Goal: Transaction & Acquisition: Purchase product/service

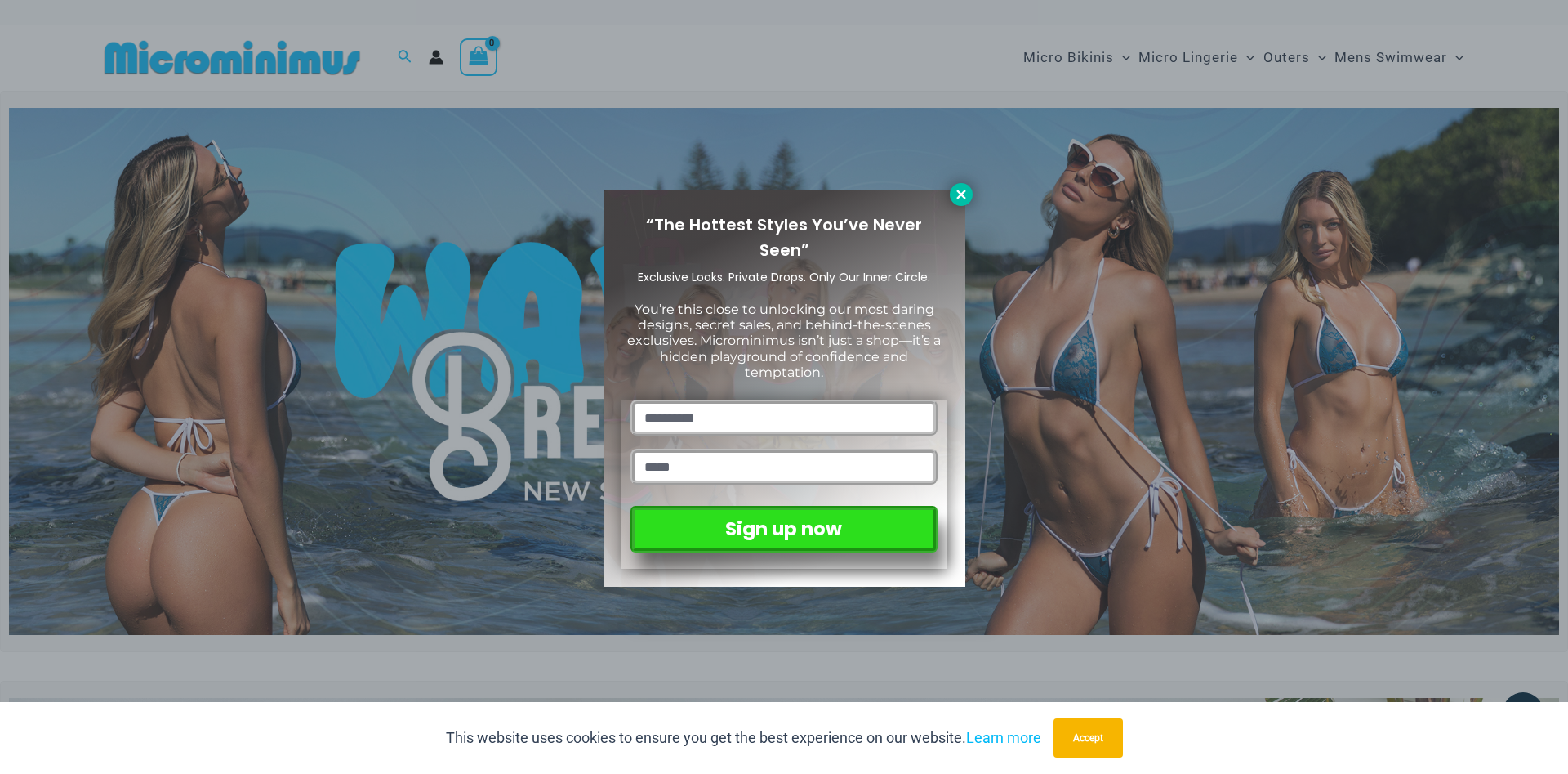
click at [961, 205] on button at bounding box center [961, 194] width 23 height 23
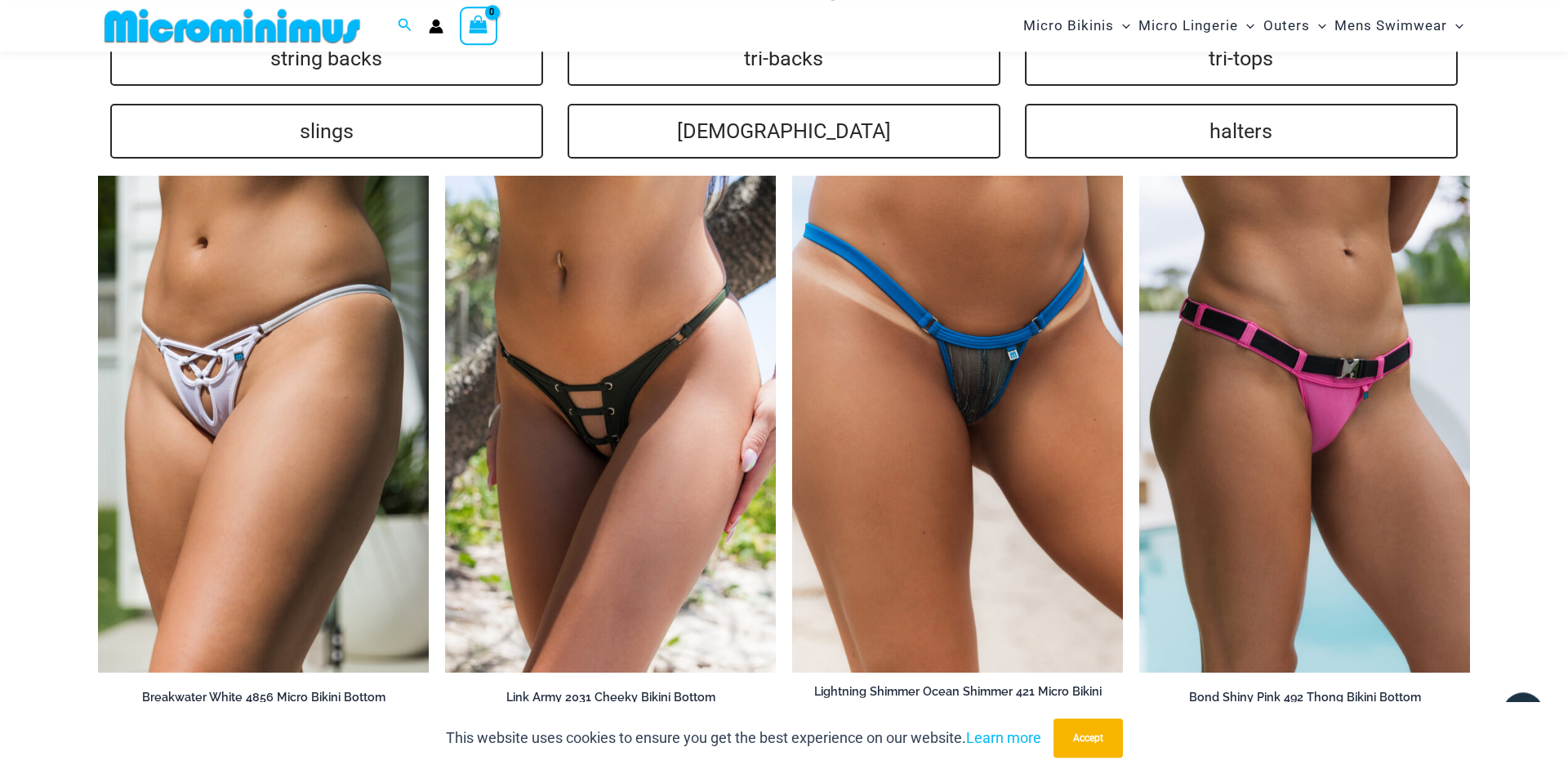
scroll to position [4153, 0]
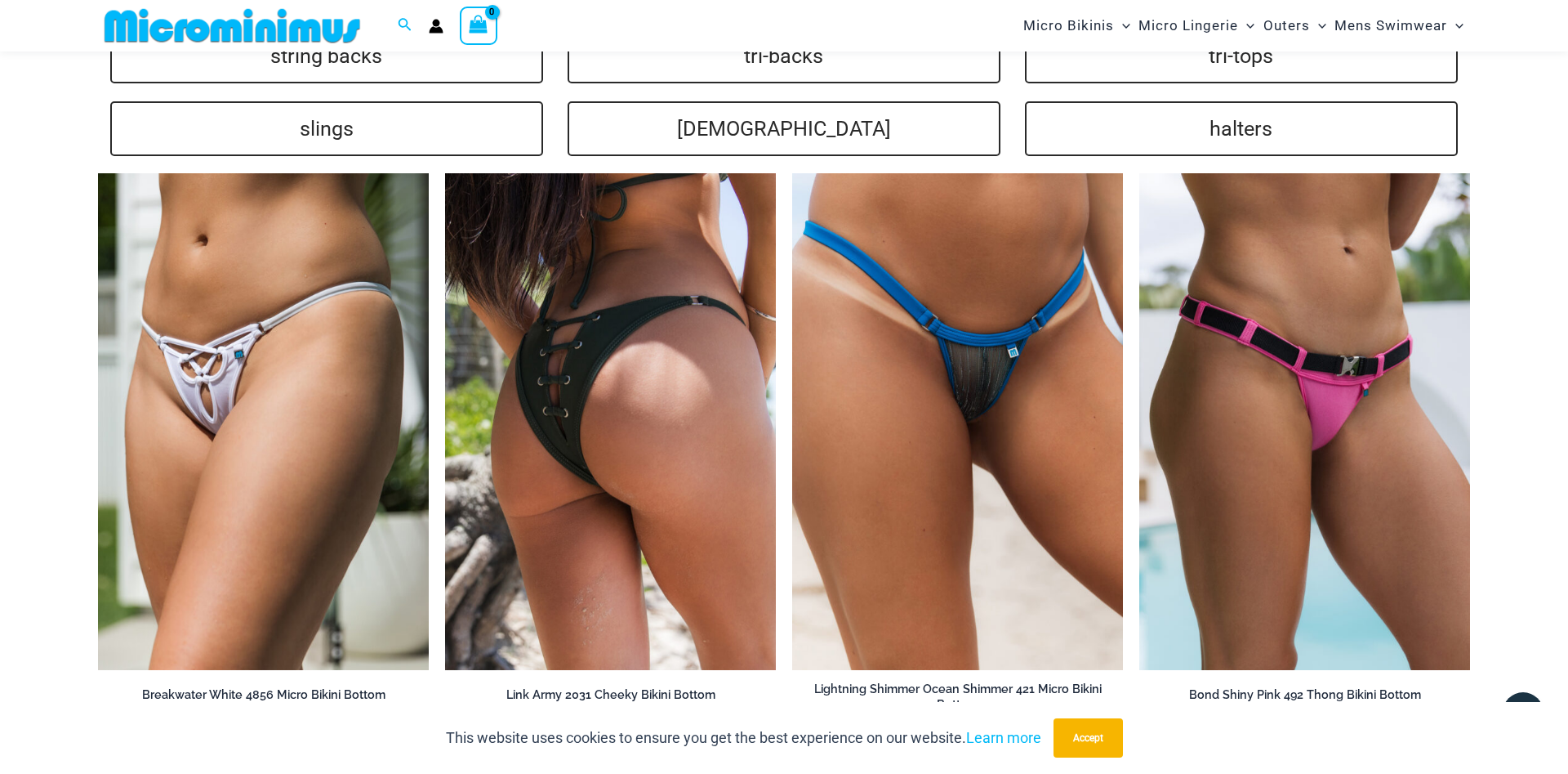
click at [634, 411] on img at bounding box center [610, 421] width 331 height 496
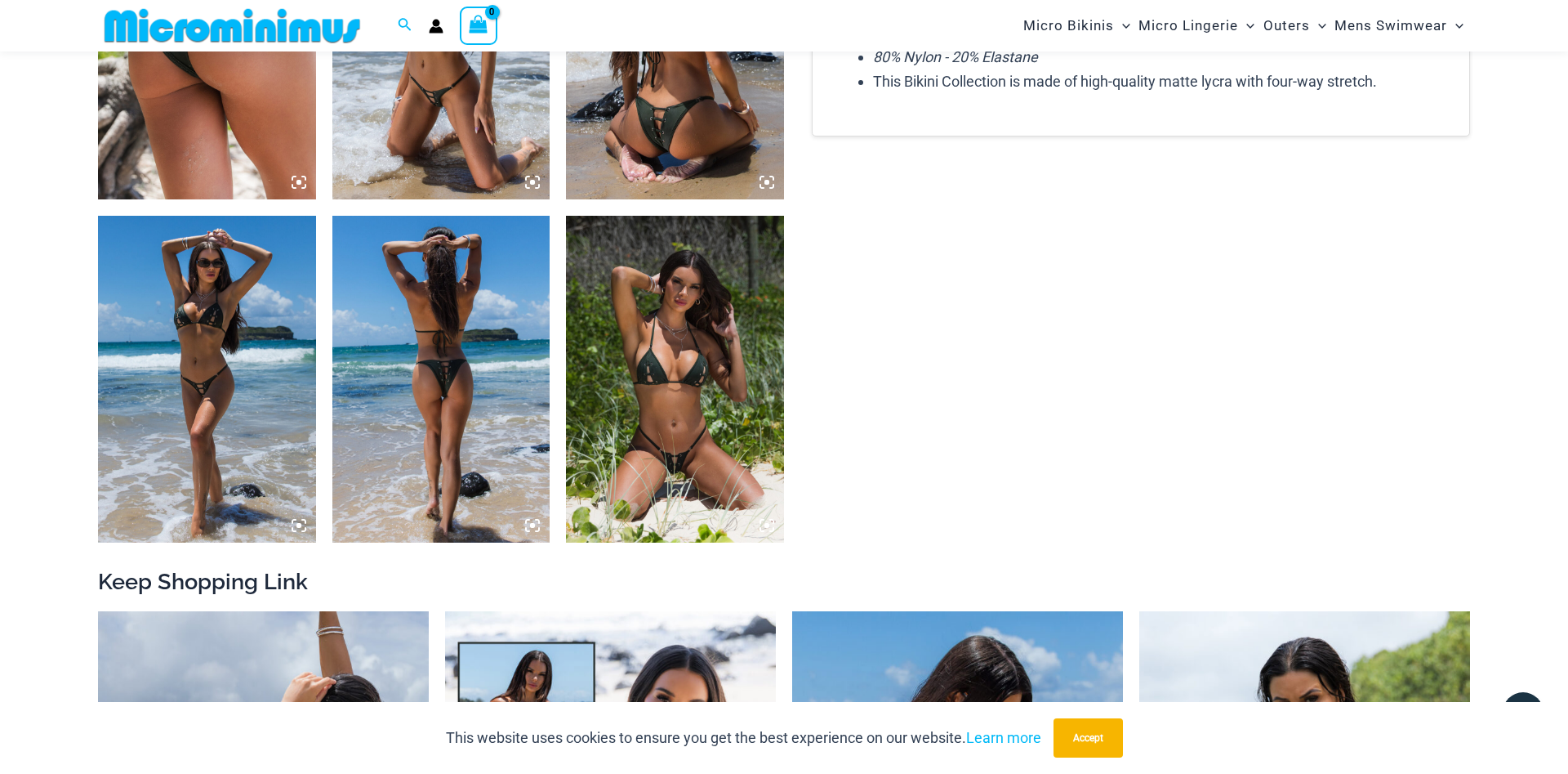
scroll to position [822, 0]
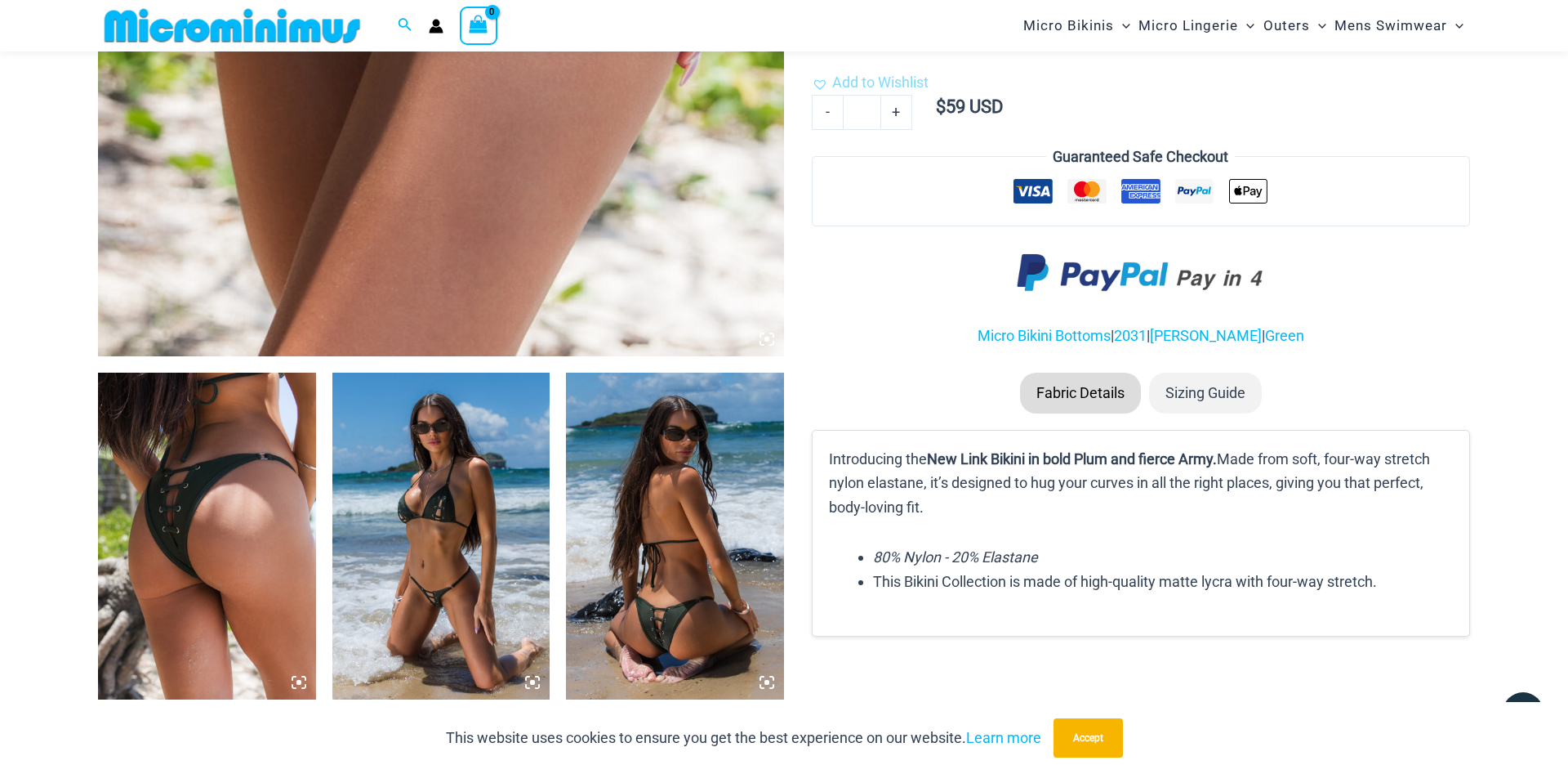
click at [233, 504] on img at bounding box center [207, 536] width 218 height 326
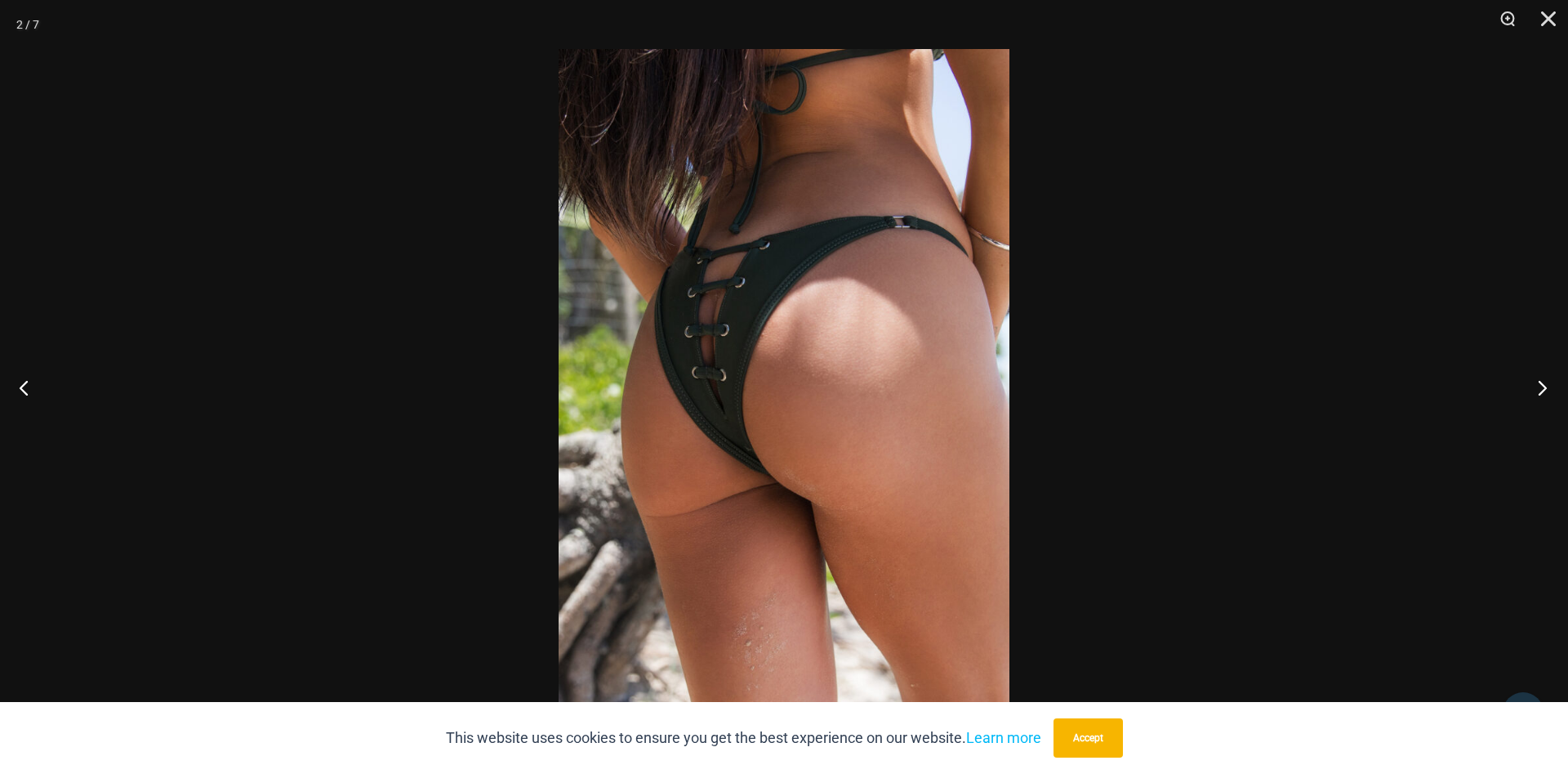
click at [1542, 380] on button "Next" at bounding box center [1538, 387] width 61 height 82
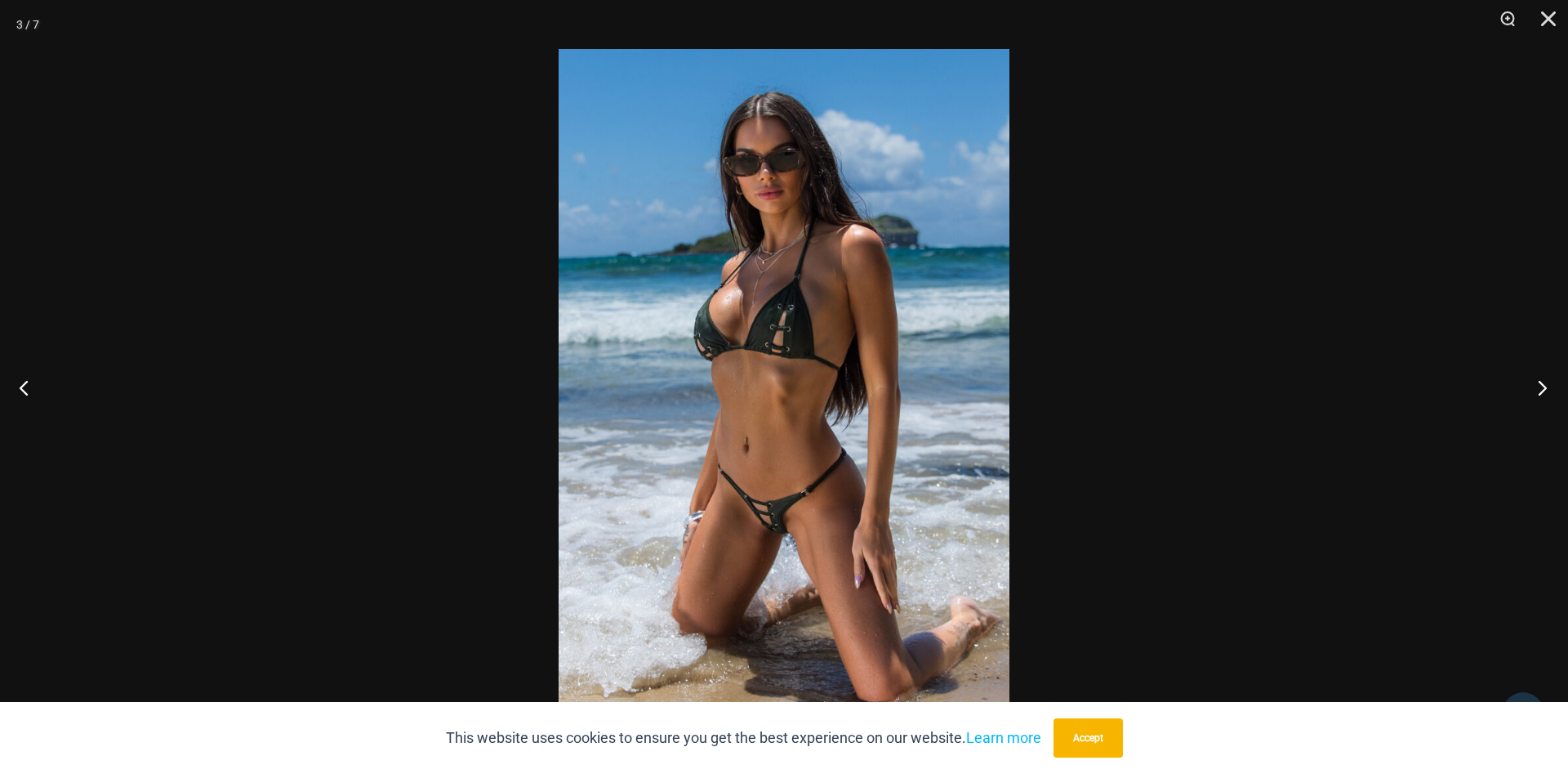
click at [1542, 384] on button "Next" at bounding box center [1538, 387] width 61 height 82
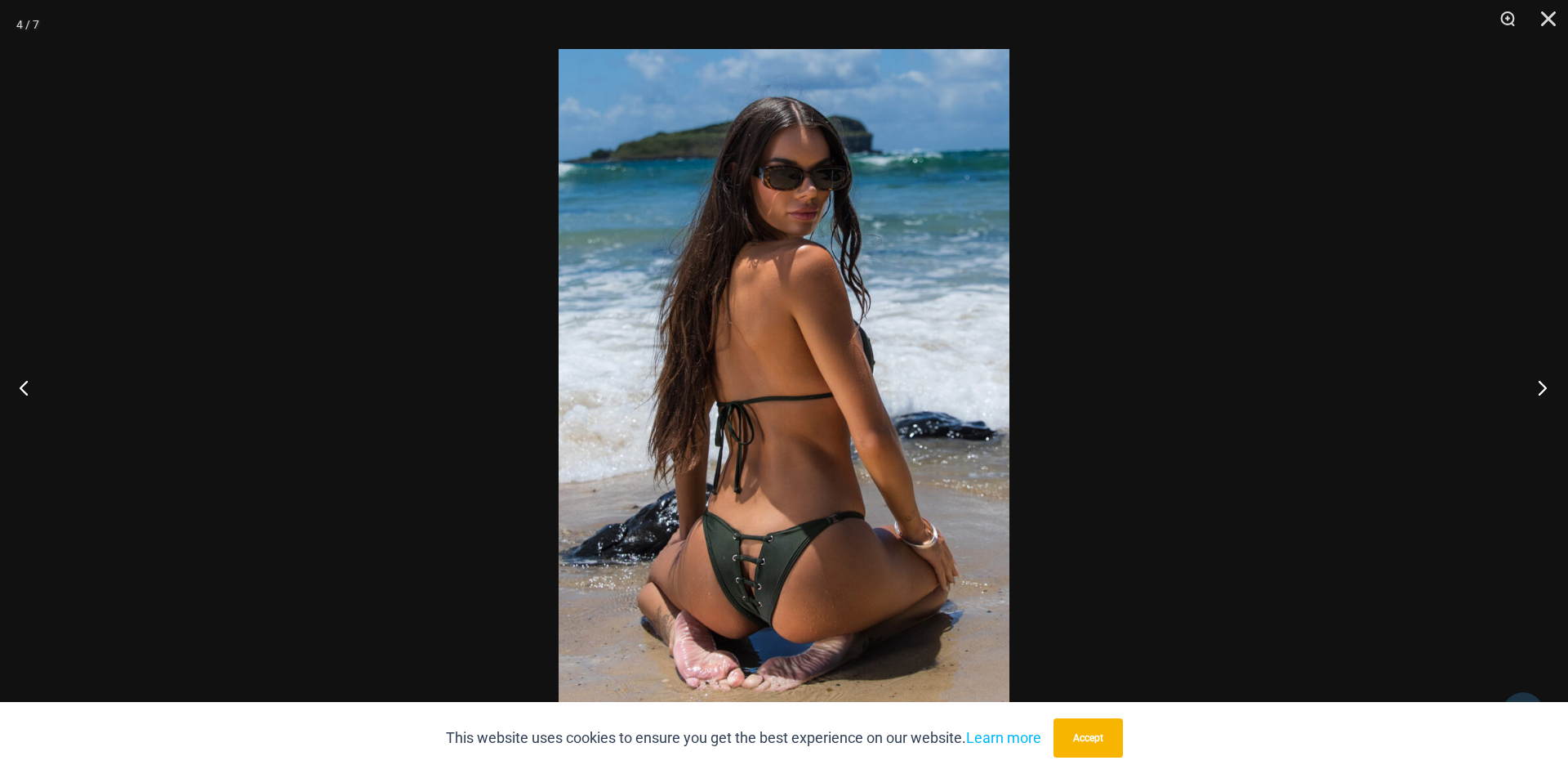
click at [1539, 380] on button "Next" at bounding box center [1538, 387] width 61 height 82
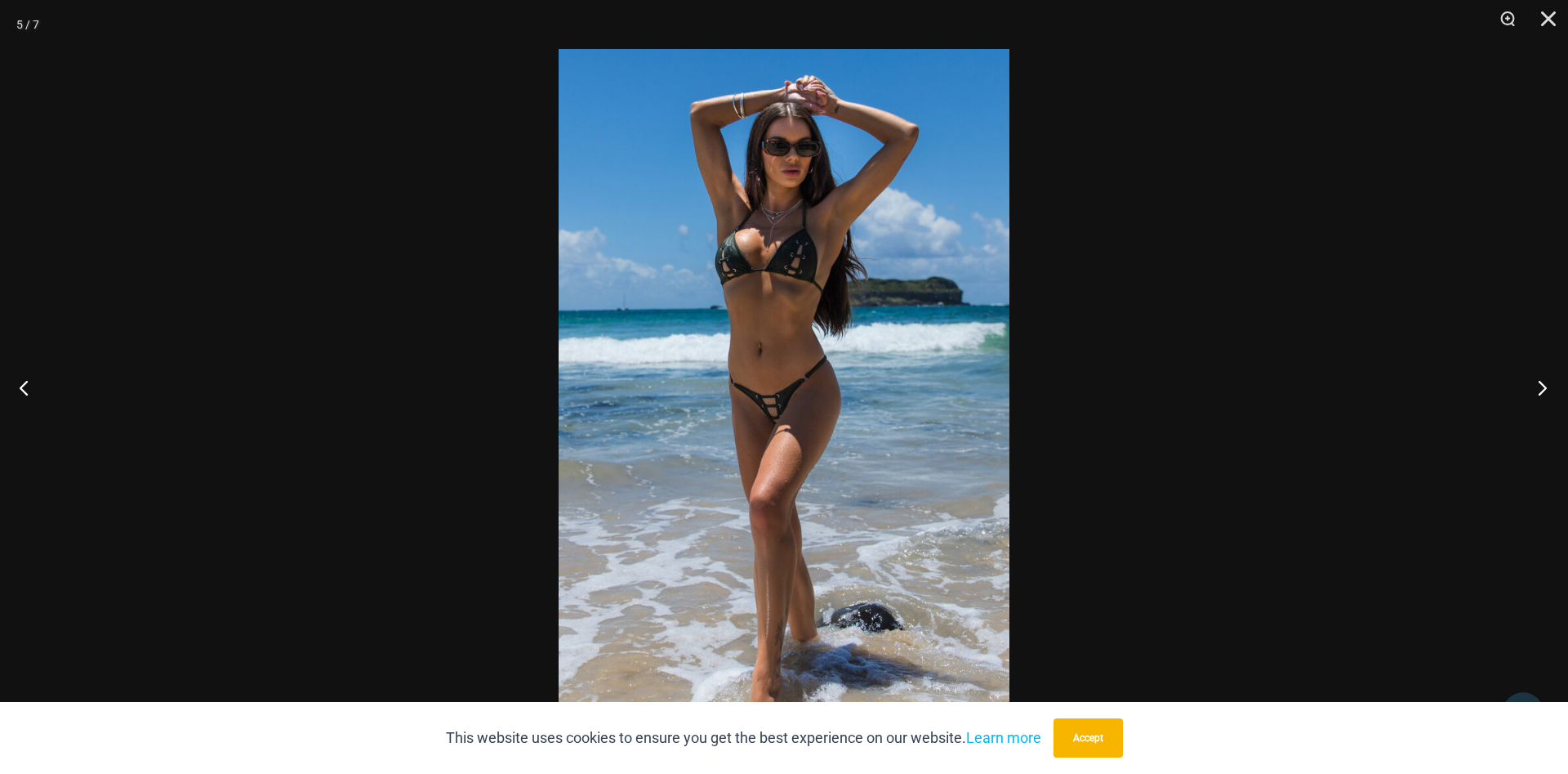
click at [1535, 386] on button "Next" at bounding box center [1538, 387] width 61 height 82
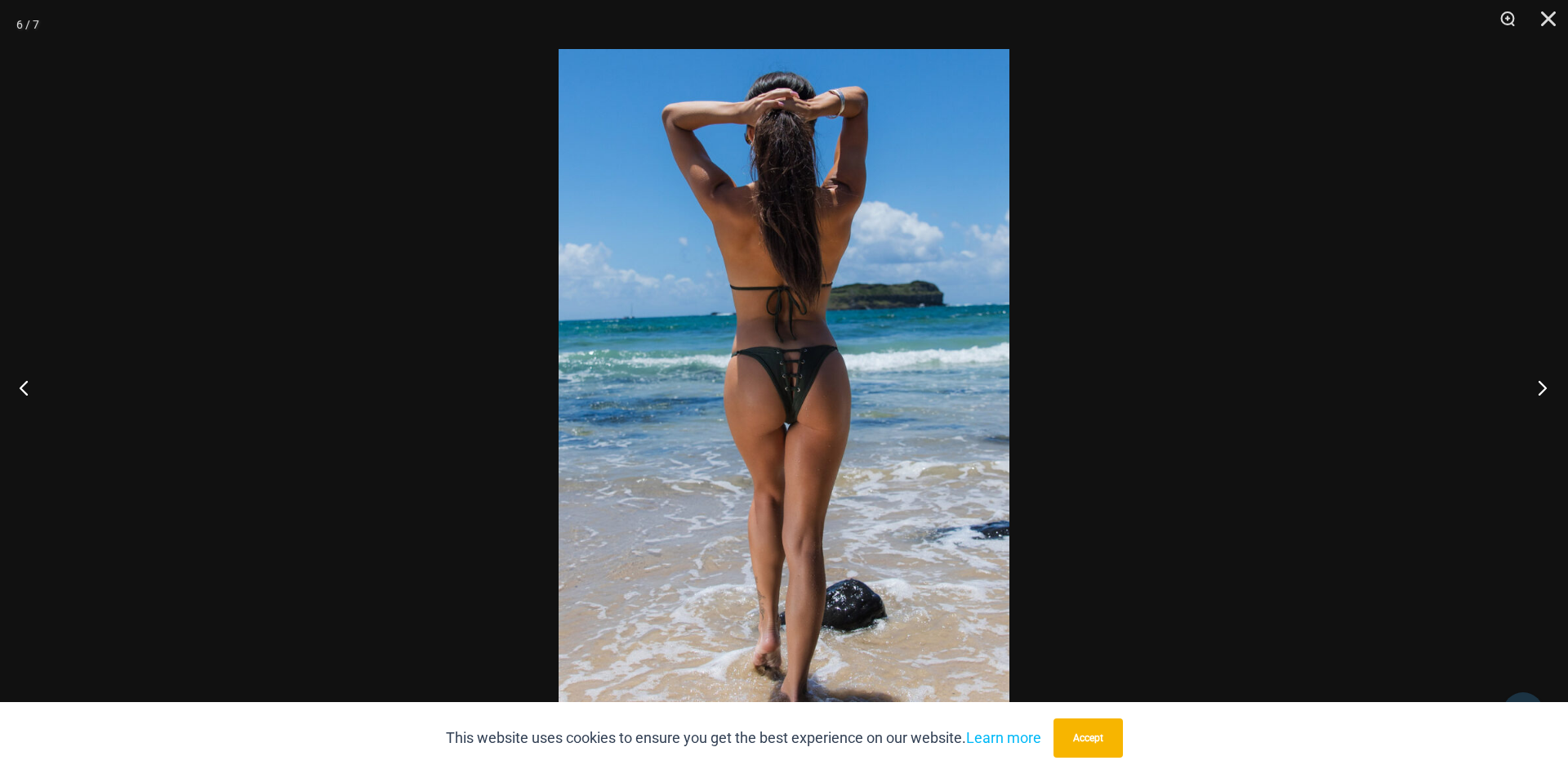
click at [1535, 386] on button "Next" at bounding box center [1538, 387] width 61 height 82
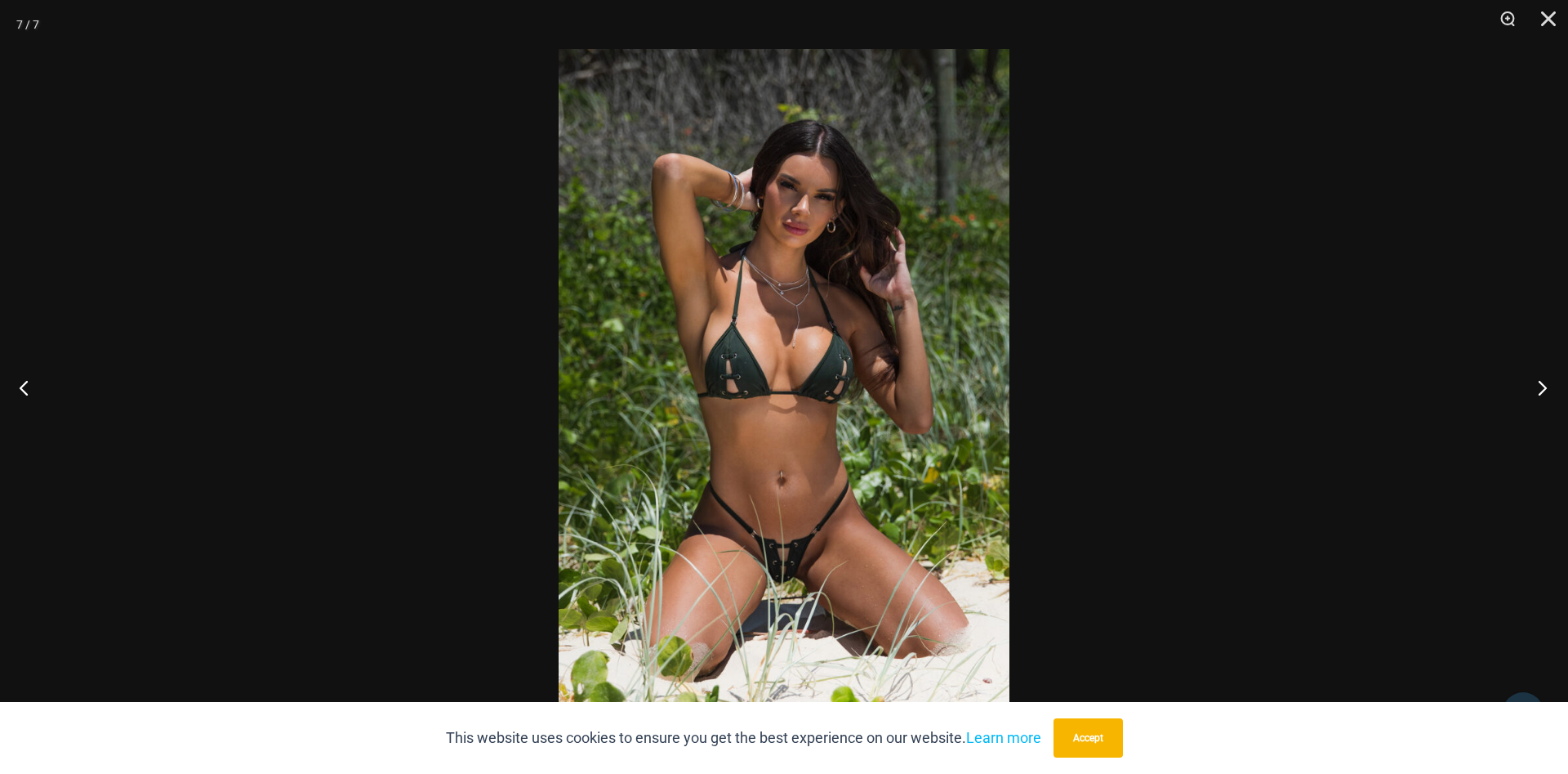
click at [1535, 386] on button "Next" at bounding box center [1538, 387] width 61 height 82
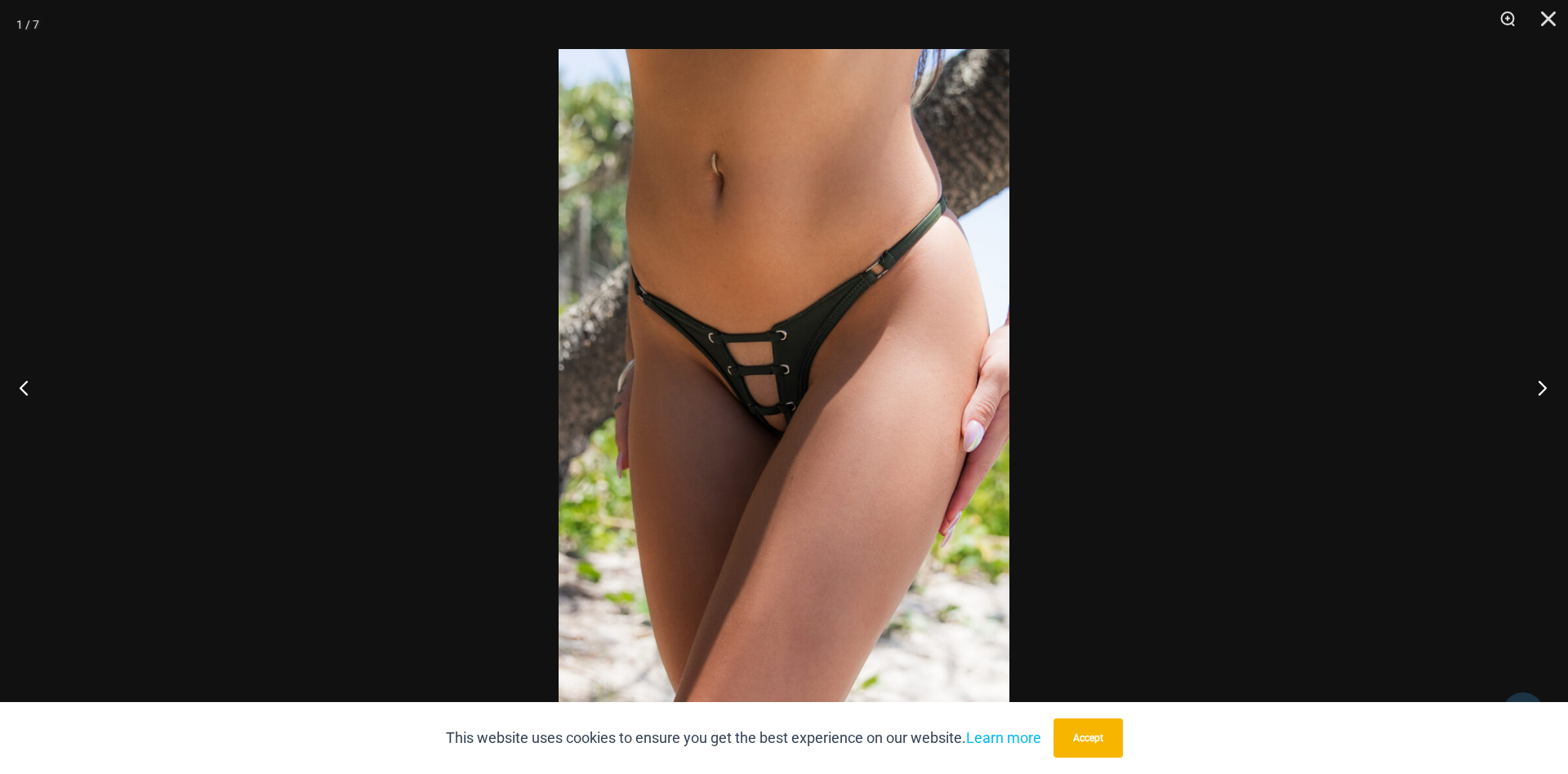
click at [1535, 386] on button "Next" at bounding box center [1538, 387] width 61 height 82
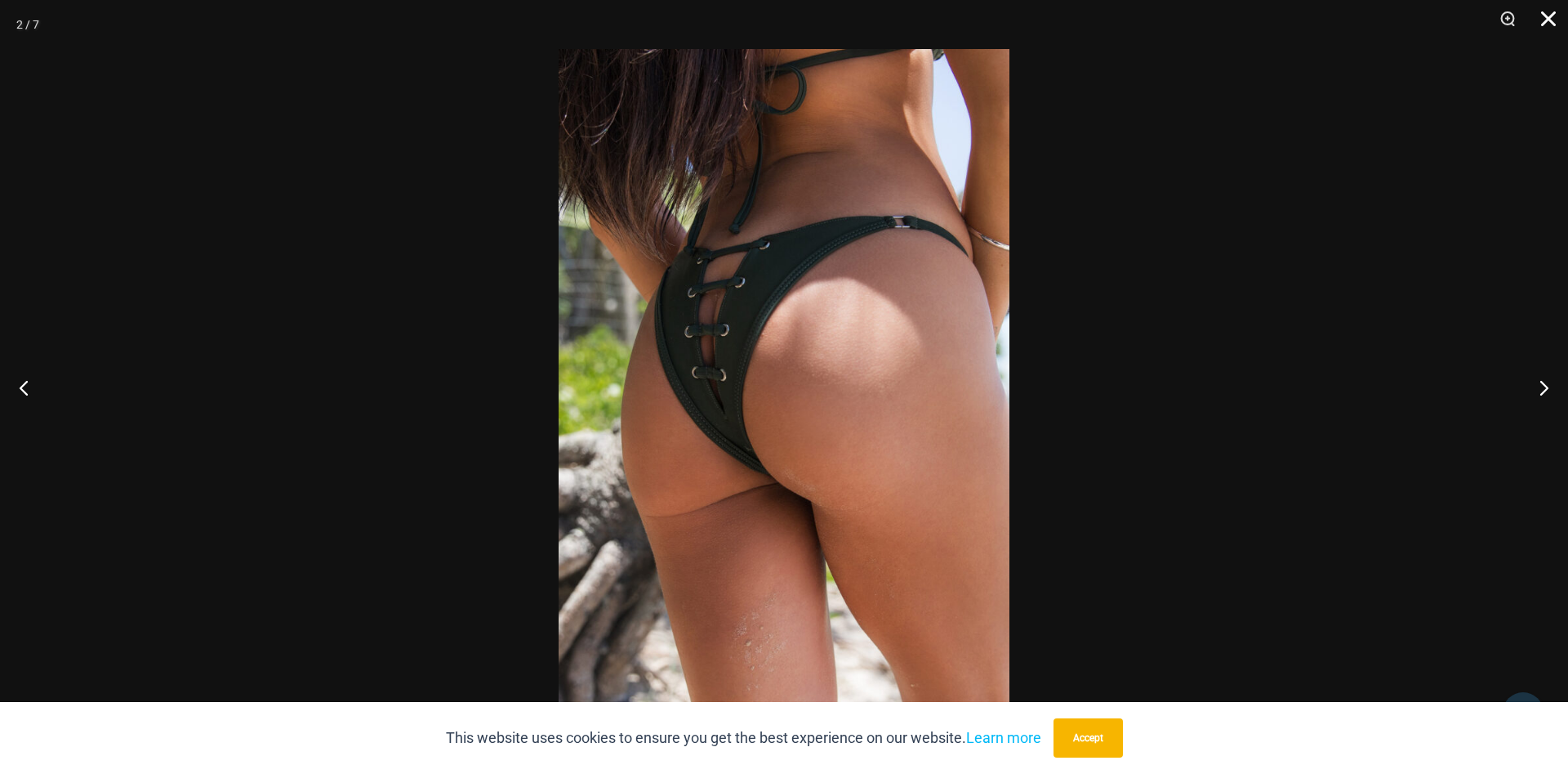
click at [1543, 19] on button "Close" at bounding box center [1543, 24] width 41 height 49
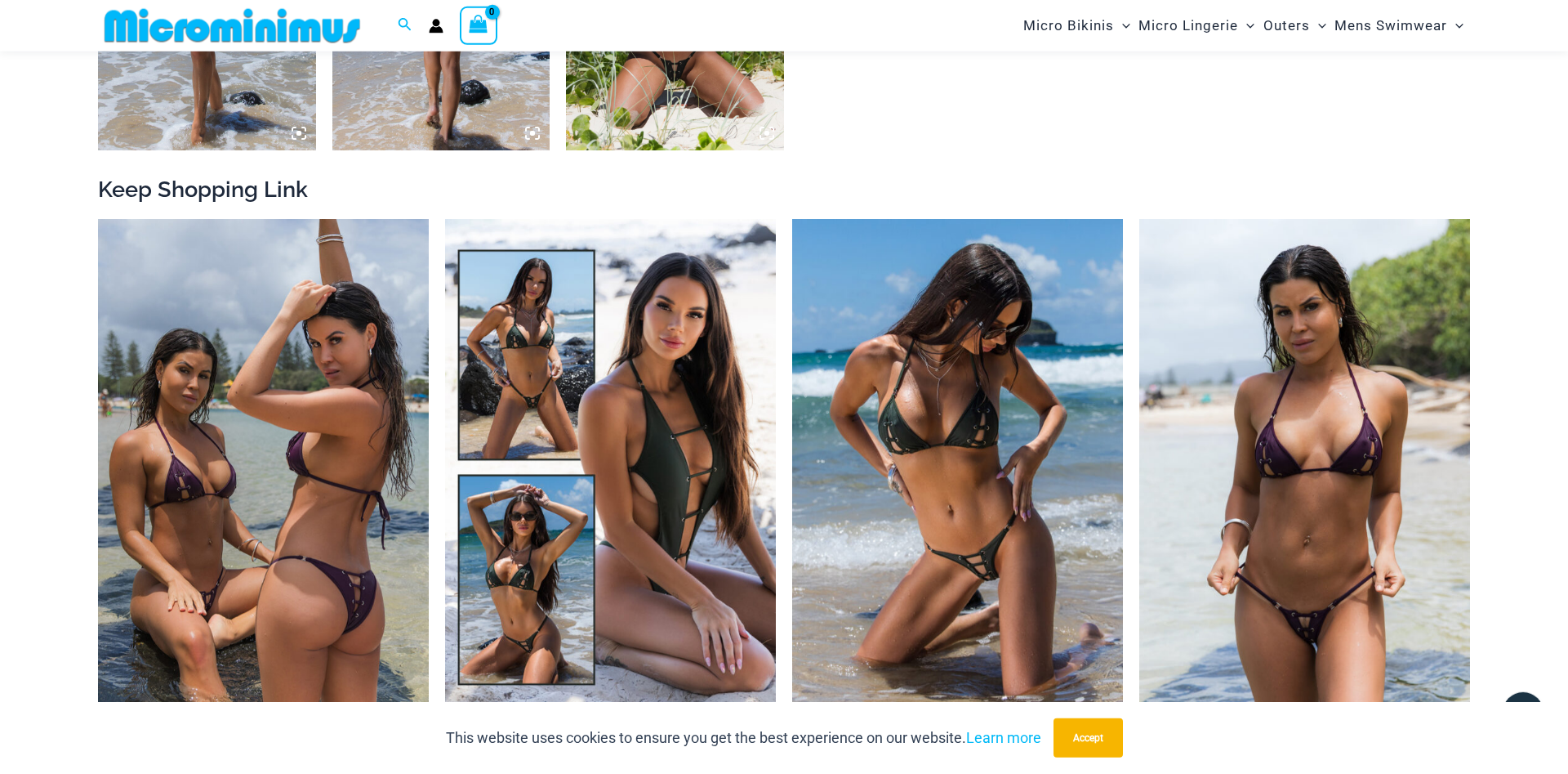
scroll to position [1821, 0]
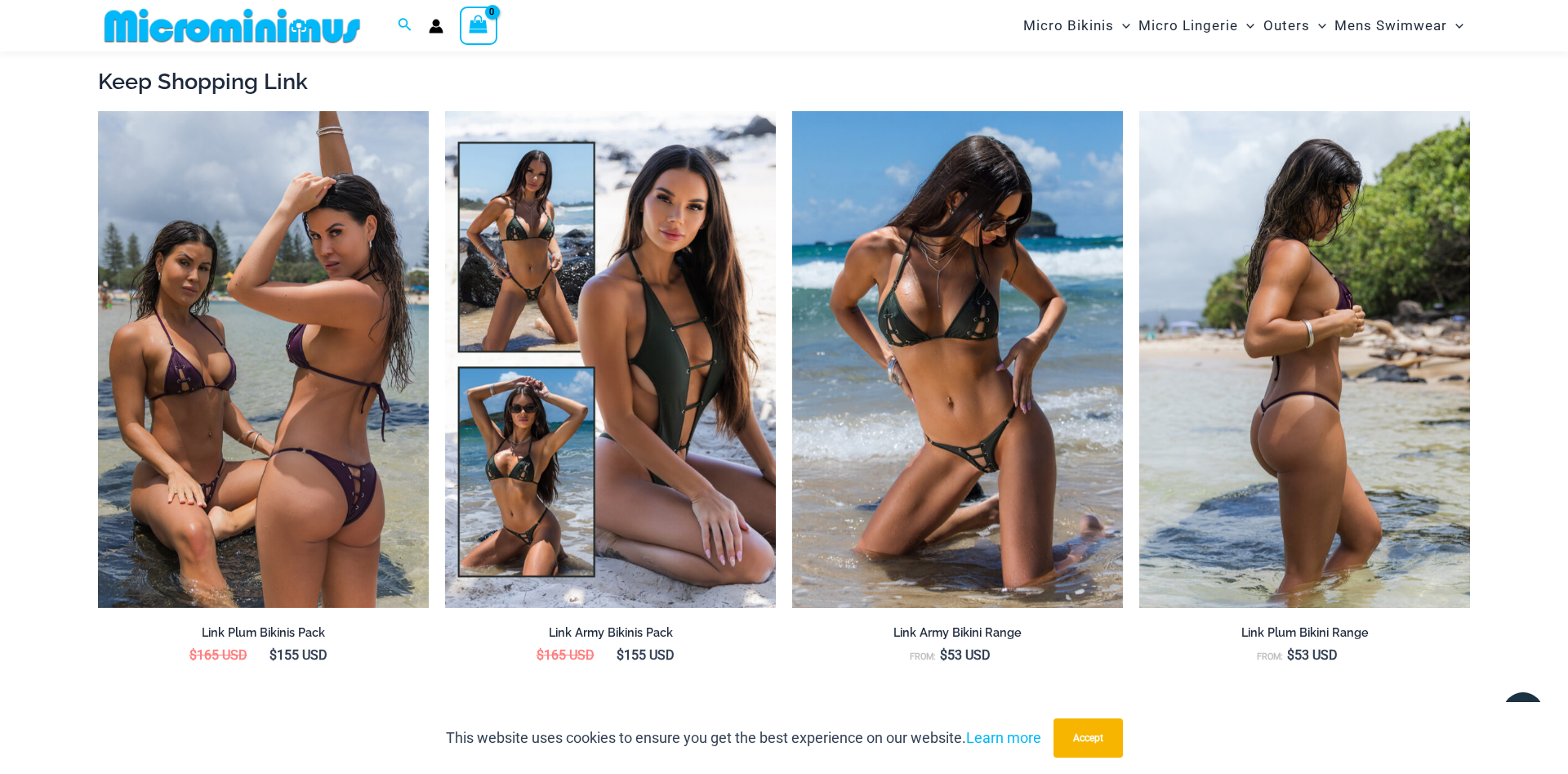
click at [1242, 427] on img at bounding box center [1305, 359] width 331 height 496
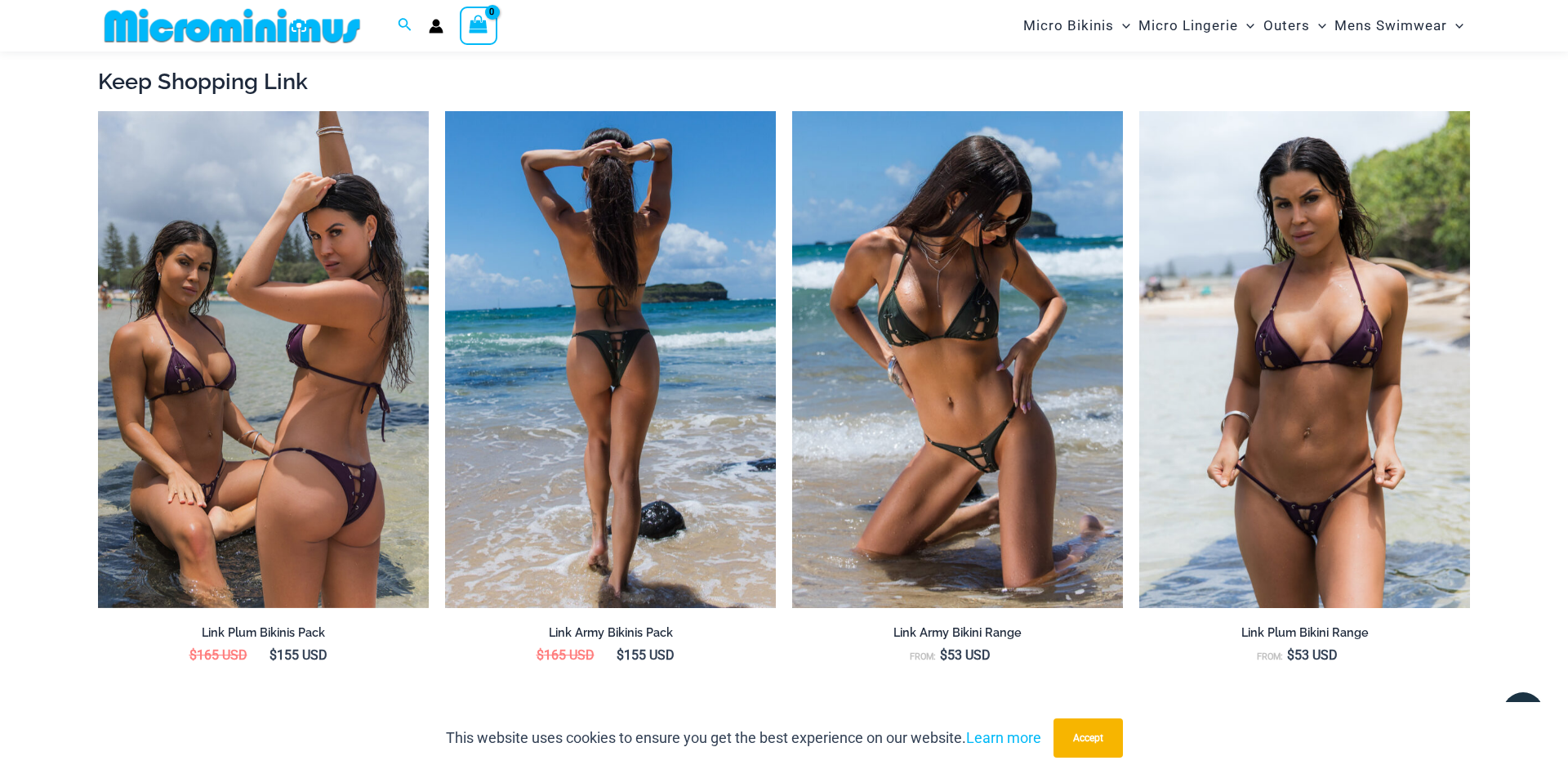
click at [586, 305] on img at bounding box center [610, 359] width 331 height 496
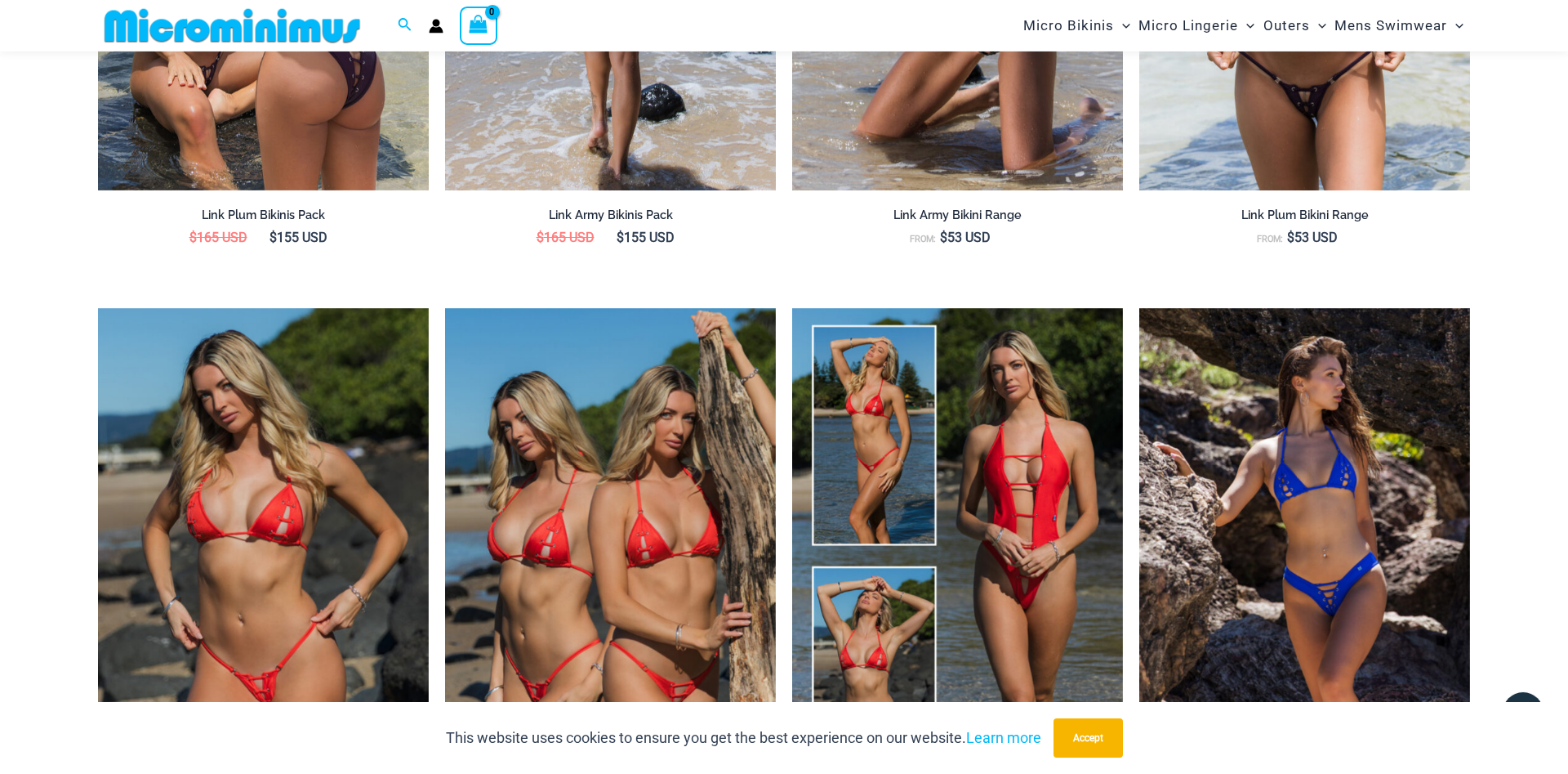
scroll to position [2322, 0]
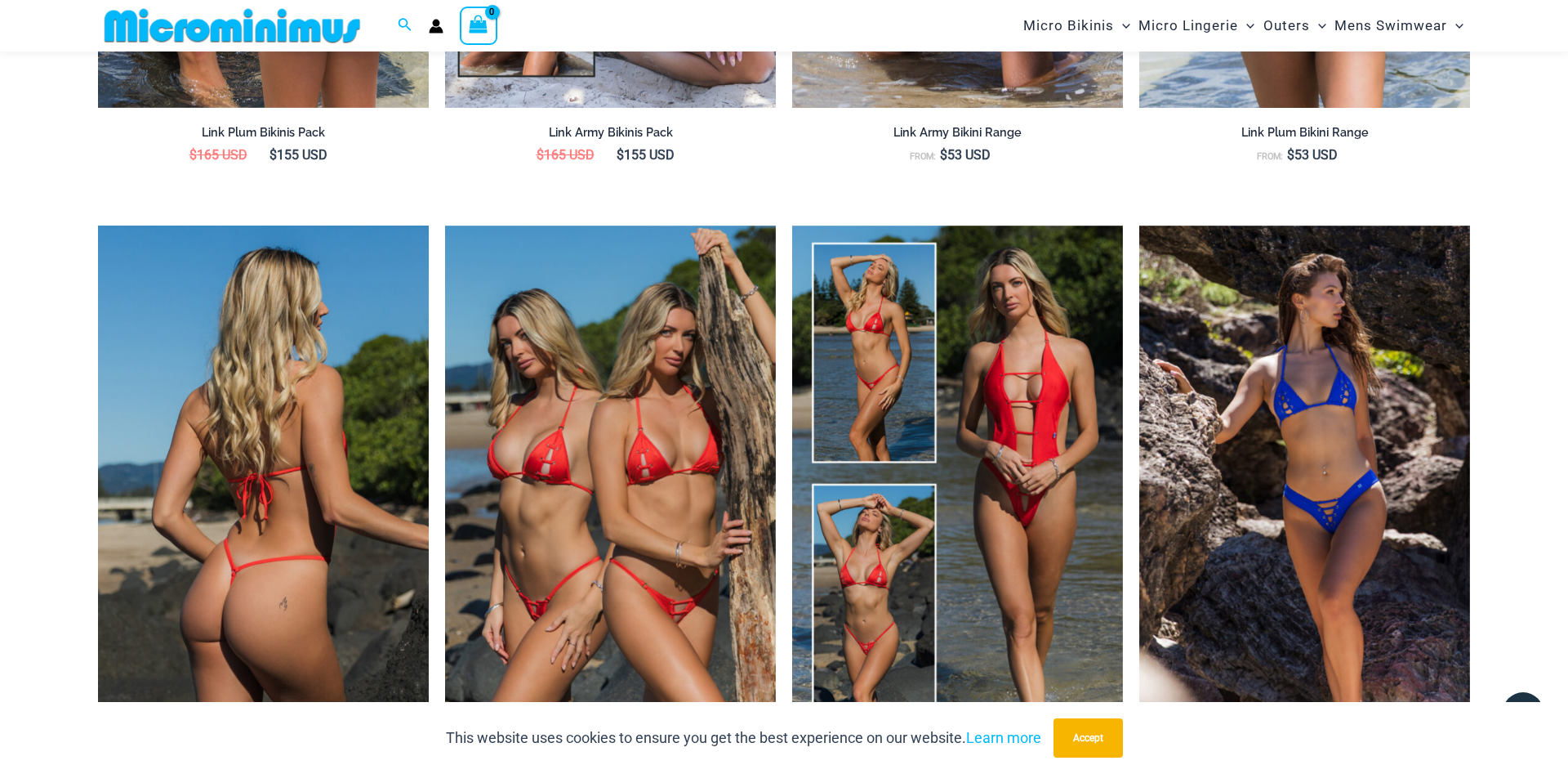
click at [337, 444] on img at bounding box center [263, 474] width 331 height 496
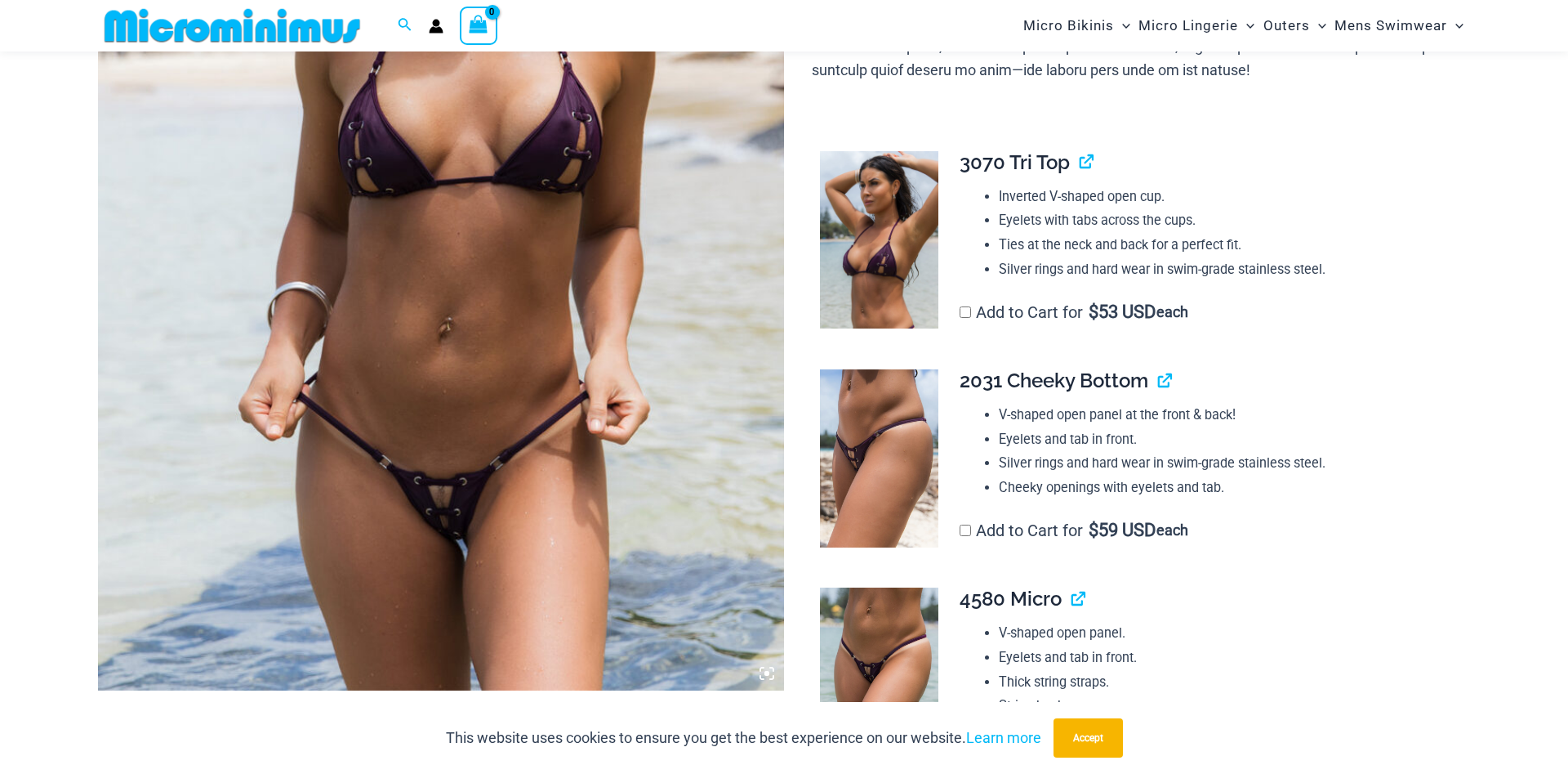
scroll to position [488, 0]
click at [887, 431] on img at bounding box center [879, 459] width 119 height 178
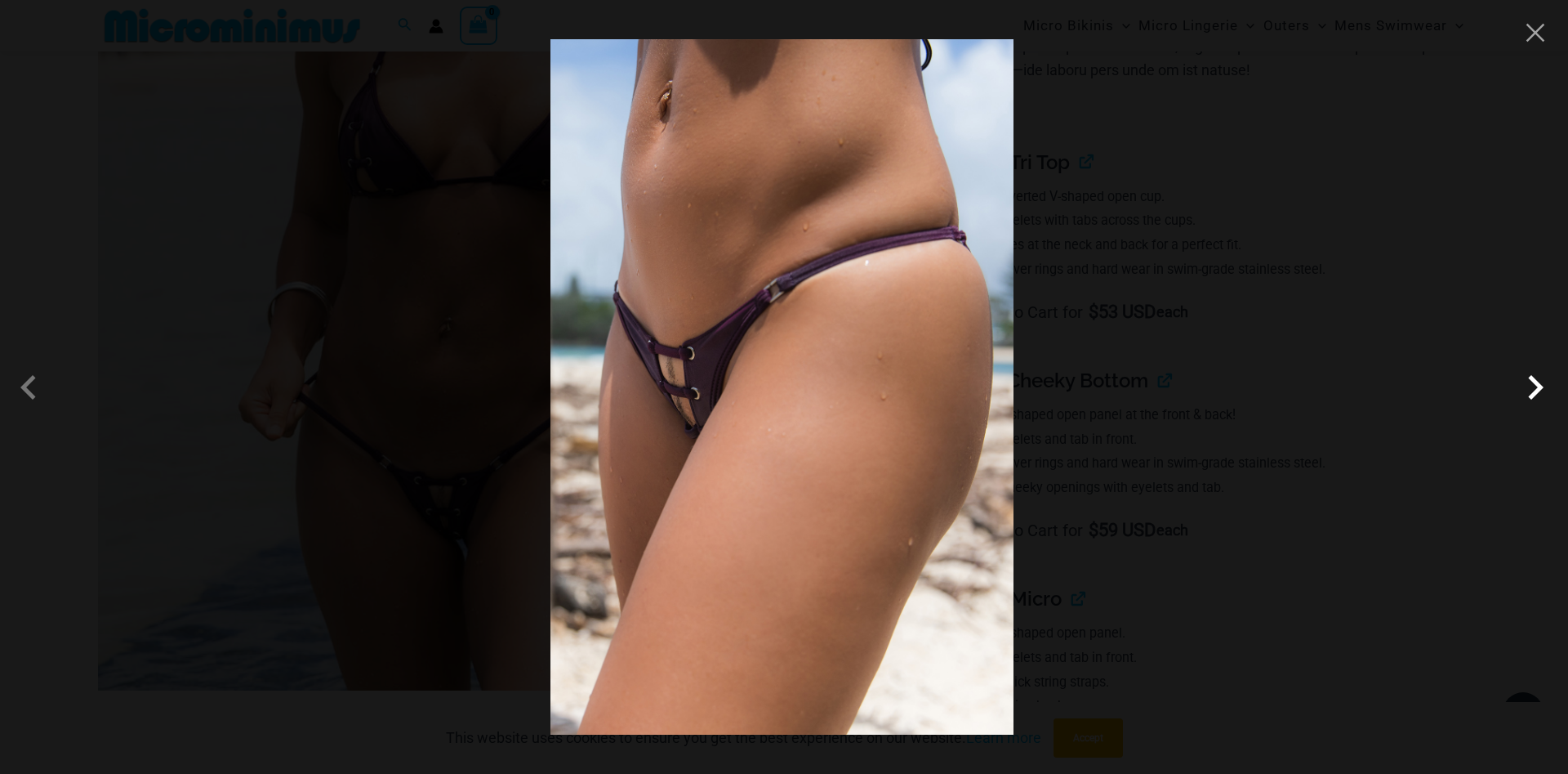
click at [1539, 387] on span at bounding box center [1535, 387] width 49 height 49
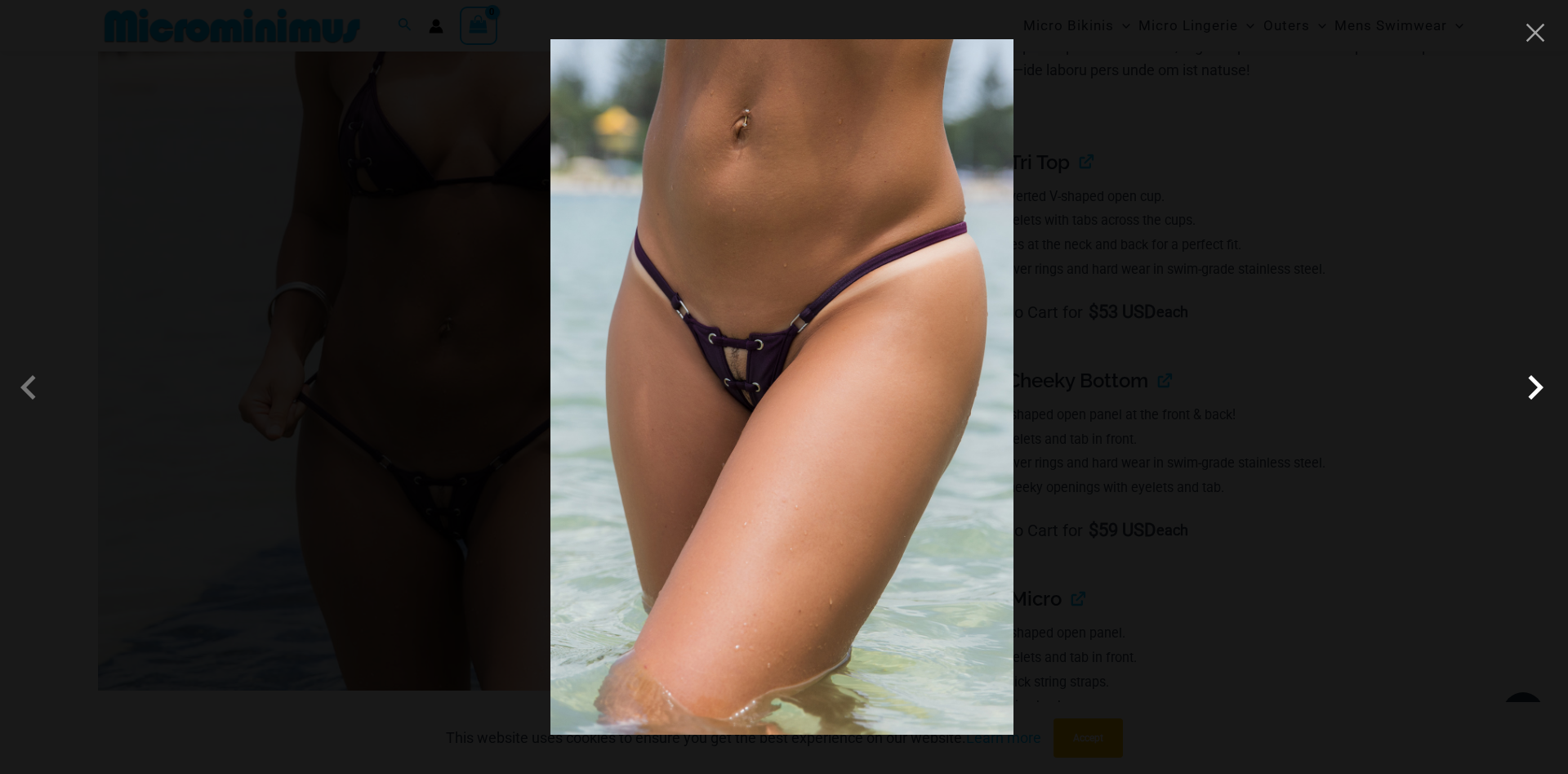
click at [1535, 385] on span at bounding box center [1535, 387] width 49 height 49
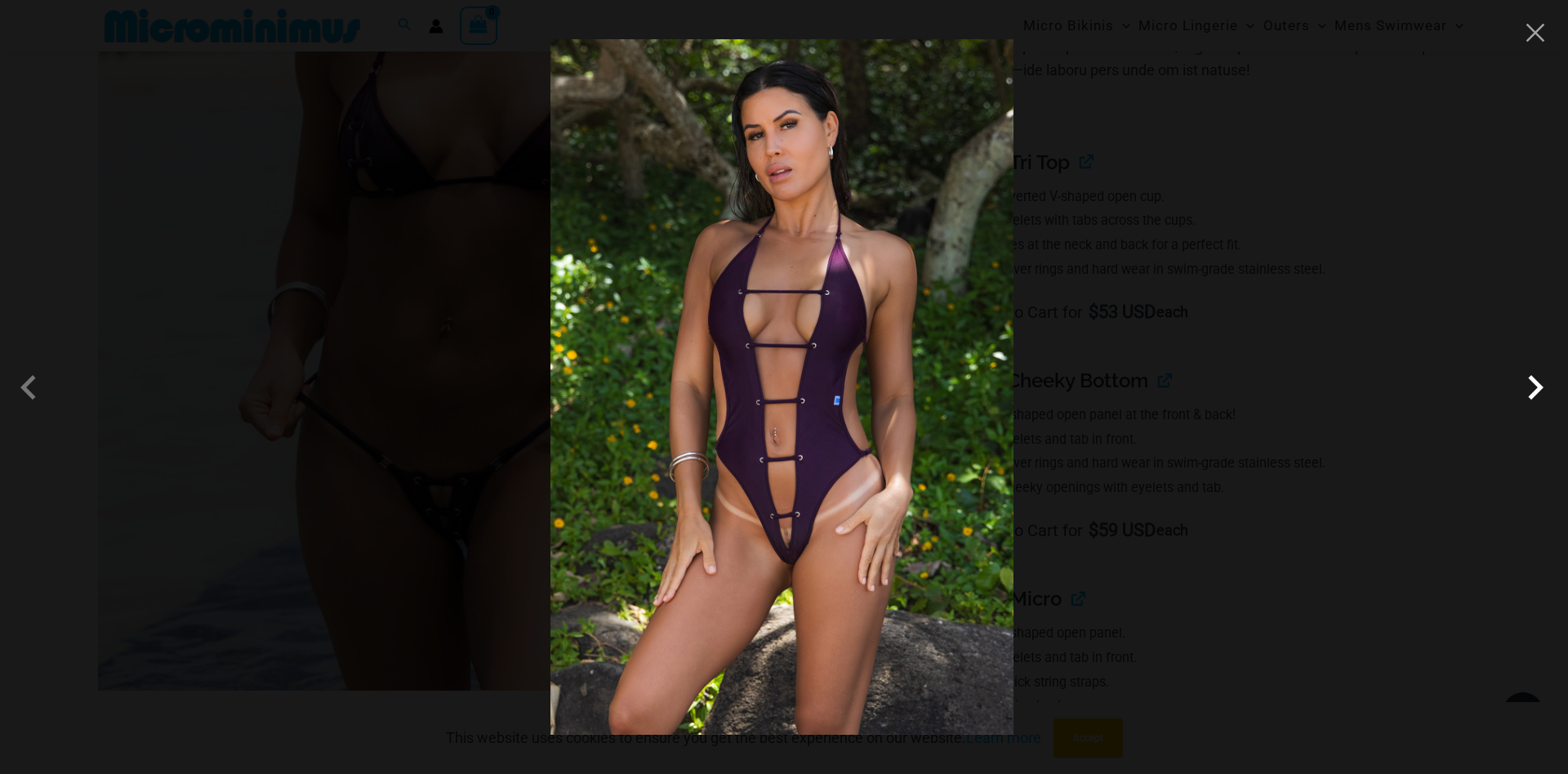
click at [1535, 391] on span at bounding box center [1535, 387] width 49 height 49
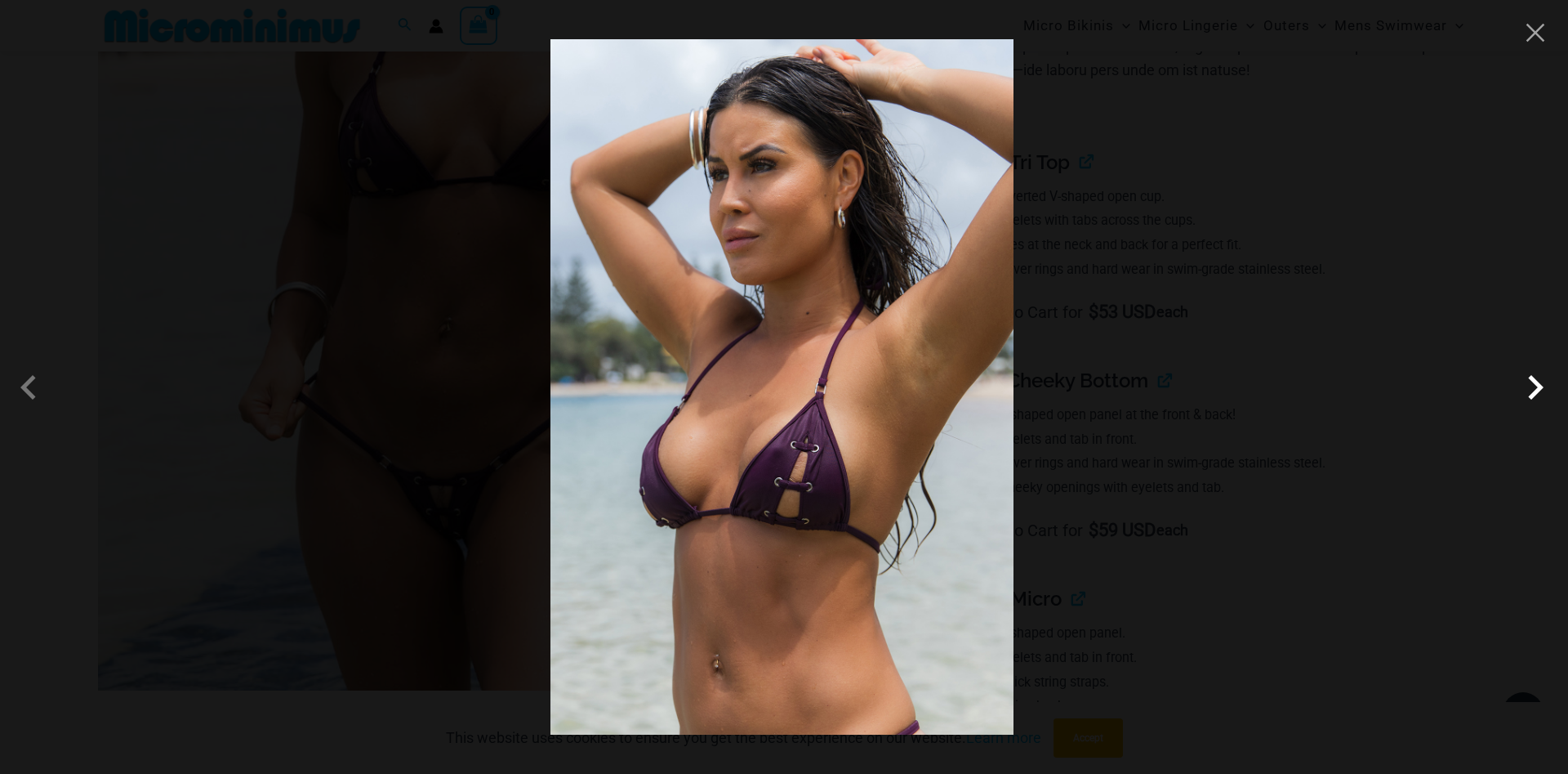
click at [1534, 391] on span at bounding box center [1535, 387] width 49 height 49
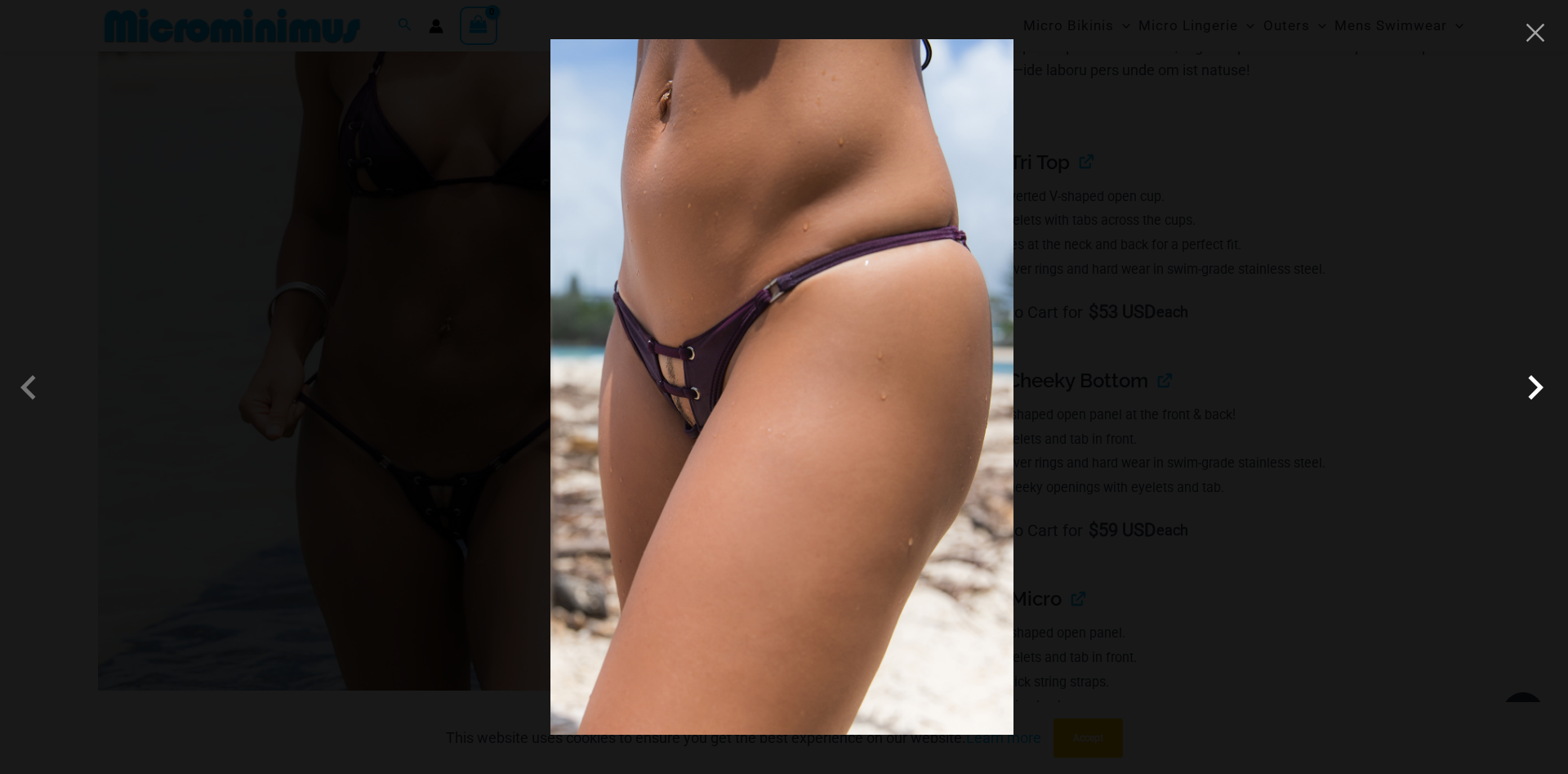
click at [1535, 396] on span at bounding box center [1535, 387] width 49 height 49
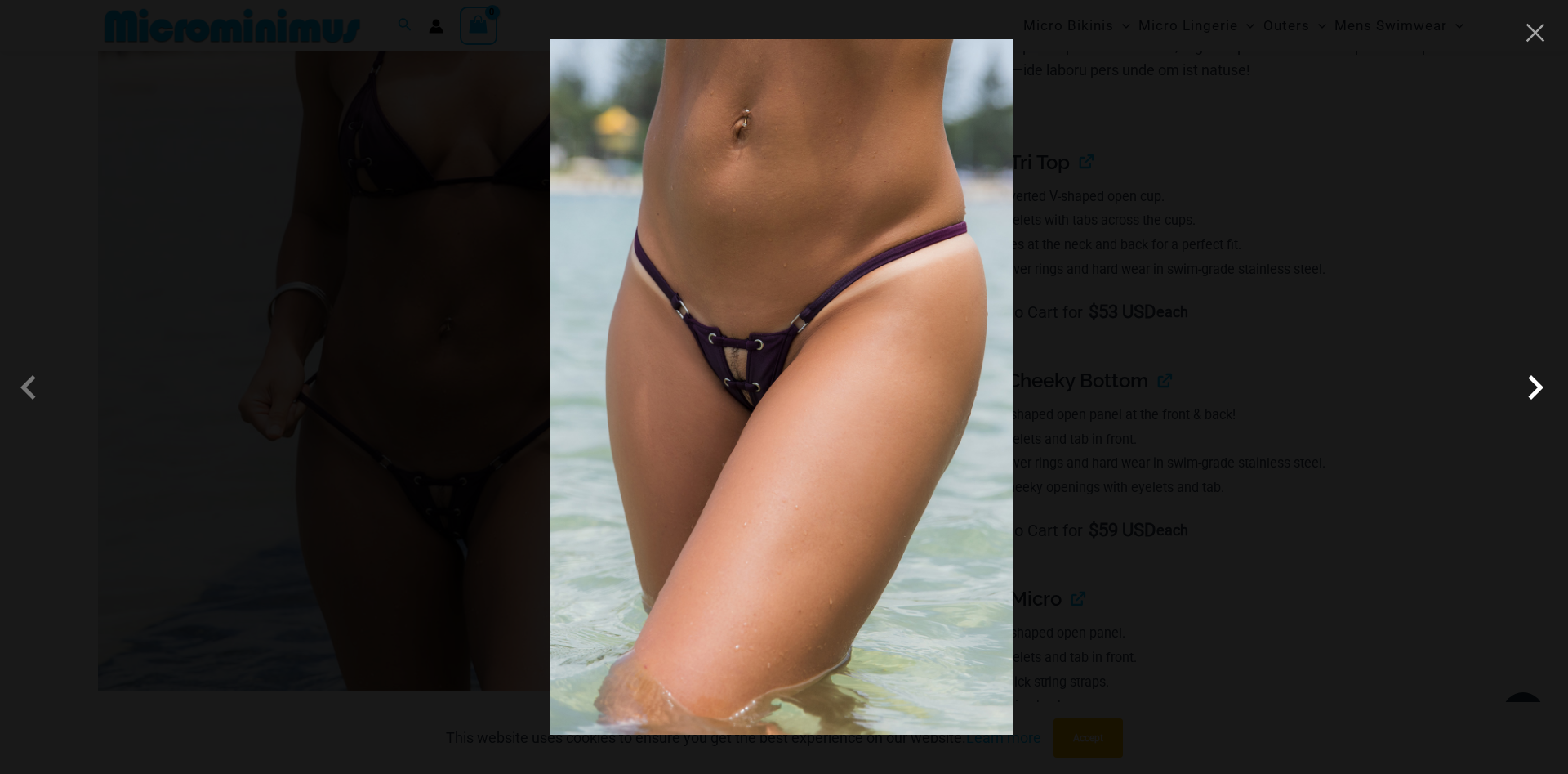
click at [1535, 396] on span at bounding box center [1535, 387] width 49 height 49
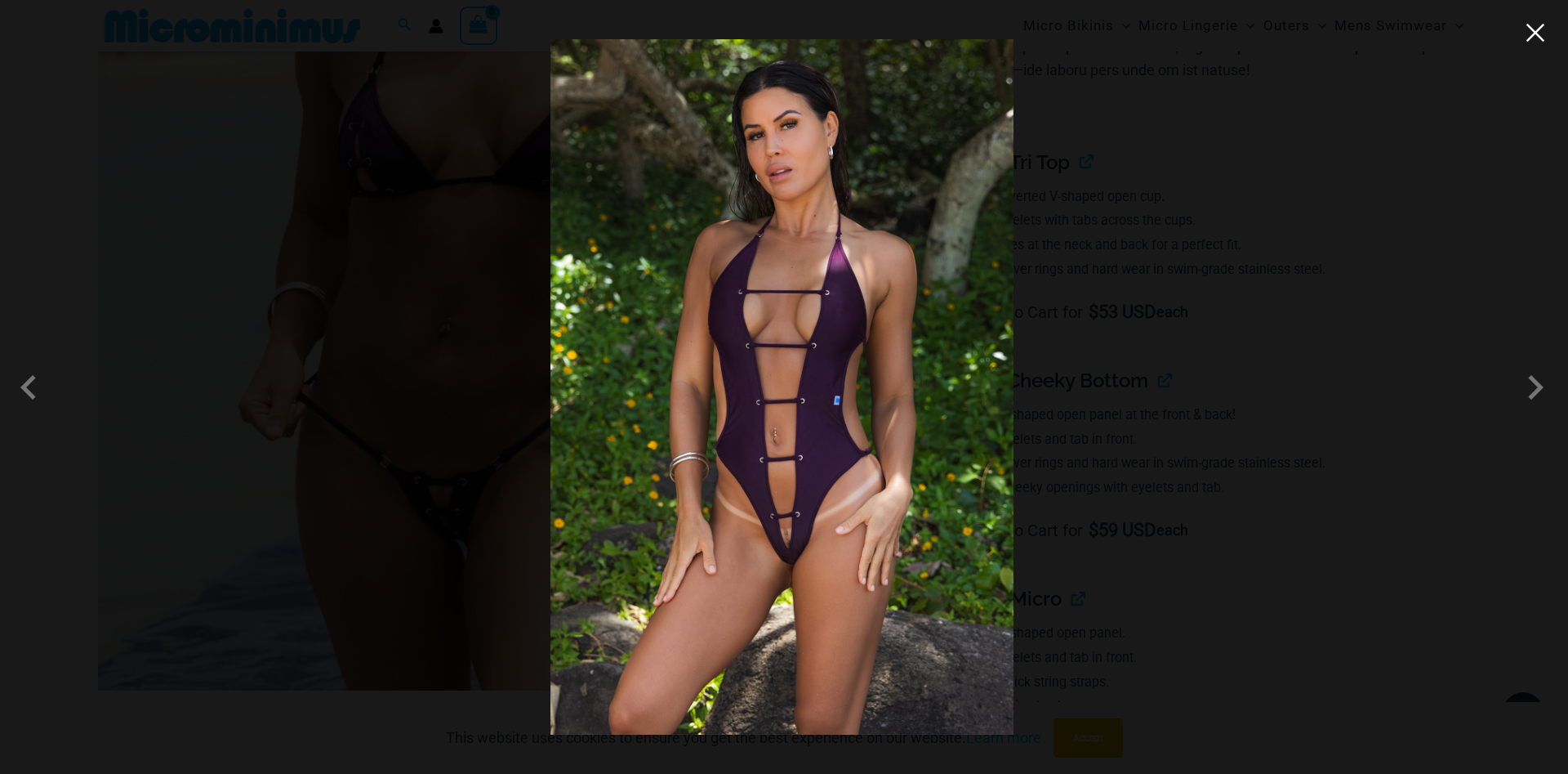
click at [1535, 28] on button "Close" at bounding box center [1535, 32] width 24 height 24
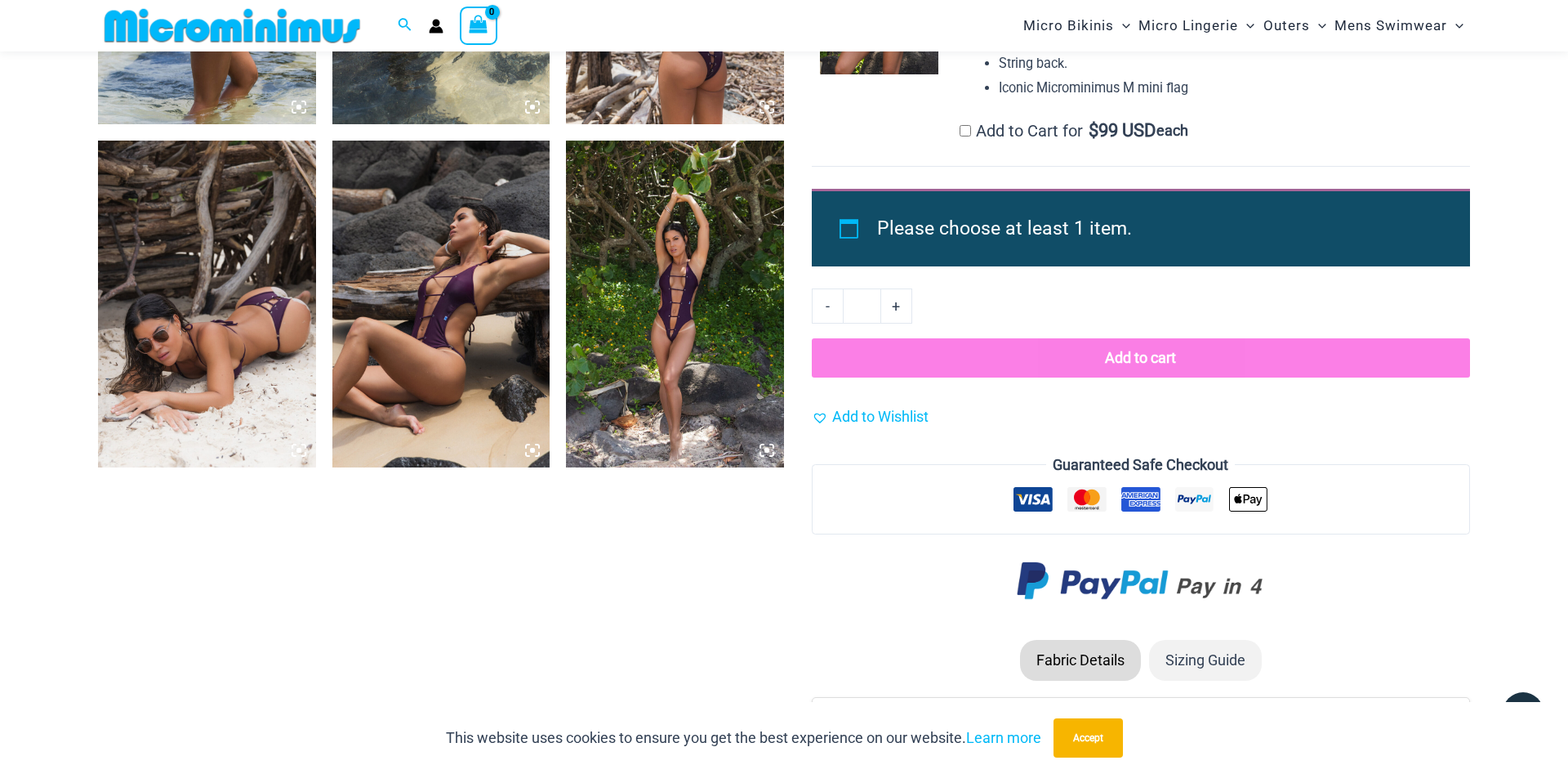
scroll to position [1404, 0]
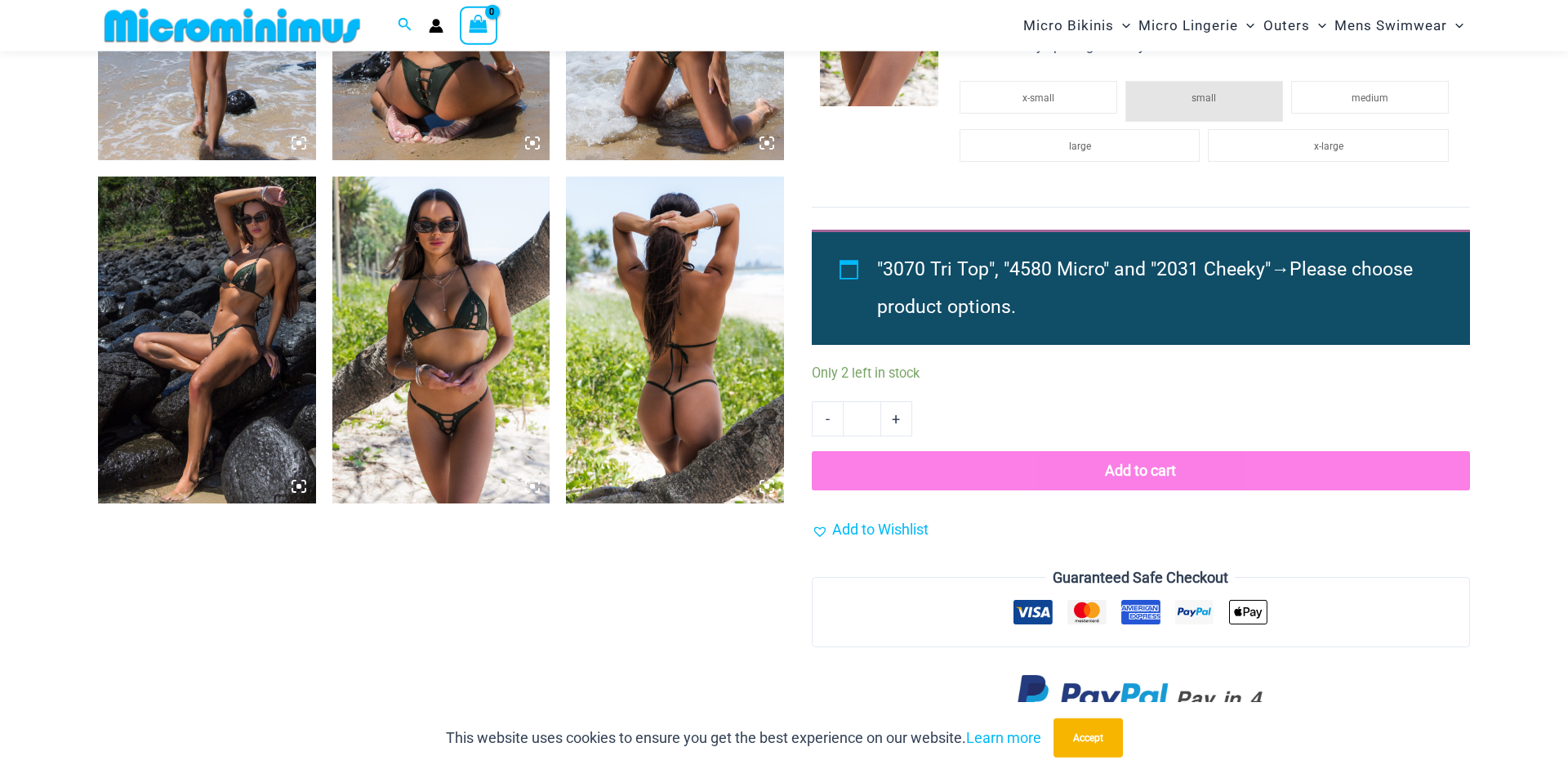
scroll to position [1402, 0]
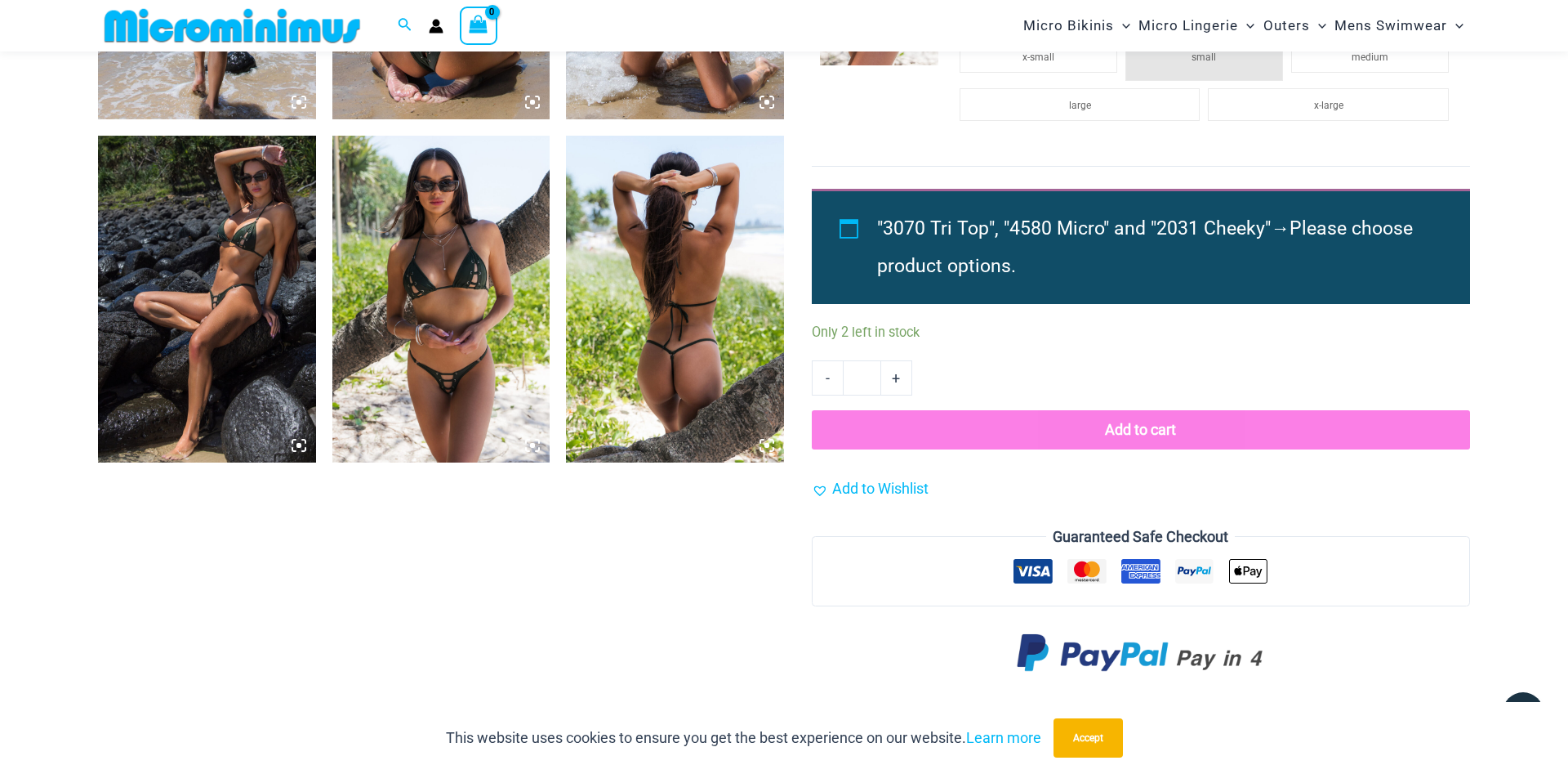
click at [450, 312] on img at bounding box center [441, 299] width 218 height 326
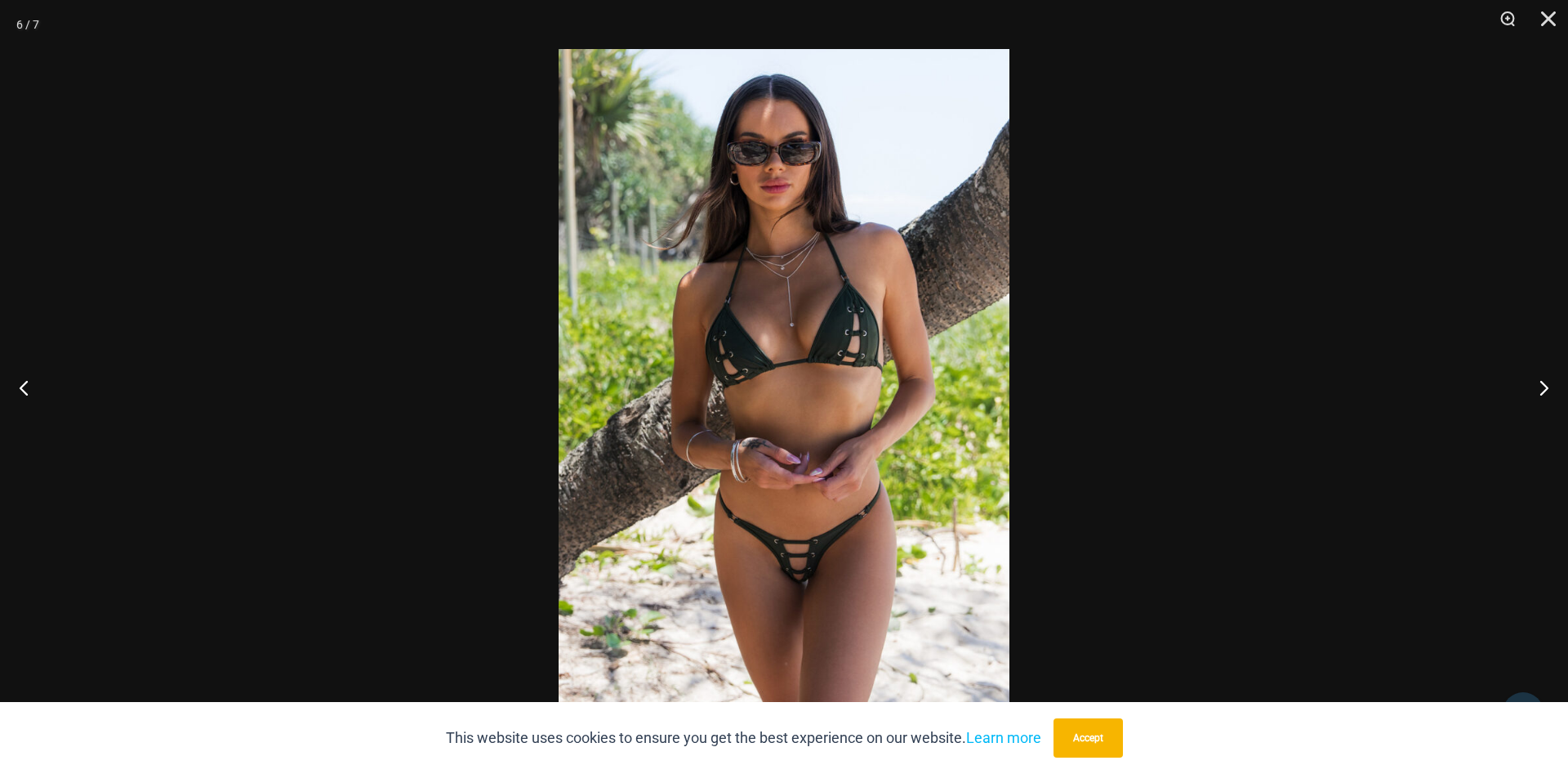
click at [630, 342] on img at bounding box center [784, 386] width 451 height 676
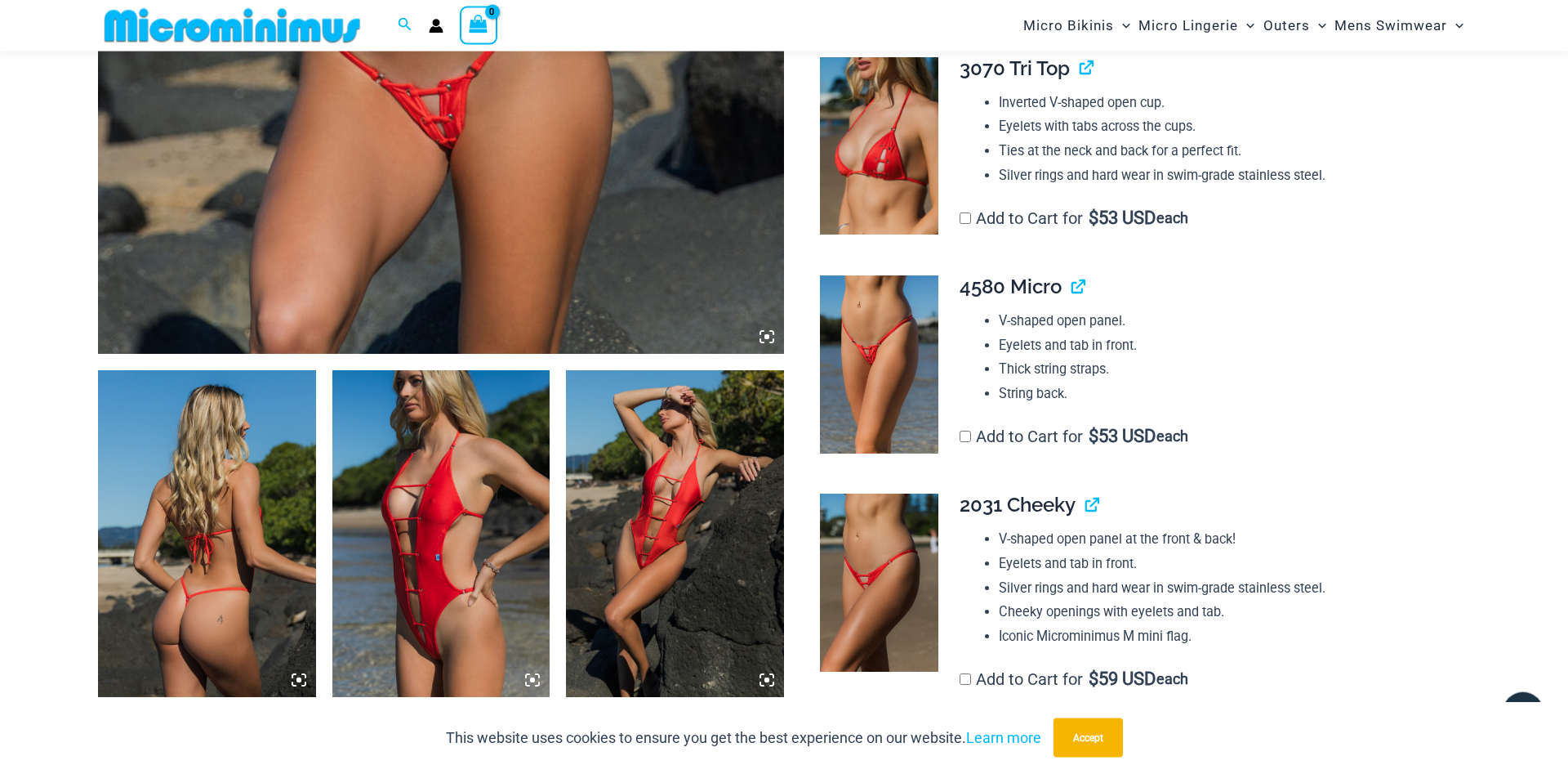
scroll to position [824, 0]
click at [898, 380] on img at bounding box center [879, 365] width 119 height 178
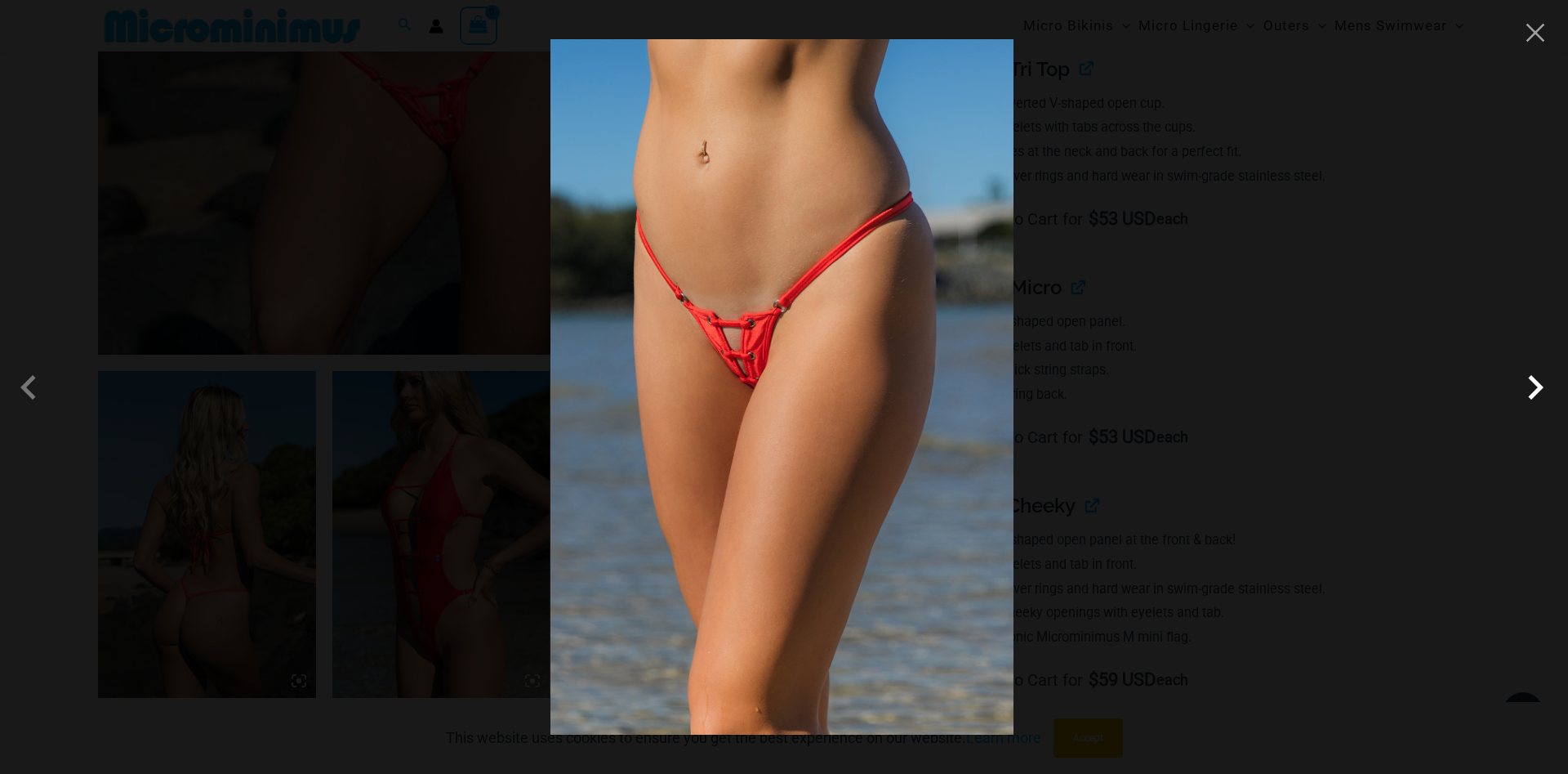
click at [1533, 395] on span at bounding box center [1535, 387] width 49 height 49
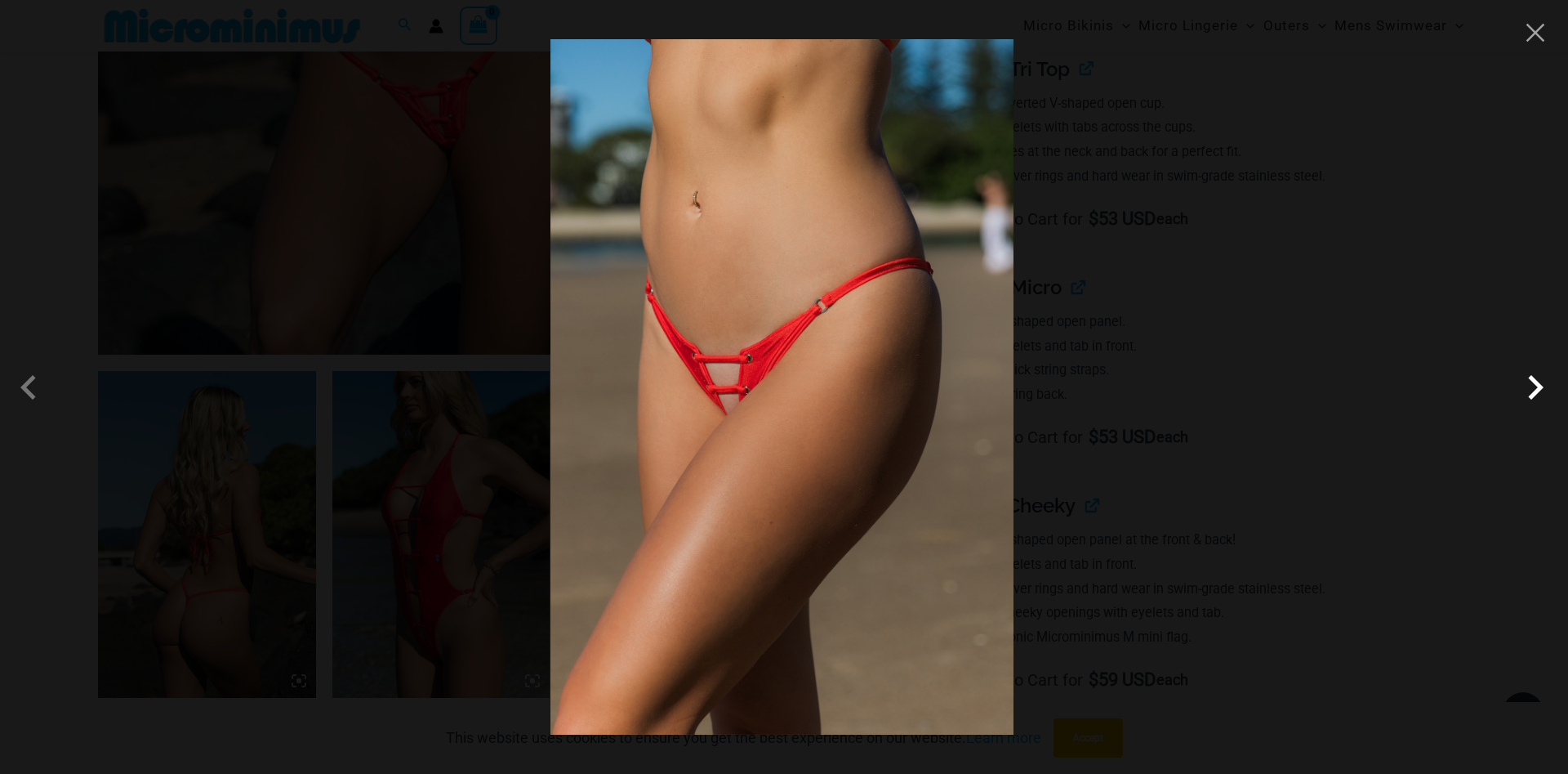
click at [1541, 390] on span at bounding box center [1535, 387] width 49 height 49
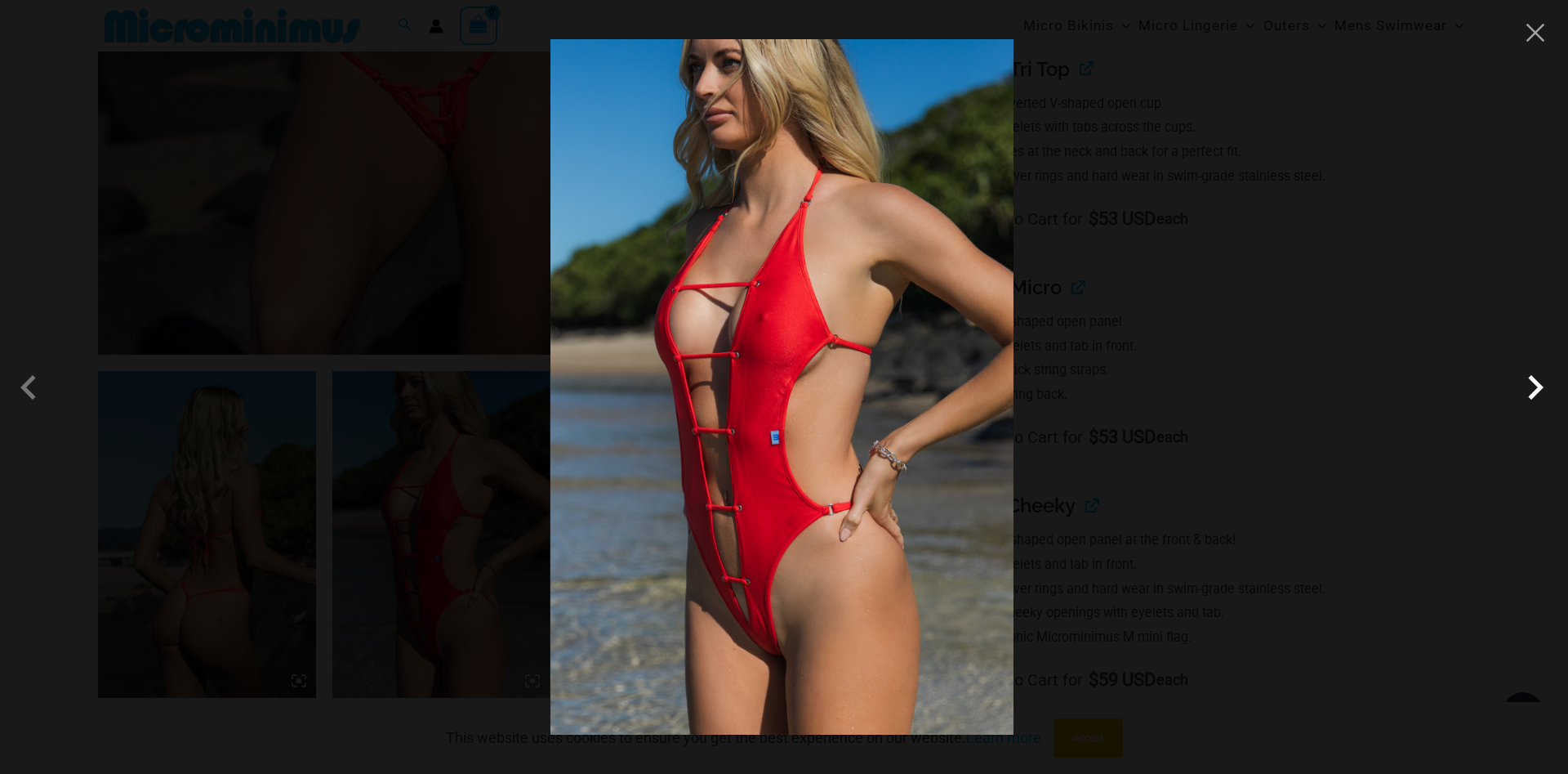
click at [1541, 390] on span at bounding box center [1535, 387] width 49 height 49
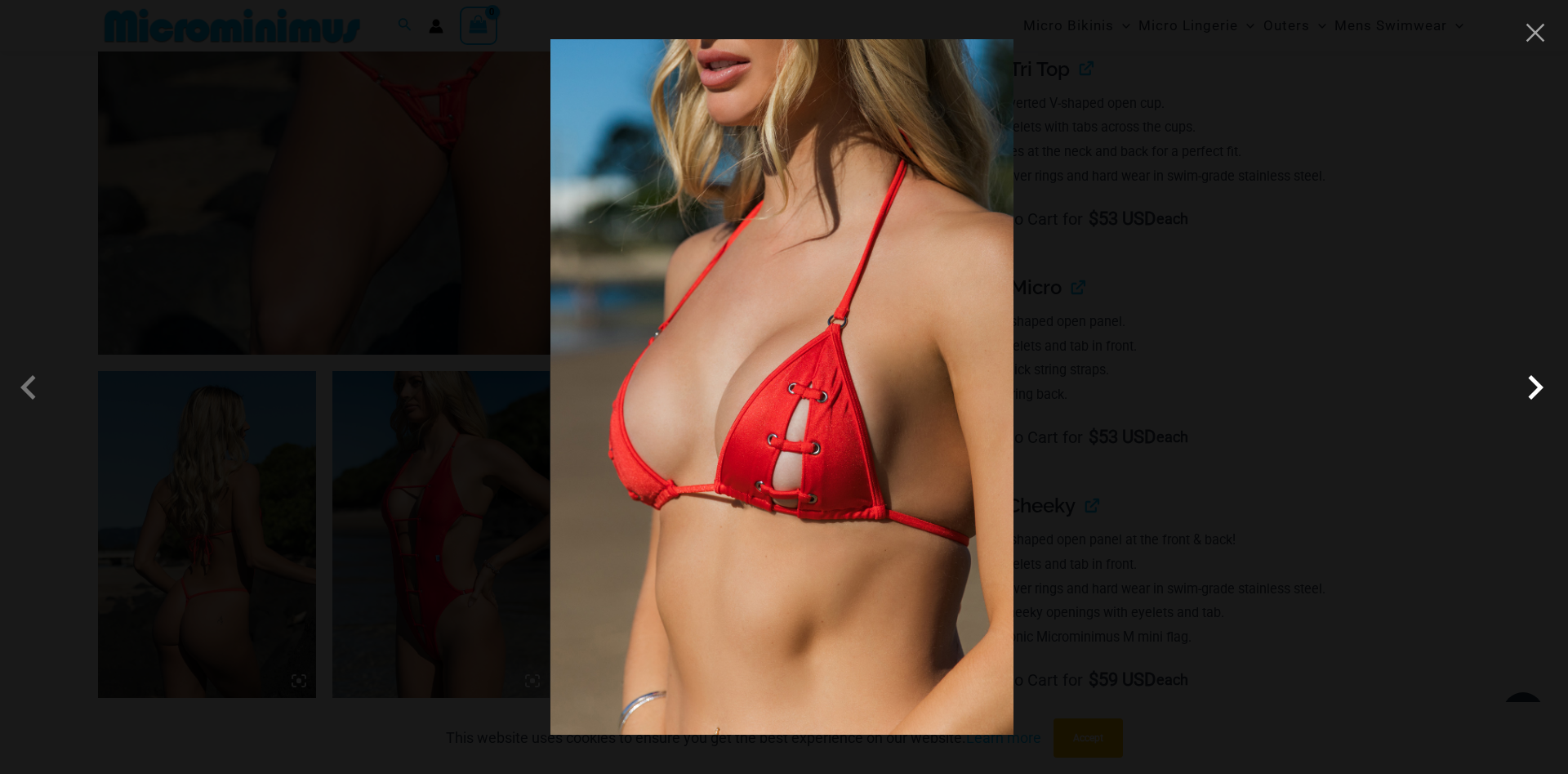
click at [1541, 390] on span at bounding box center [1535, 387] width 49 height 49
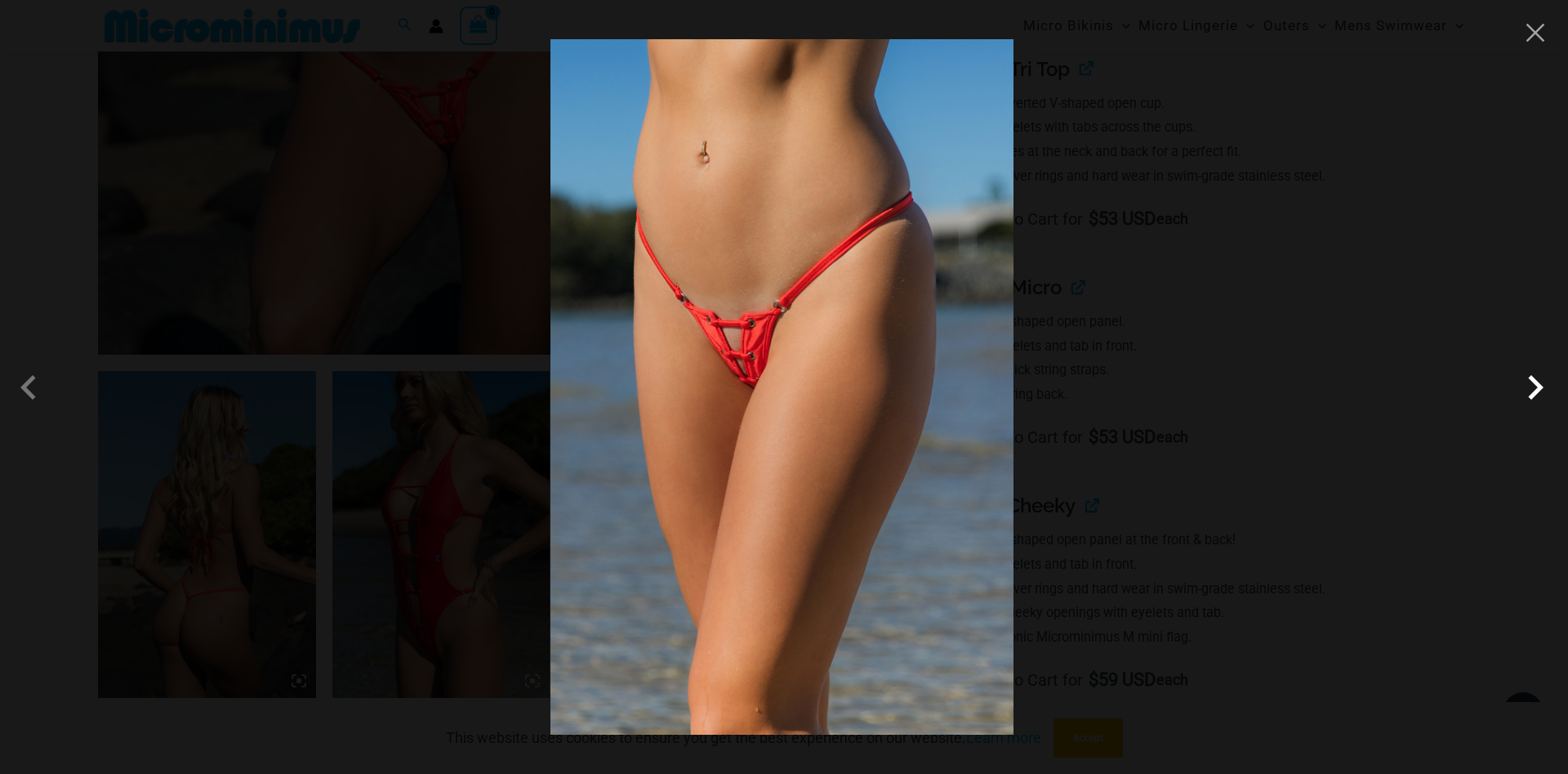
click at [1541, 390] on span at bounding box center [1535, 387] width 49 height 49
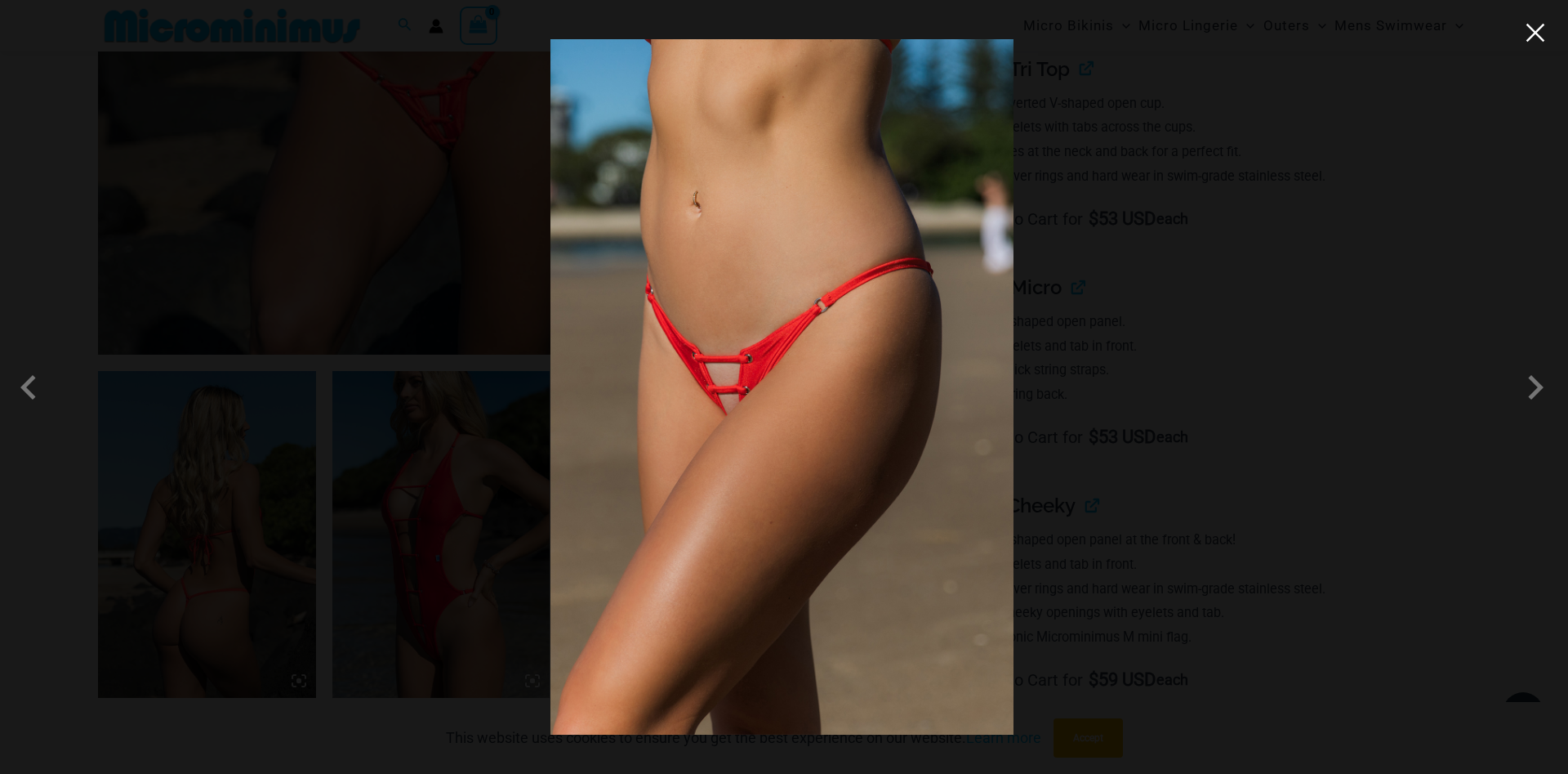
click at [1541, 40] on button "Close" at bounding box center [1535, 32] width 24 height 24
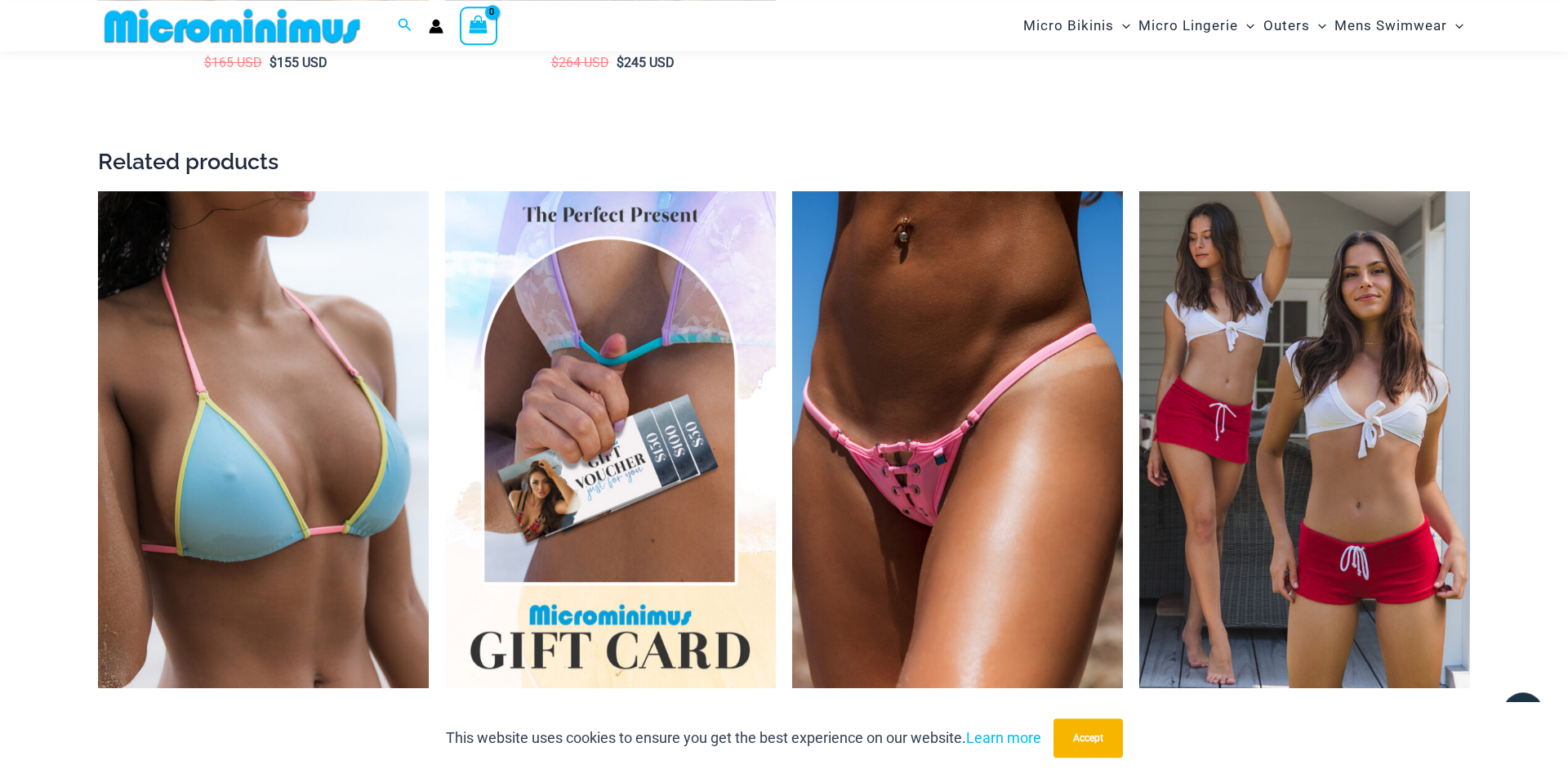
scroll to position [3141, 0]
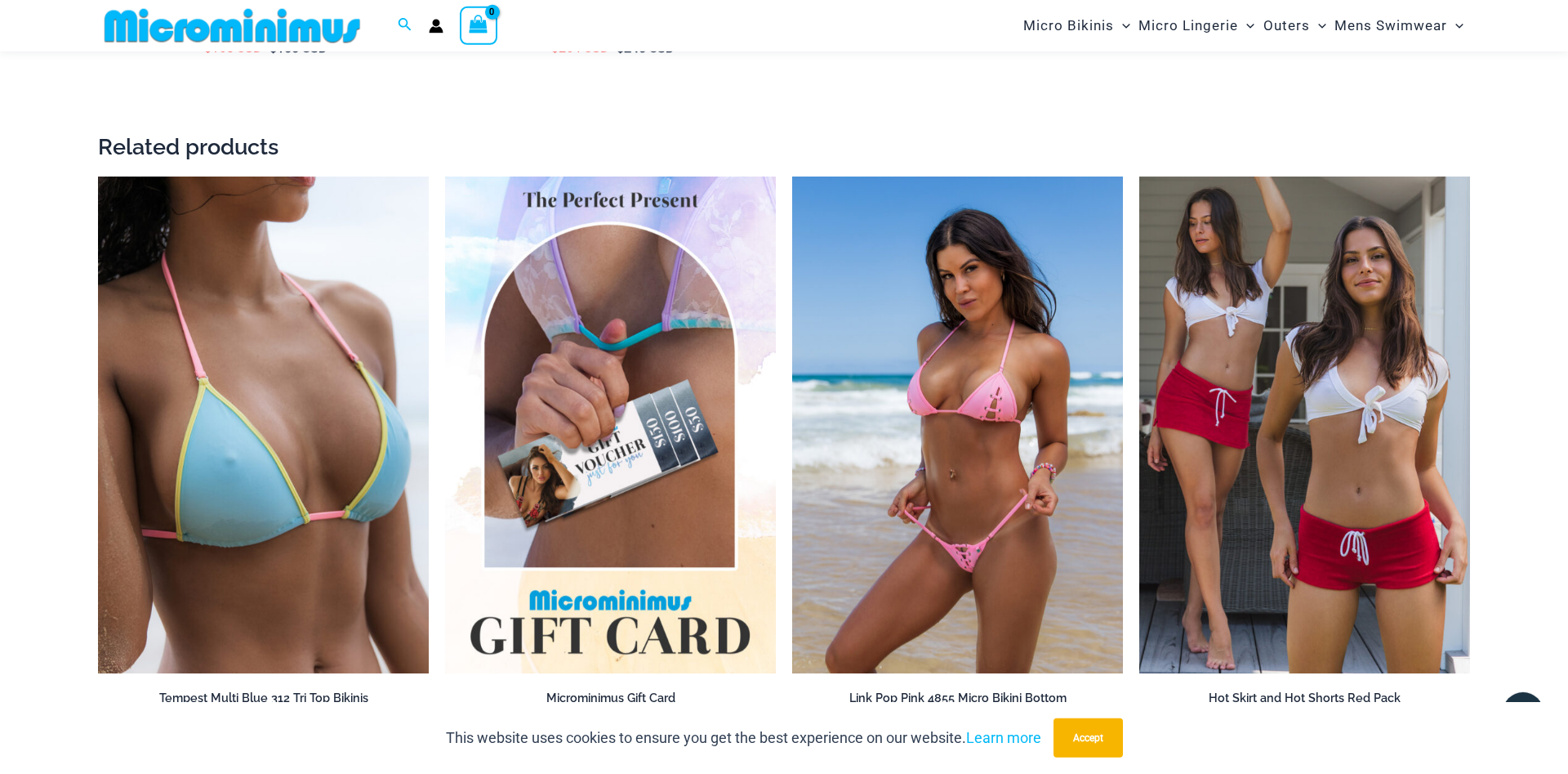
click at [890, 468] on img at bounding box center [957, 425] width 331 height 496
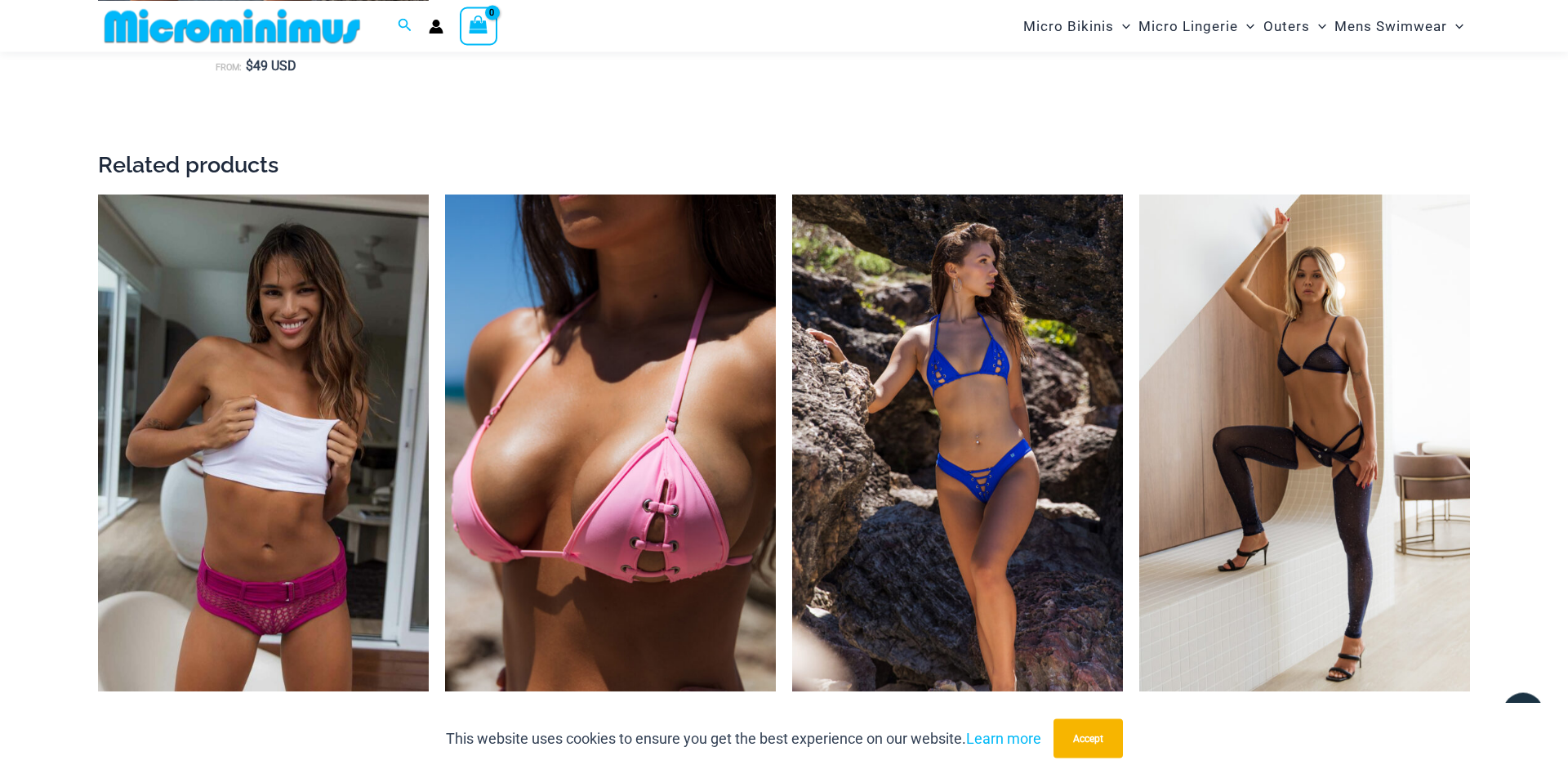
scroll to position [3651, 0]
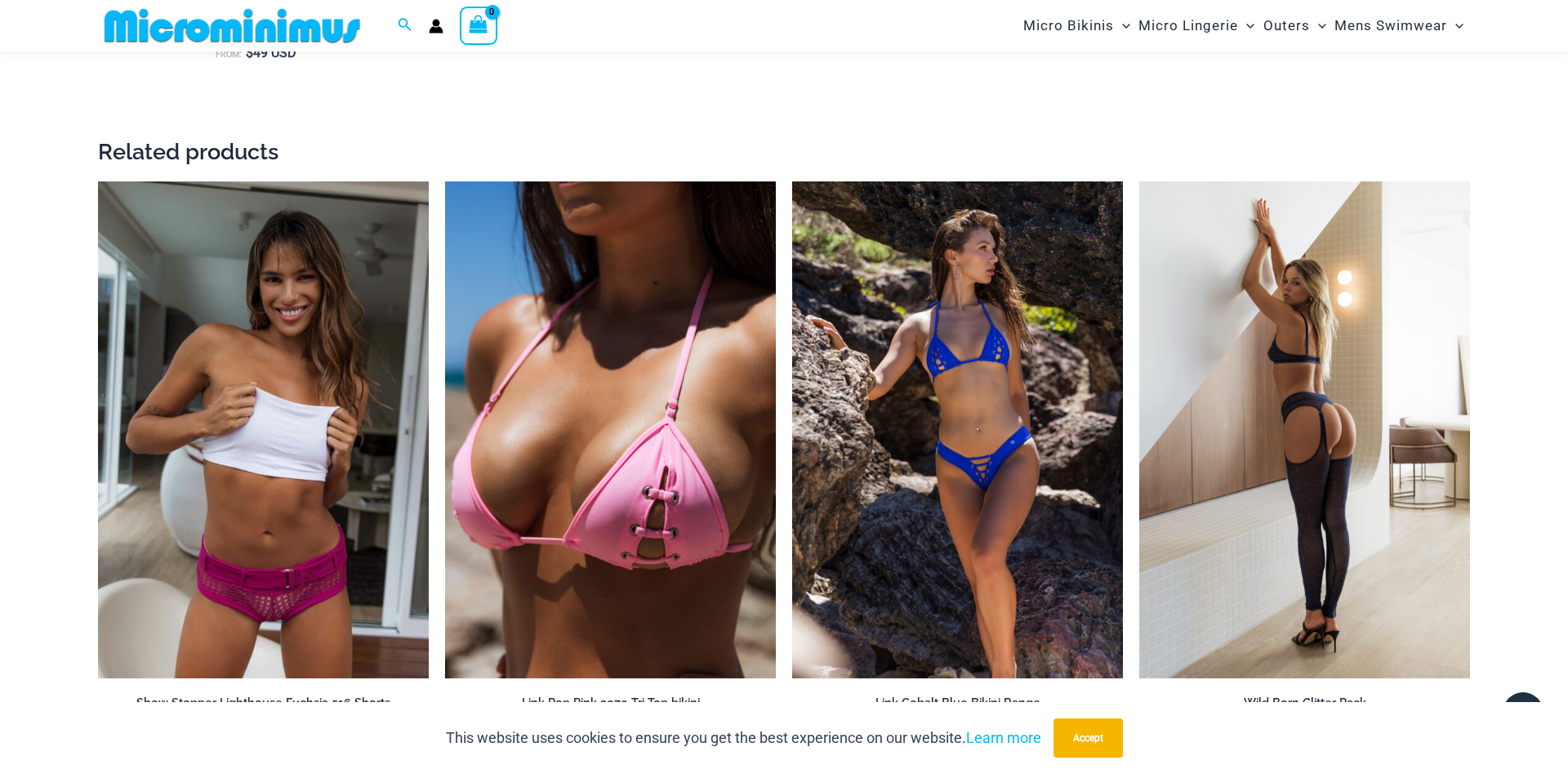
click at [1263, 485] on img at bounding box center [1305, 430] width 331 height 496
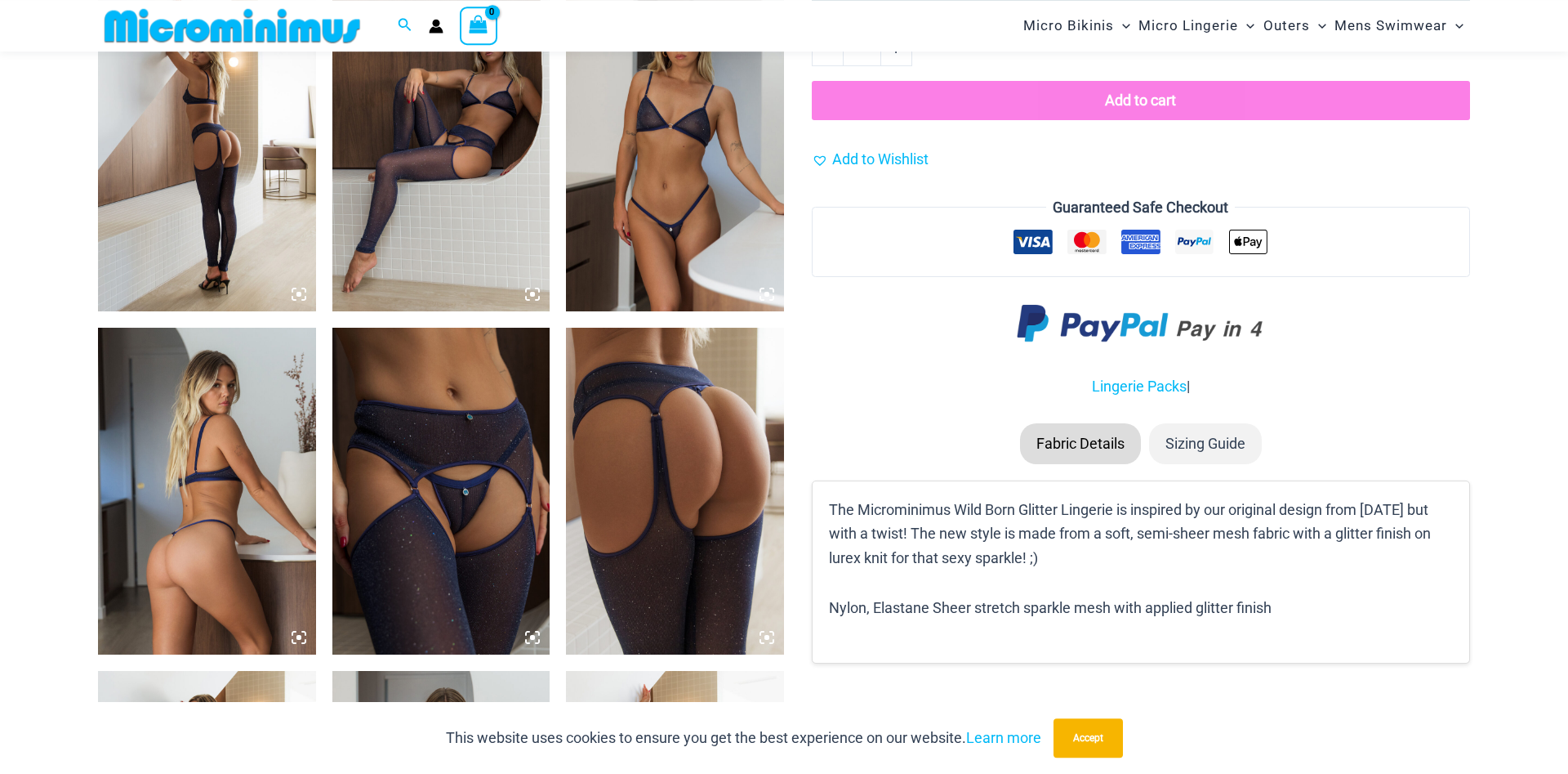
scroll to position [1237, 0]
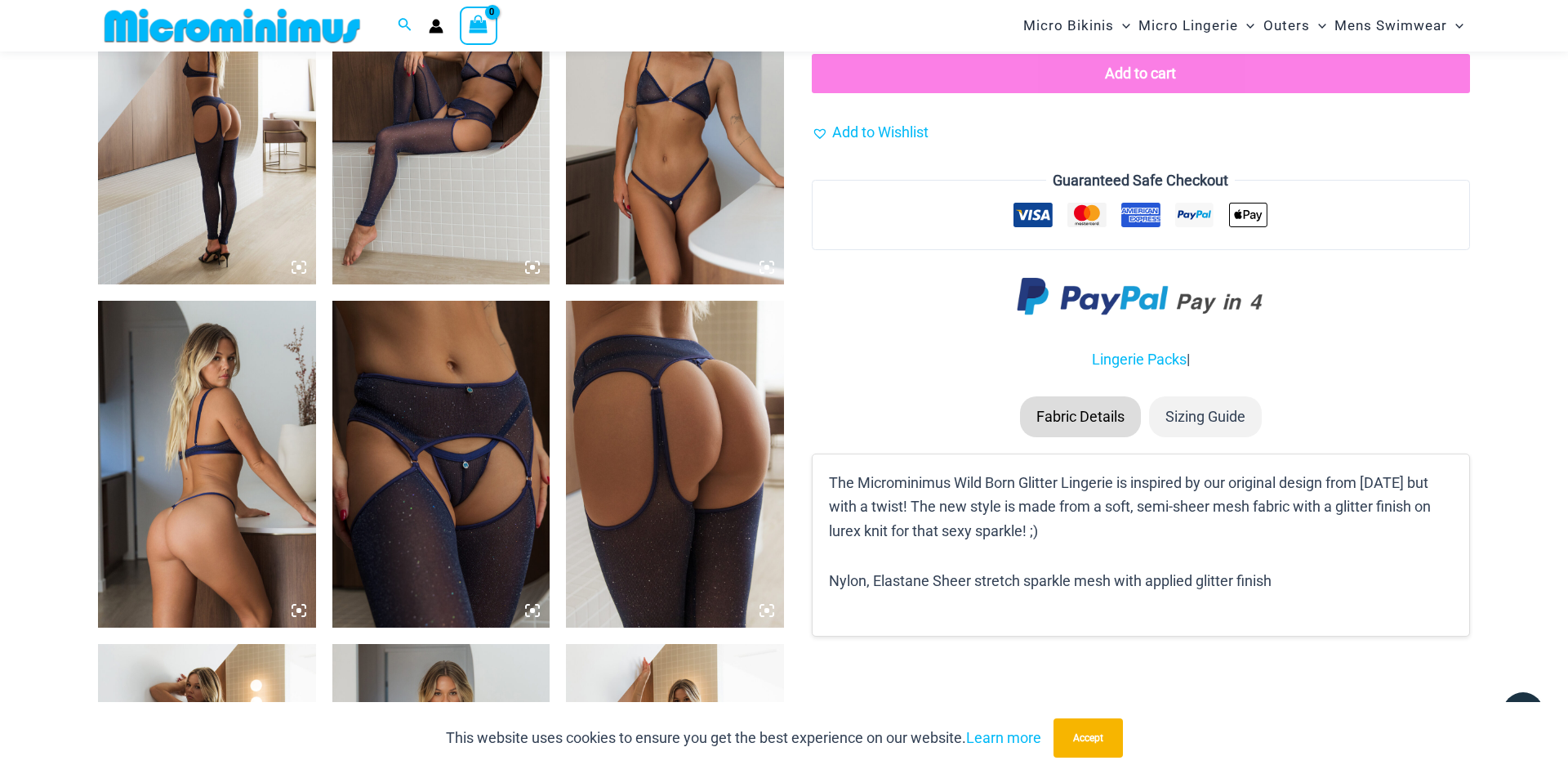
click at [710, 453] on img at bounding box center [675, 464] width 218 height 326
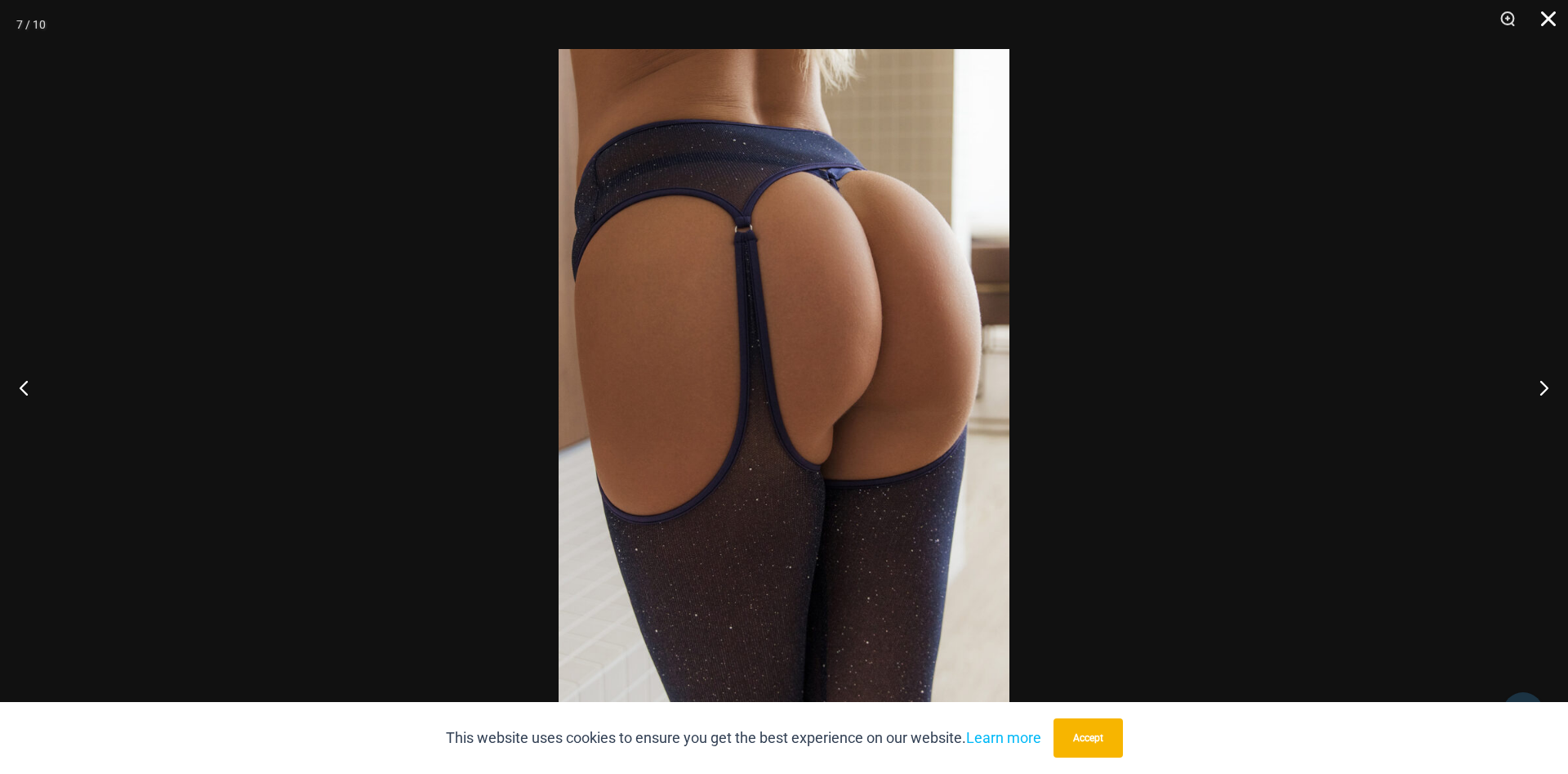
click at [1545, 20] on button "Close" at bounding box center [1543, 24] width 41 height 49
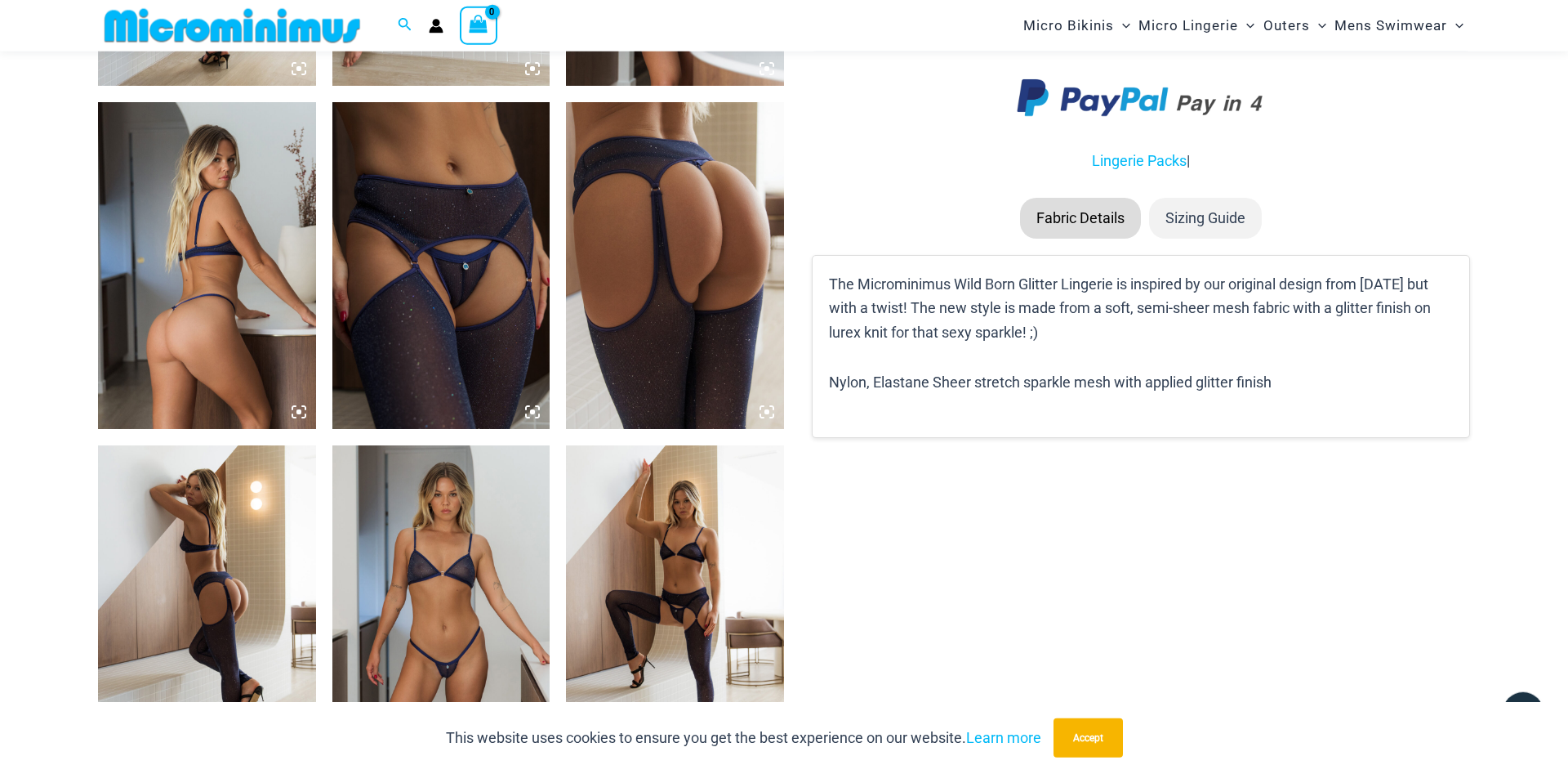
scroll to position [1736, 0]
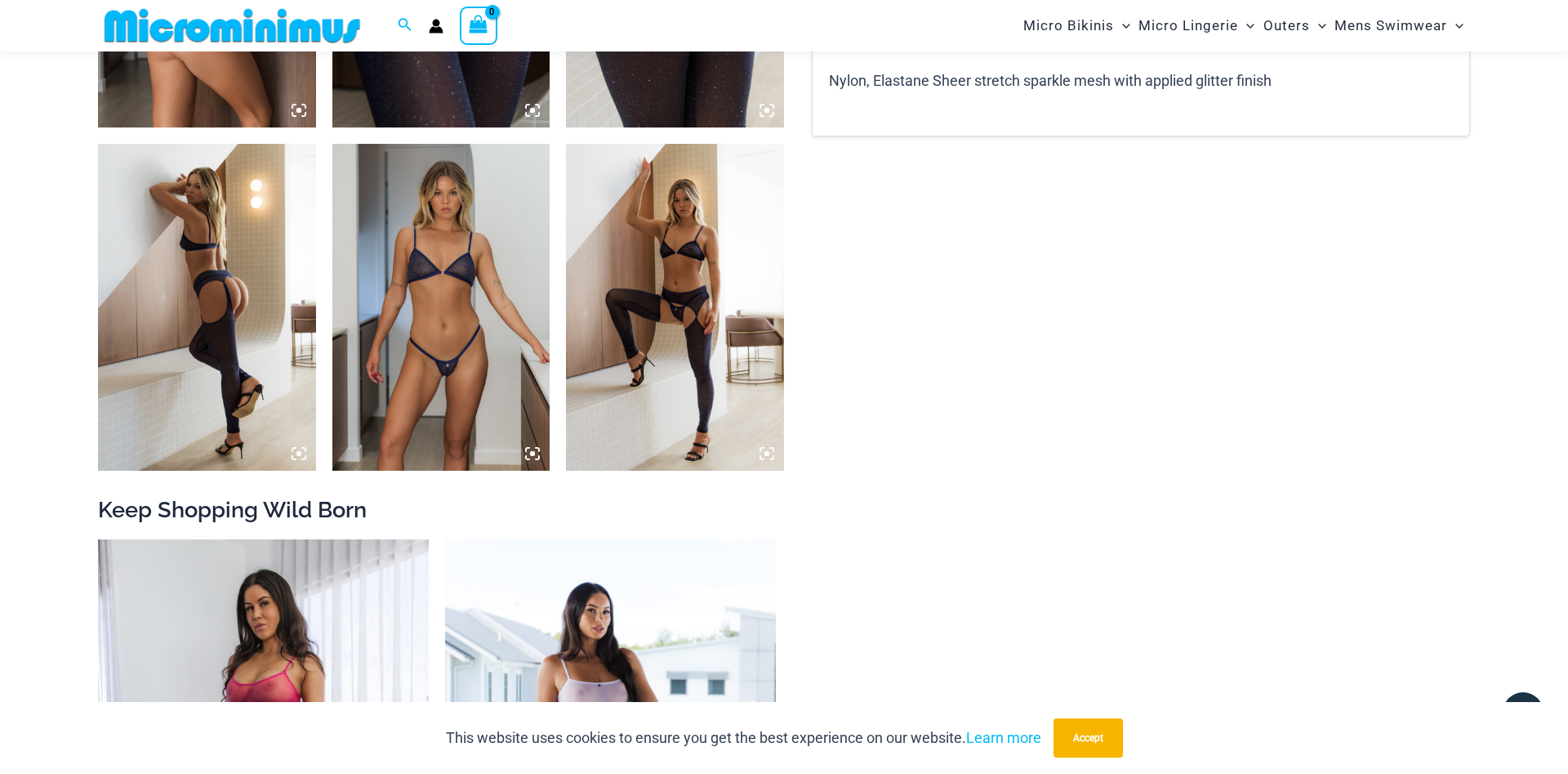
click at [204, 333] on img at bounding box center [207, 307] width 218 height 326
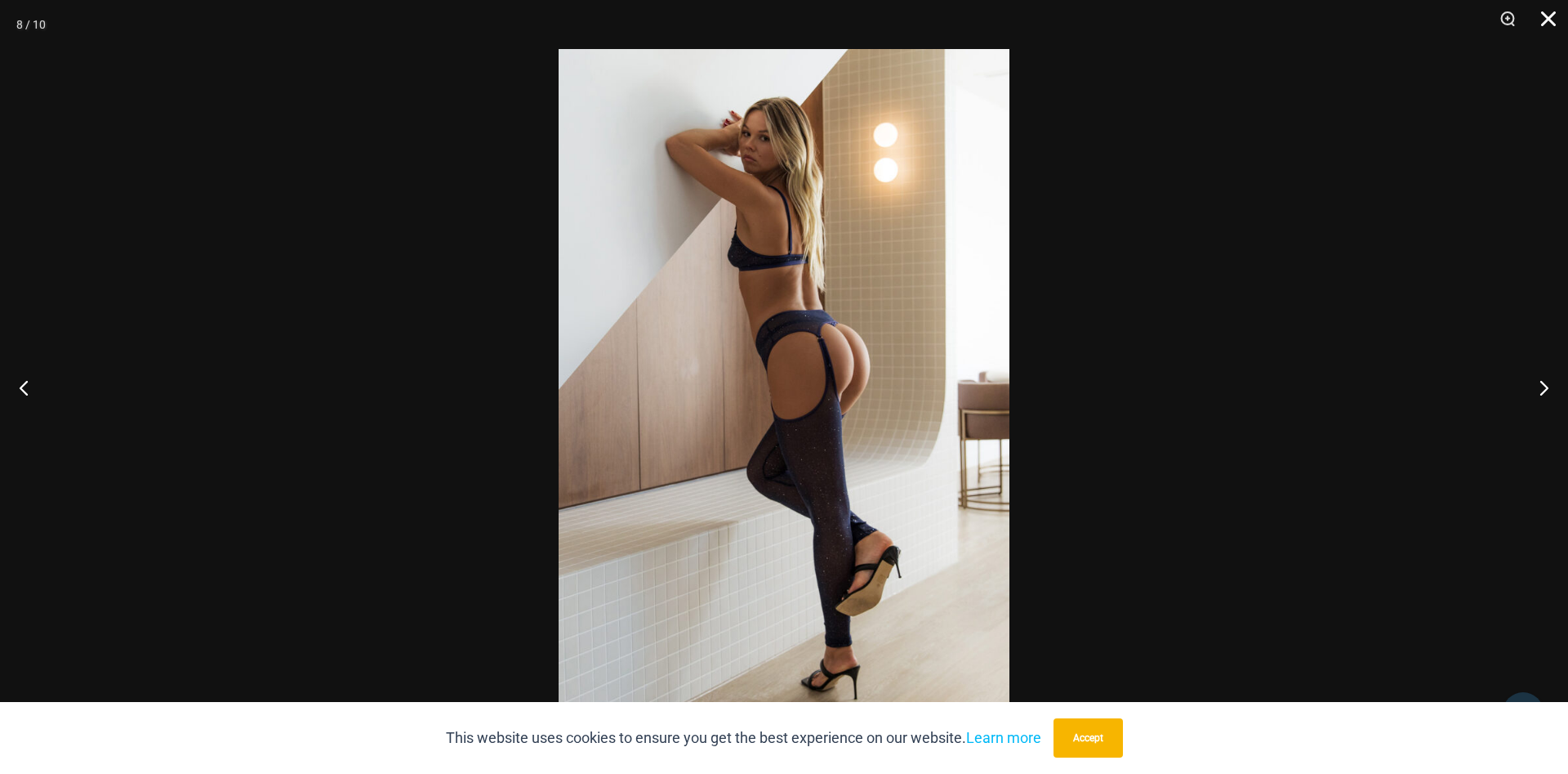
click at [1544, 15] on button "Close" at bounding box center [1543, 24] width 41 height 49
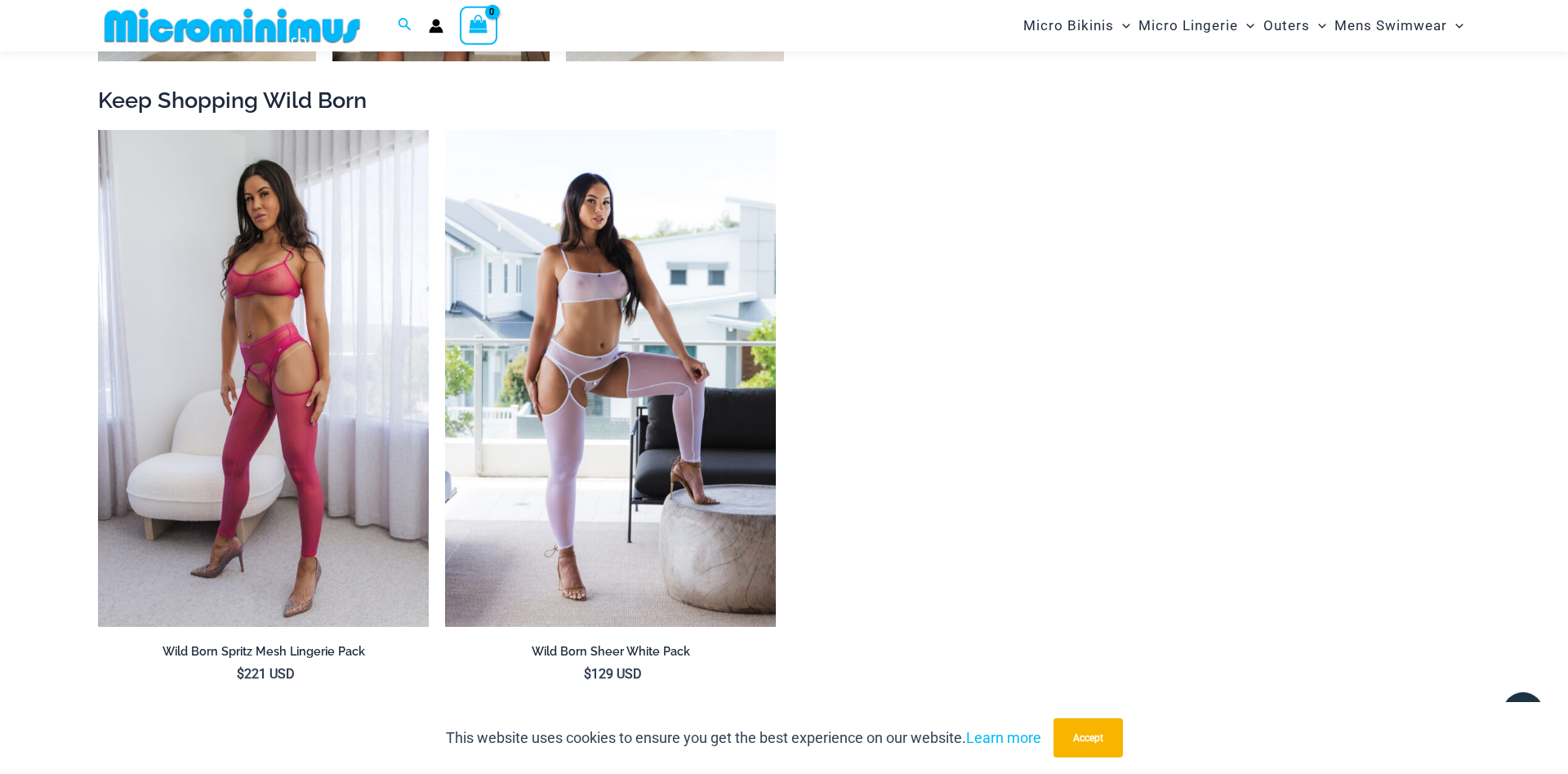
scroll to position [2154, 0]
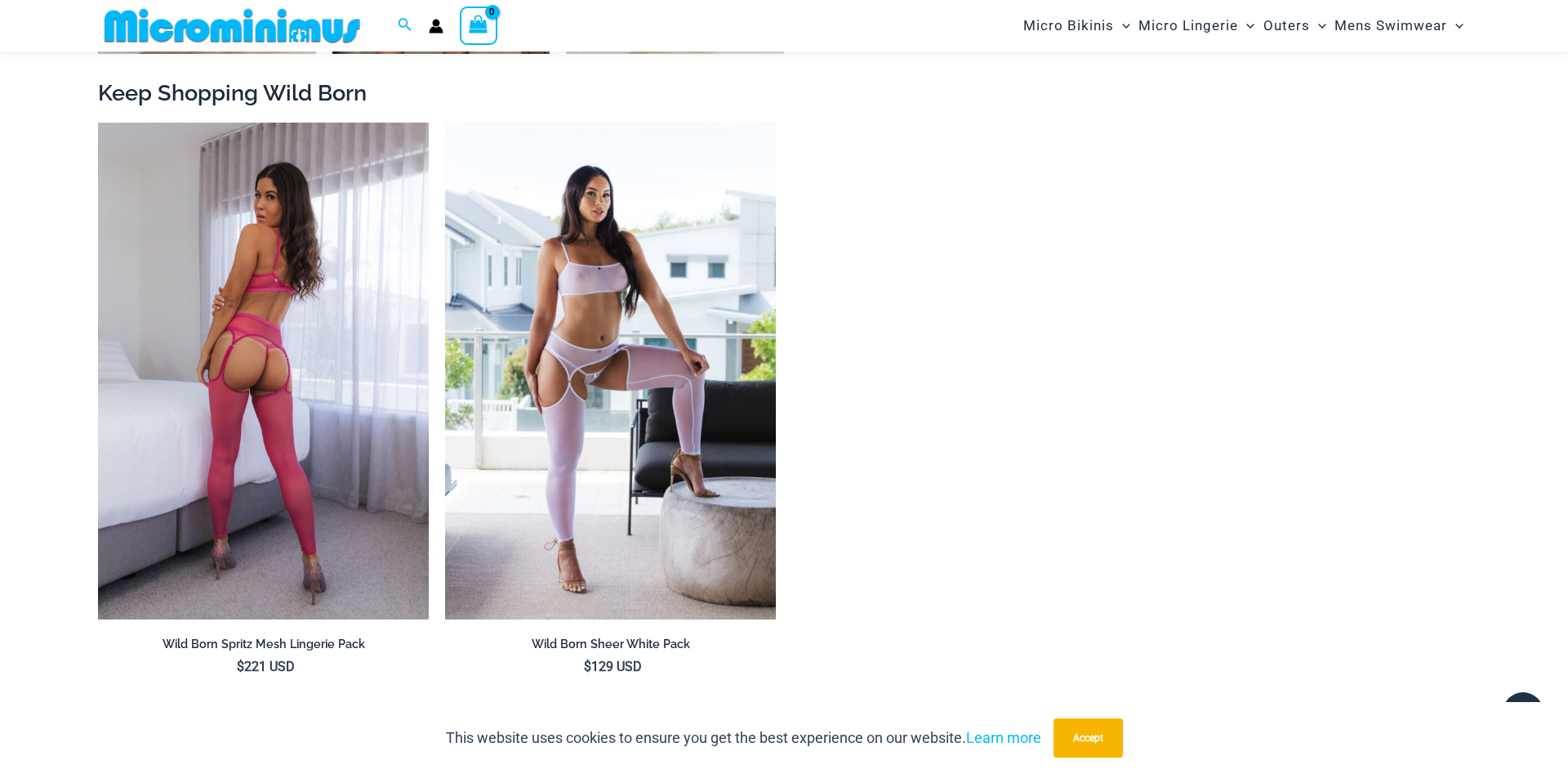
click at [317, 326] on img at bounding box center [263, 371] width 331 height 496
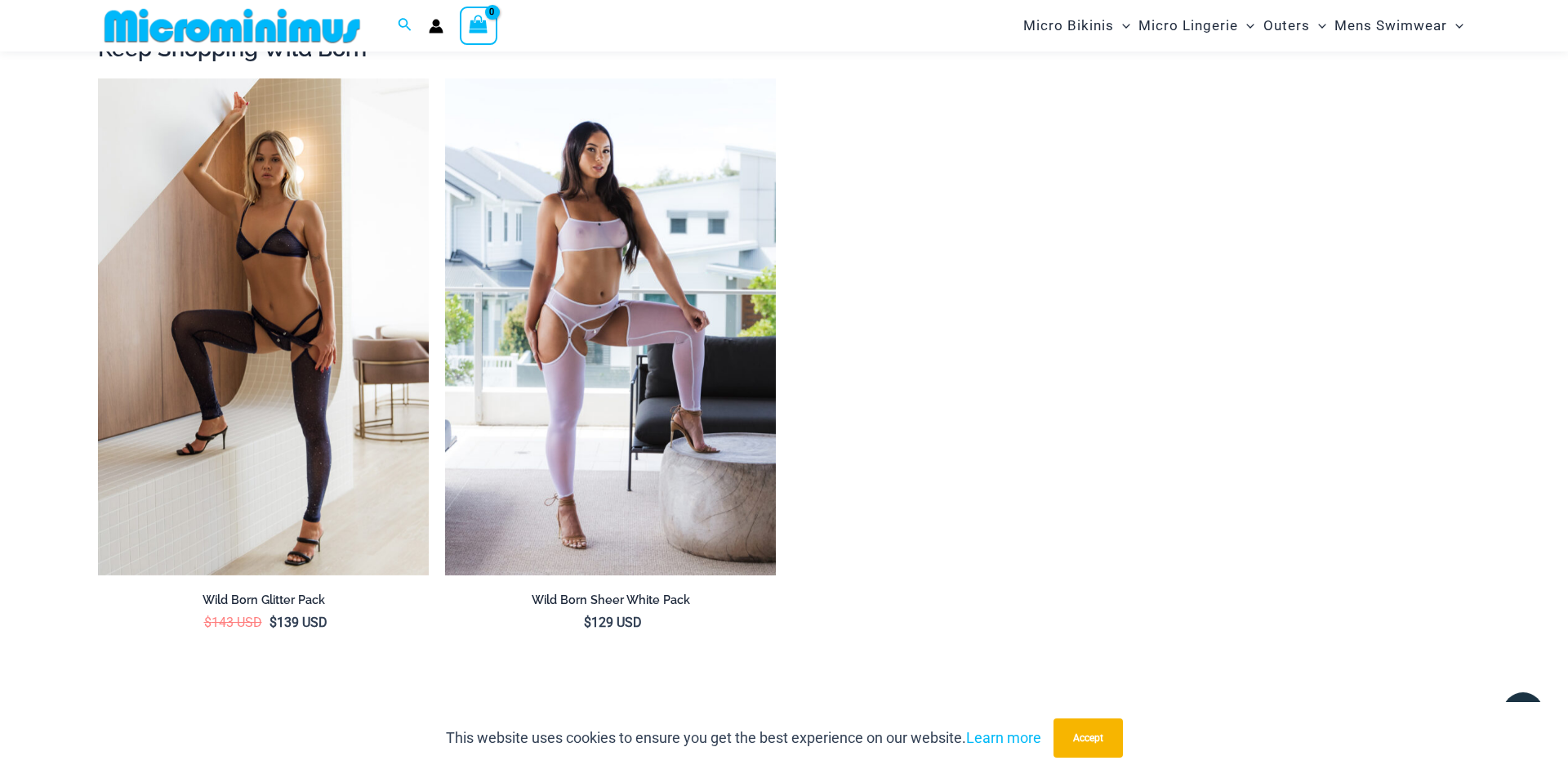
scroll to position [1904, 0]
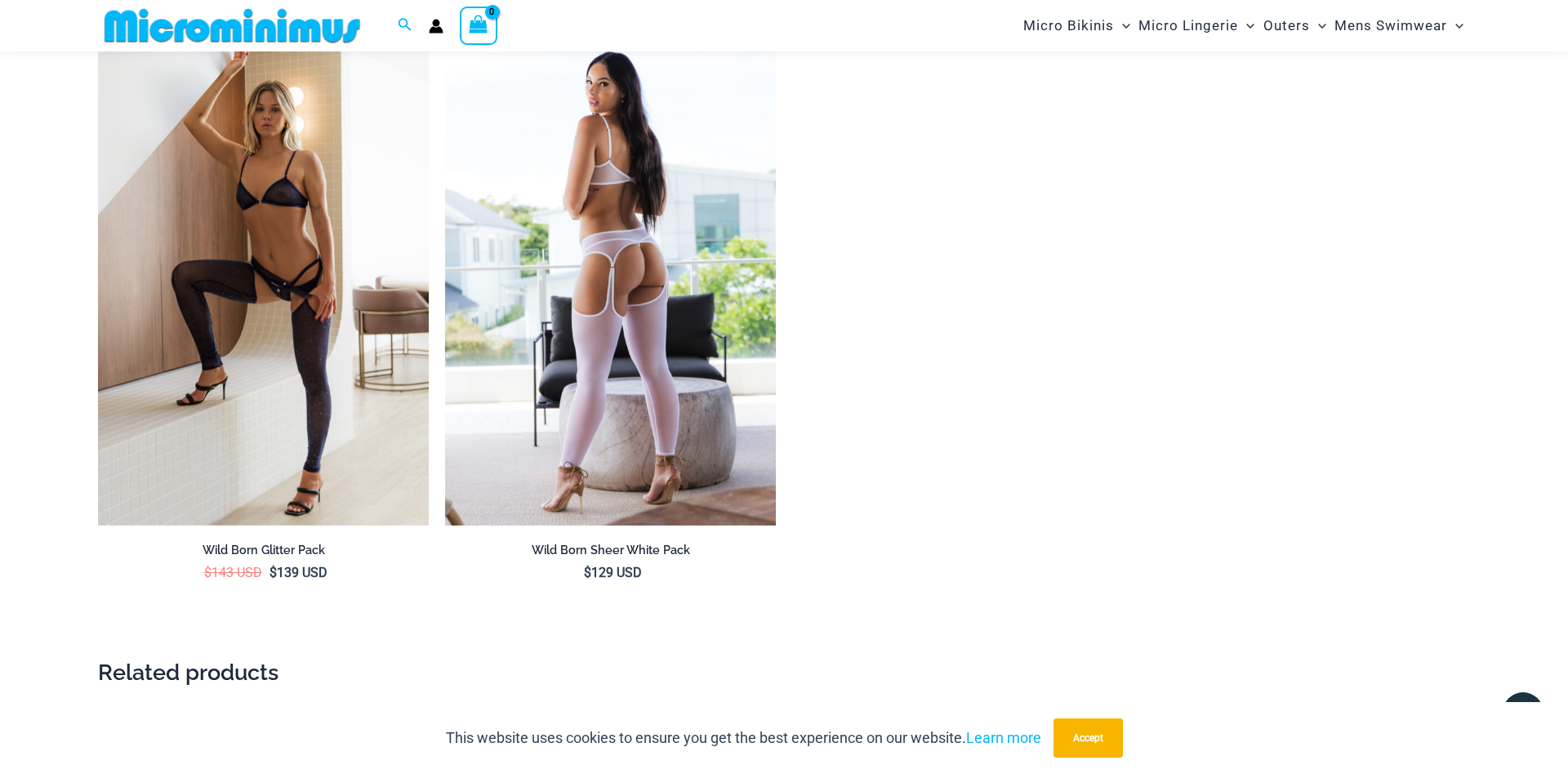
click at [704, 312] on img at bounding box center [610, 277] width 331 height 496
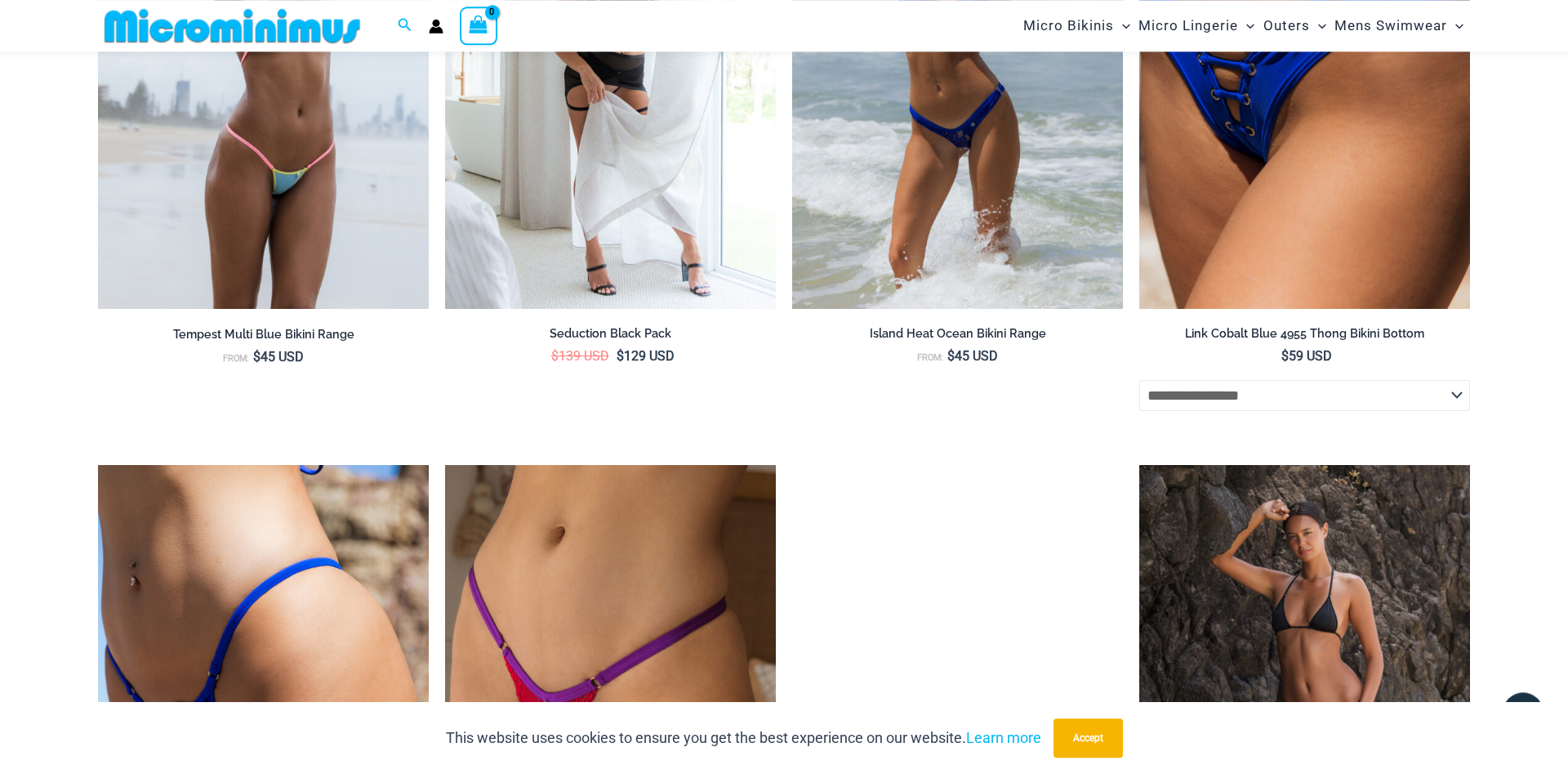
scroll to position [4323, 0]
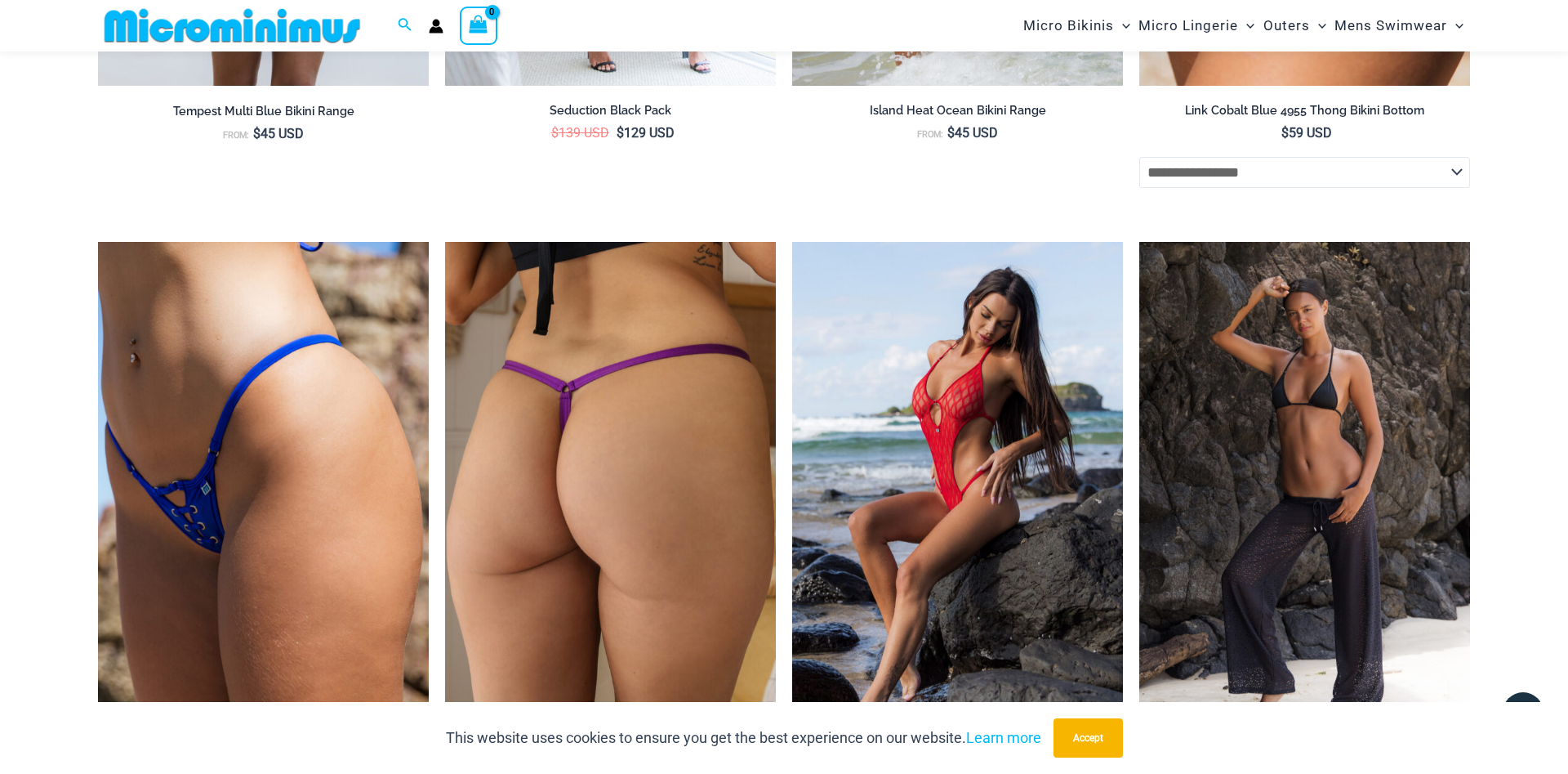
click at [610, 480] on img at bounding box center [610, 490] width 331 height 496
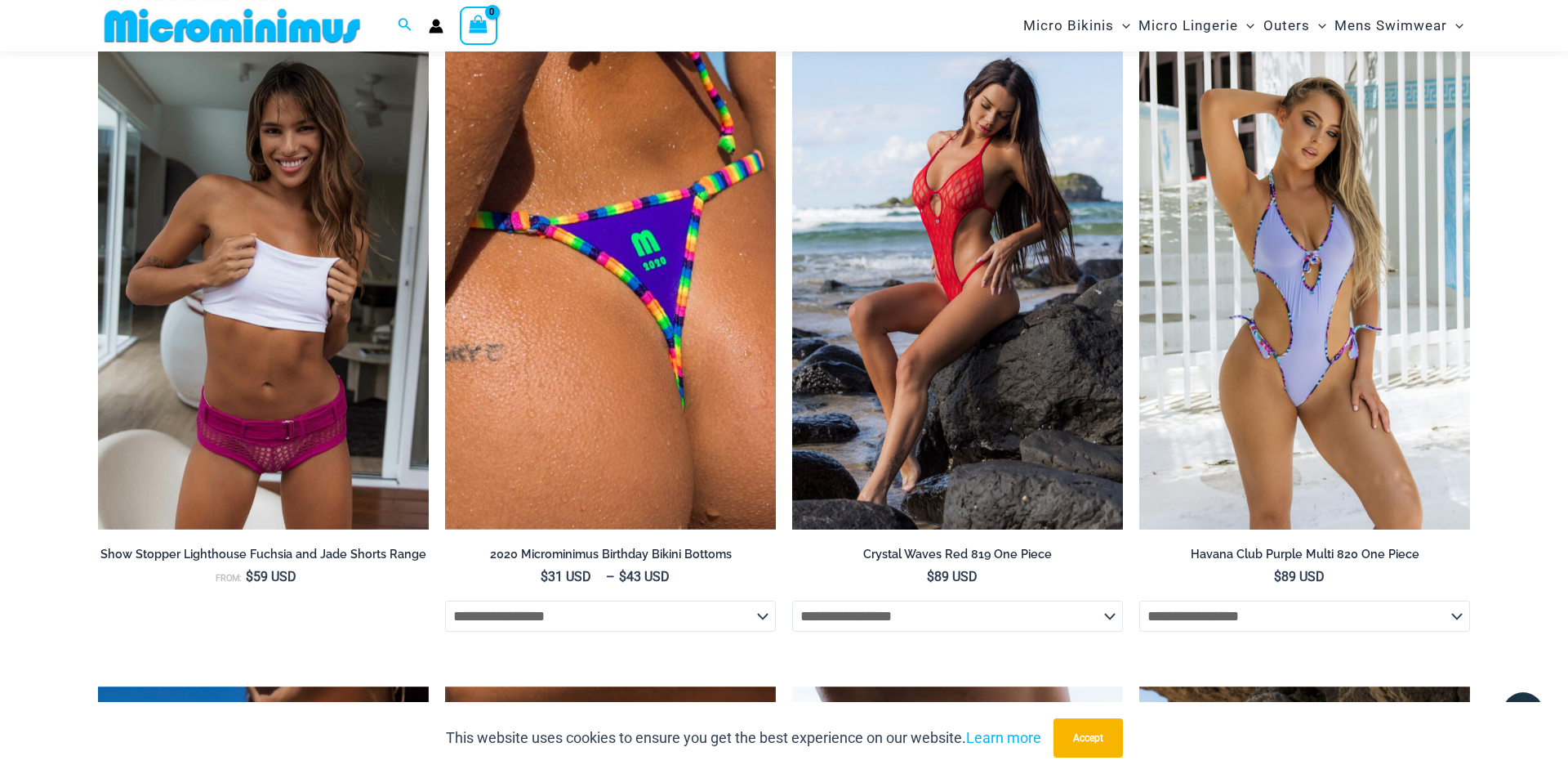
scroll to position [1985, 0]
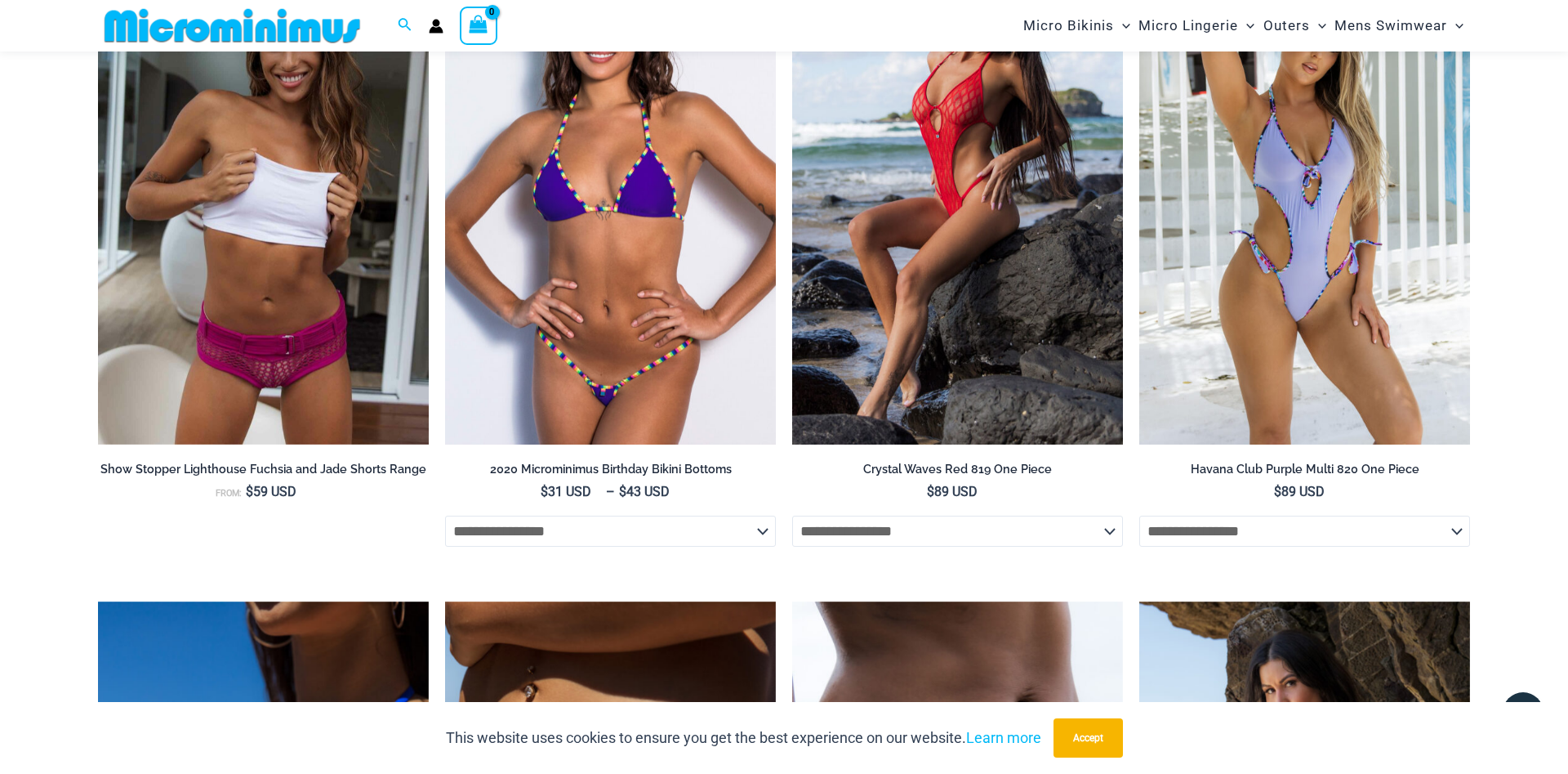
click at [654, 316] on img at bounding box center [610, 196] width 331 height 496
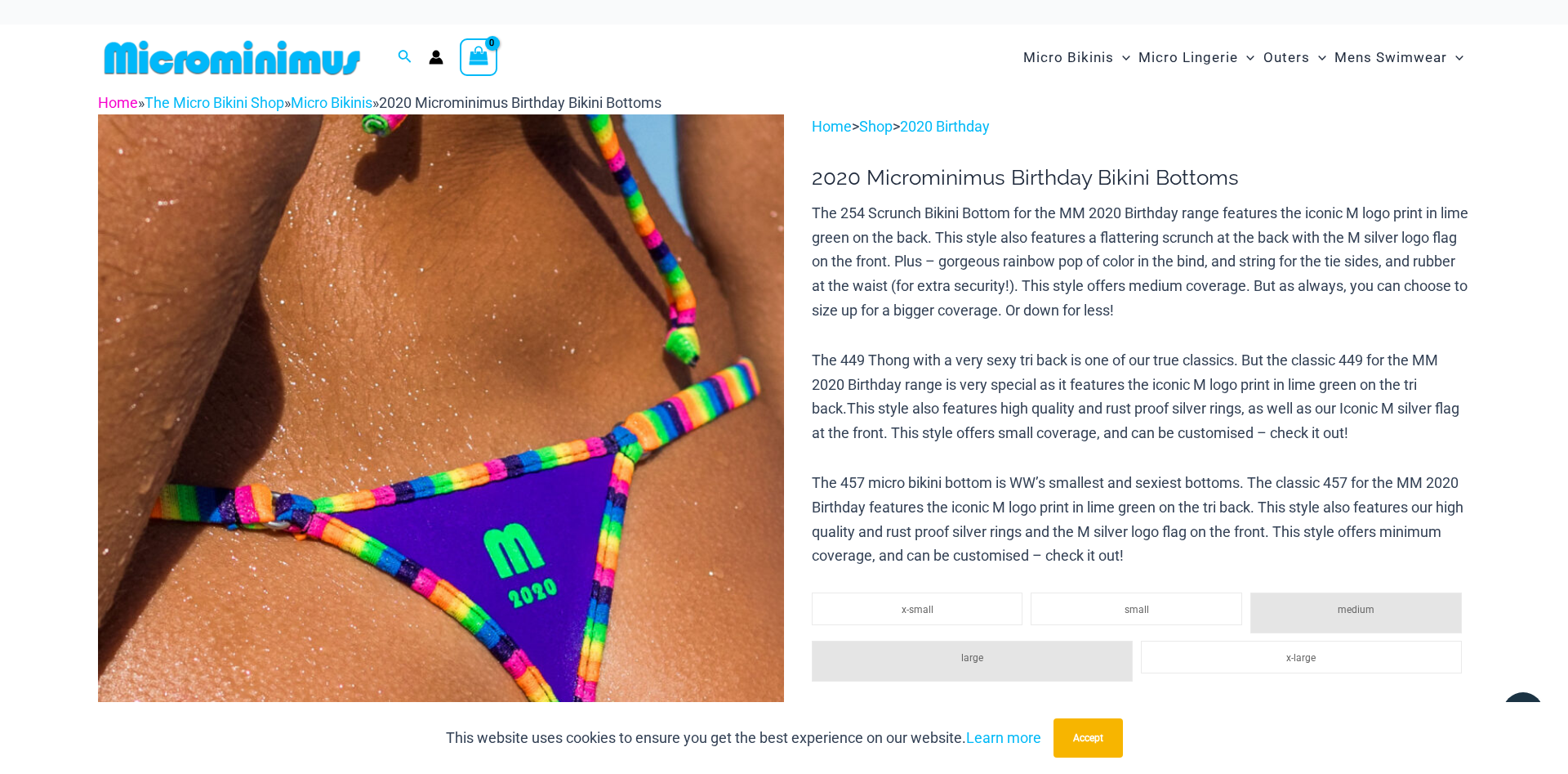
click at [123, 99] on link "Home" at bounding box center [119, 103] width 40 height 17
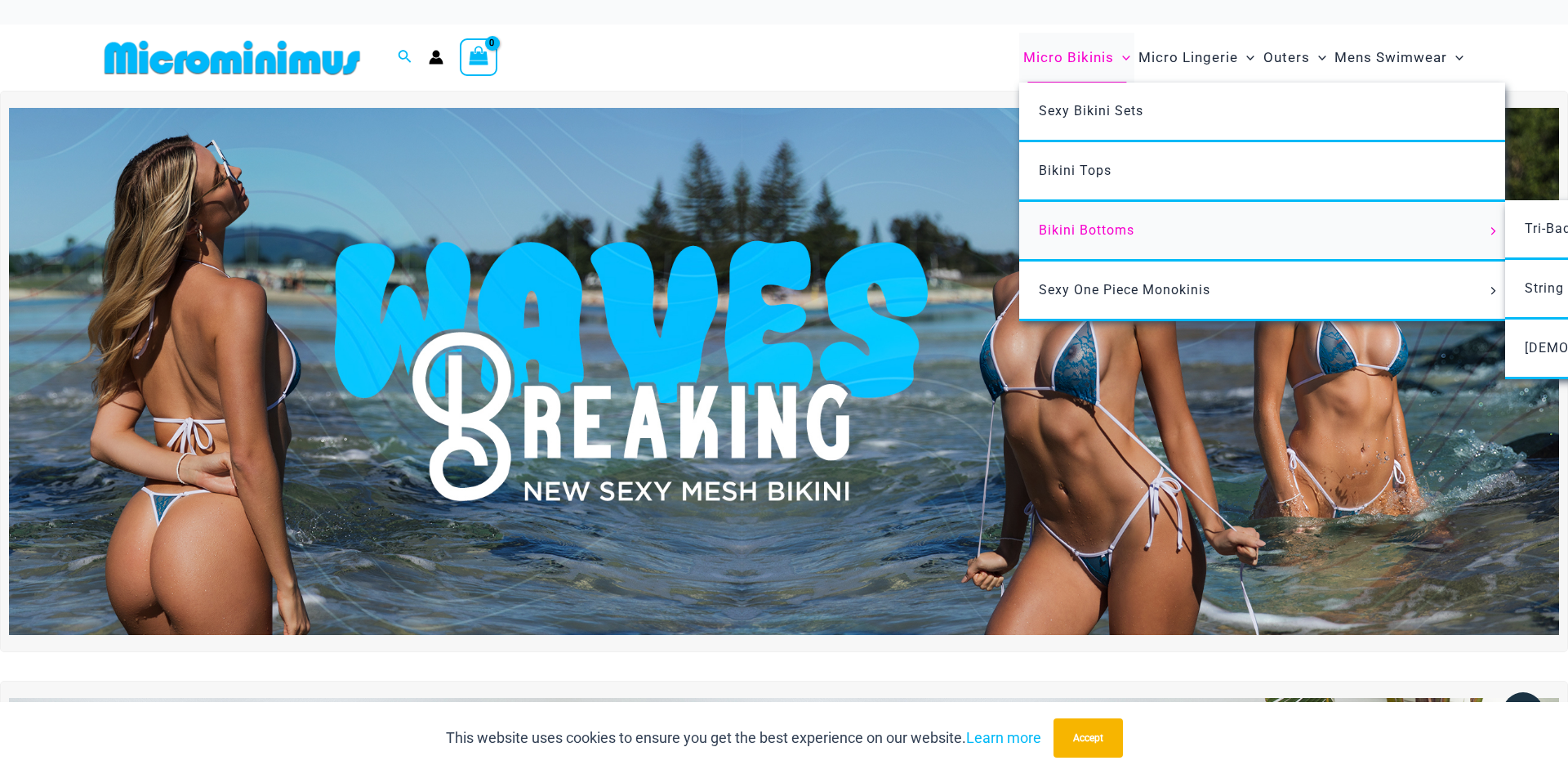
click at [1081, 235] on span "Bikini Bottoms" at bounding box center [1087, 230] width 96 height 15
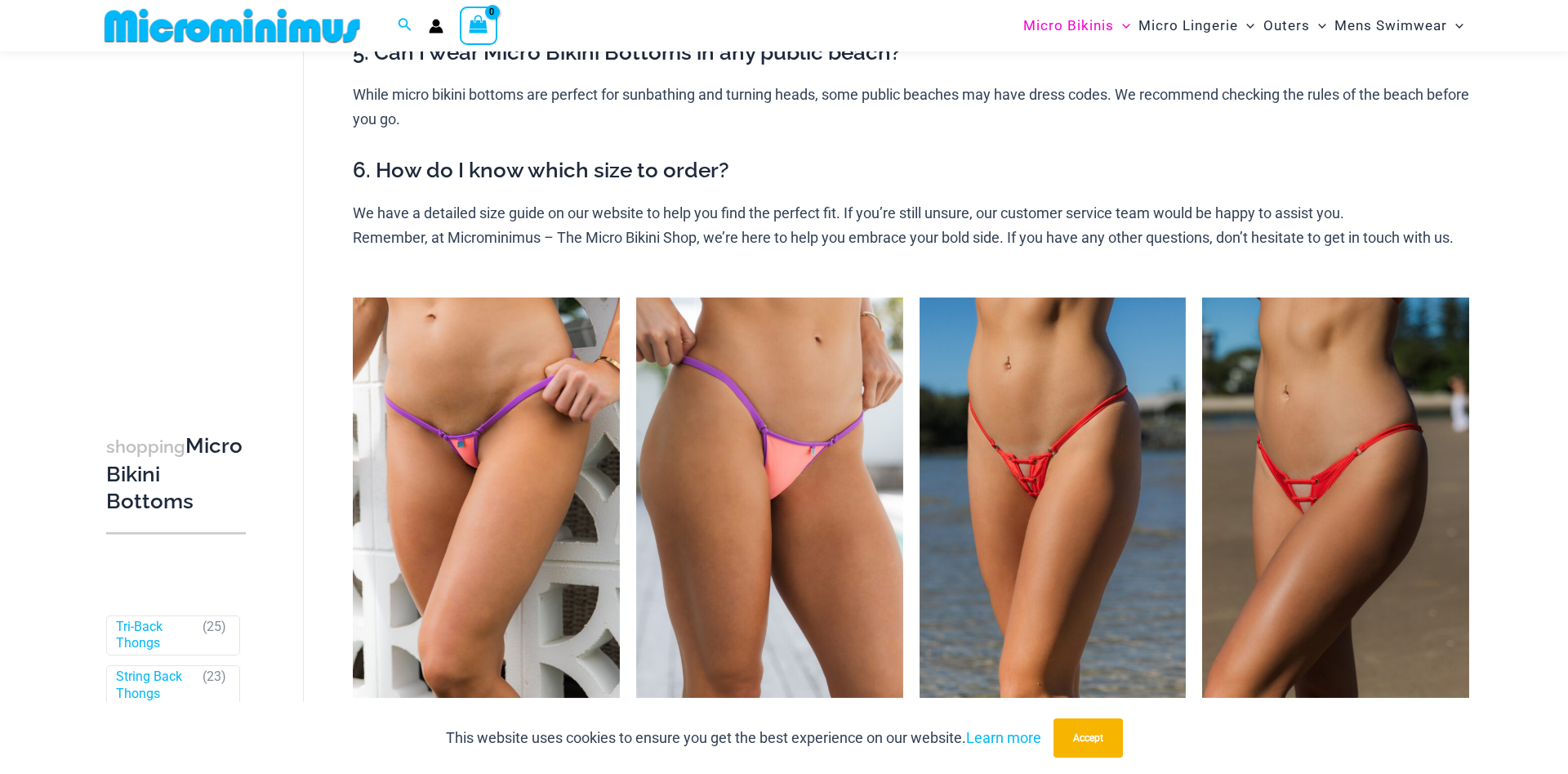
scroll to position [1152, 0]
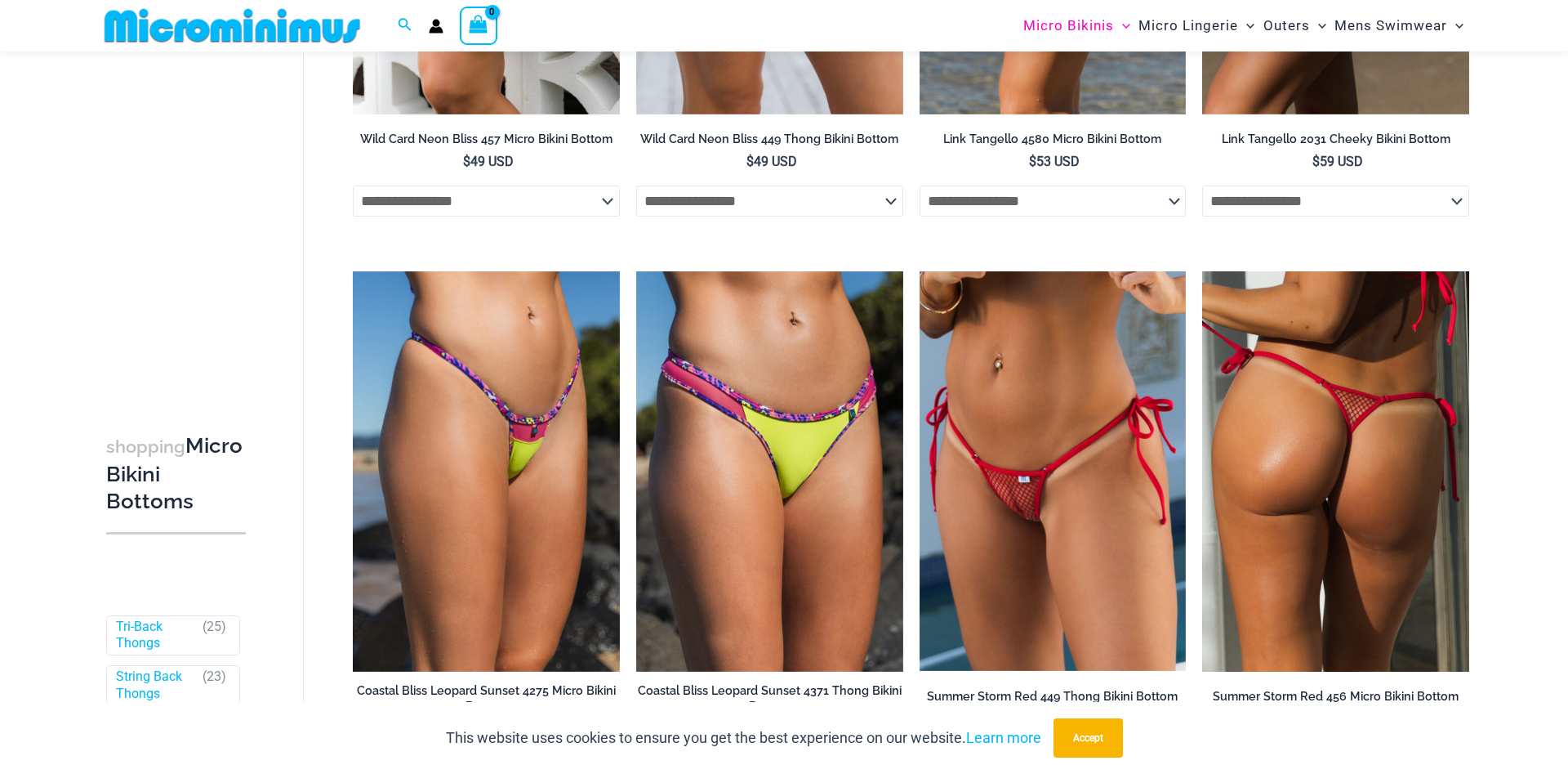
click at [1316, 522] on img at bounding box center [1336, 471] width 268 height 400
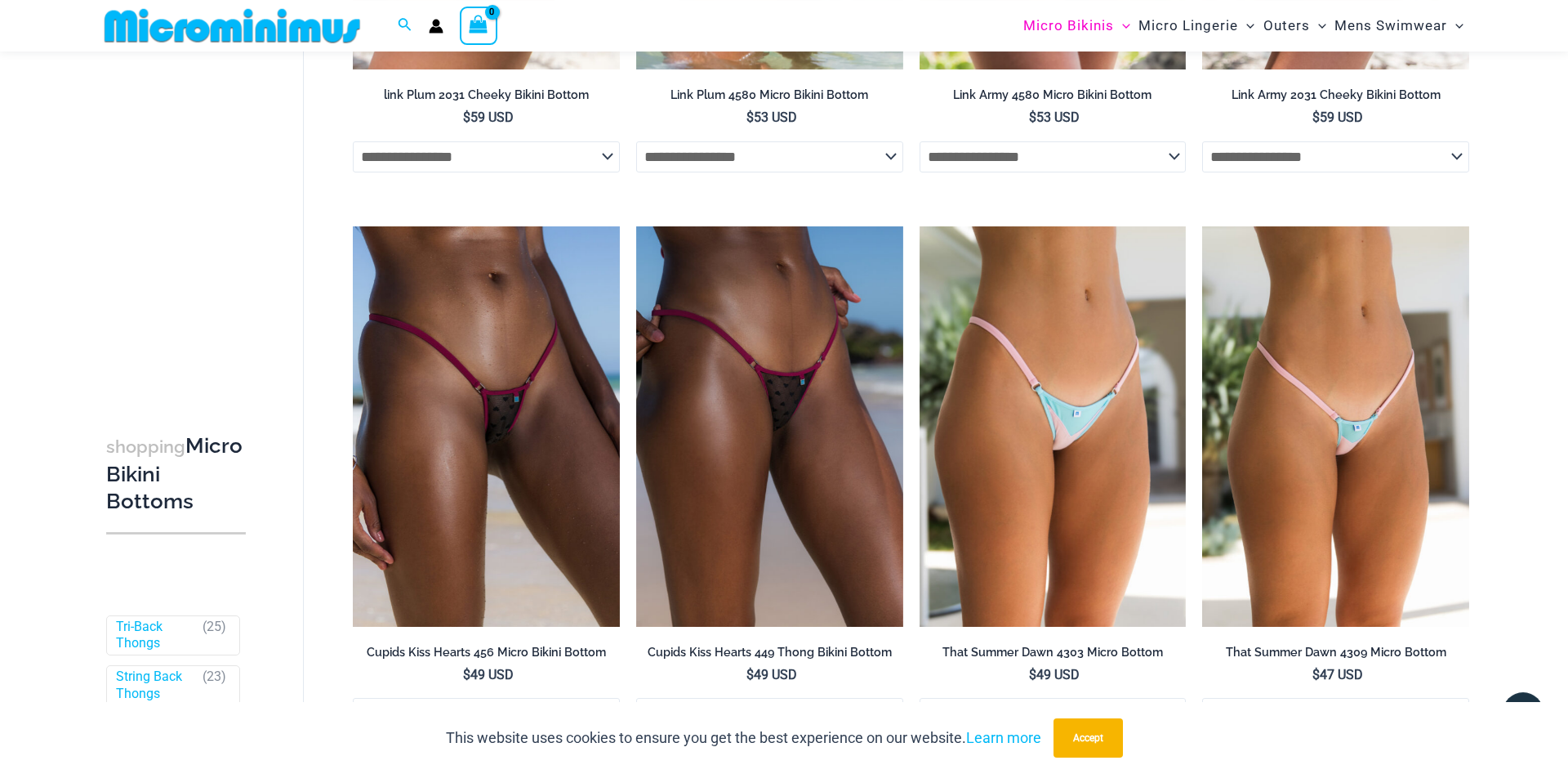
scroll to position [4652, 0]
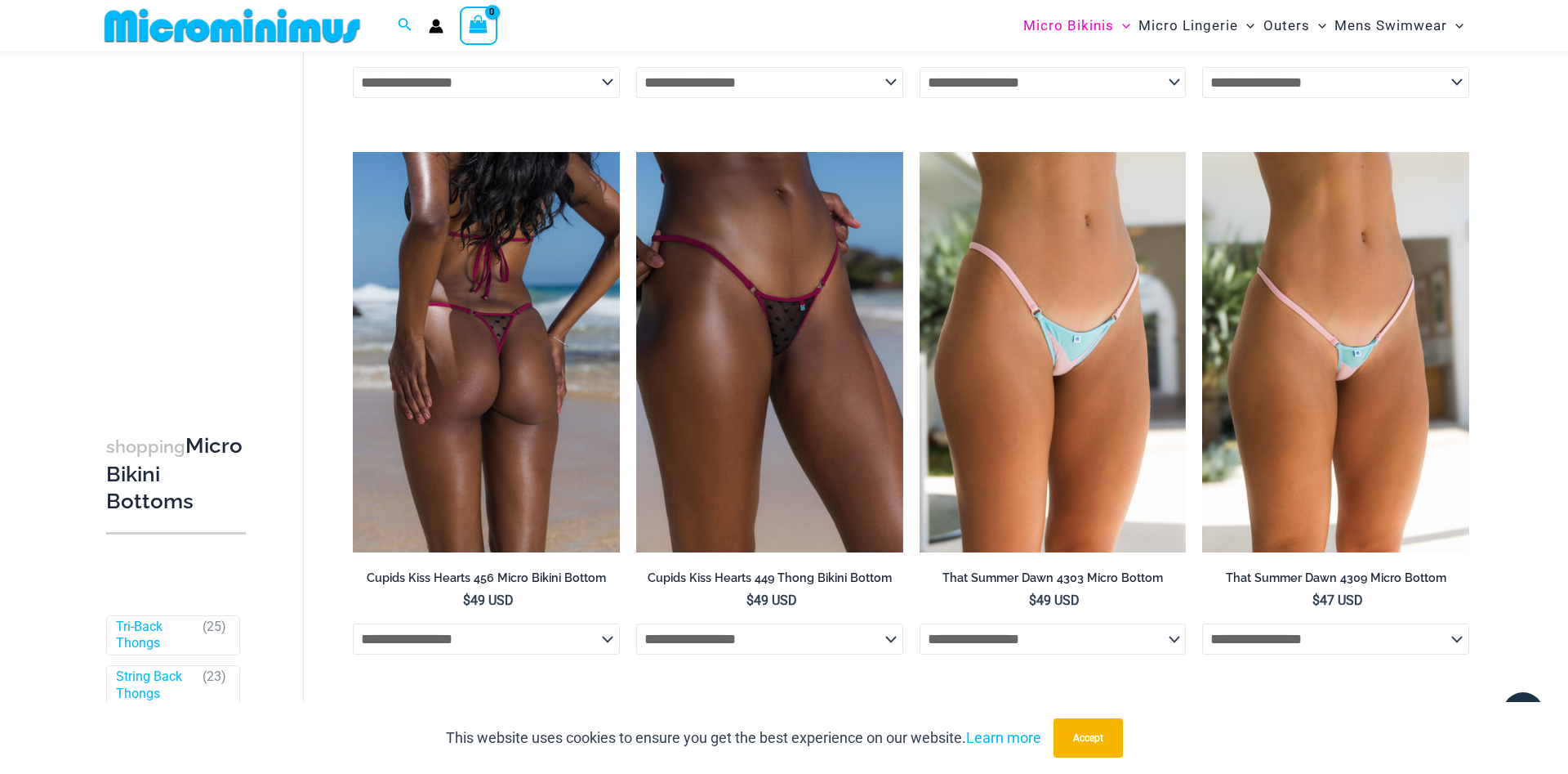
click at [509, 406] on img at bounding box center [486, 353] width 268 height 400
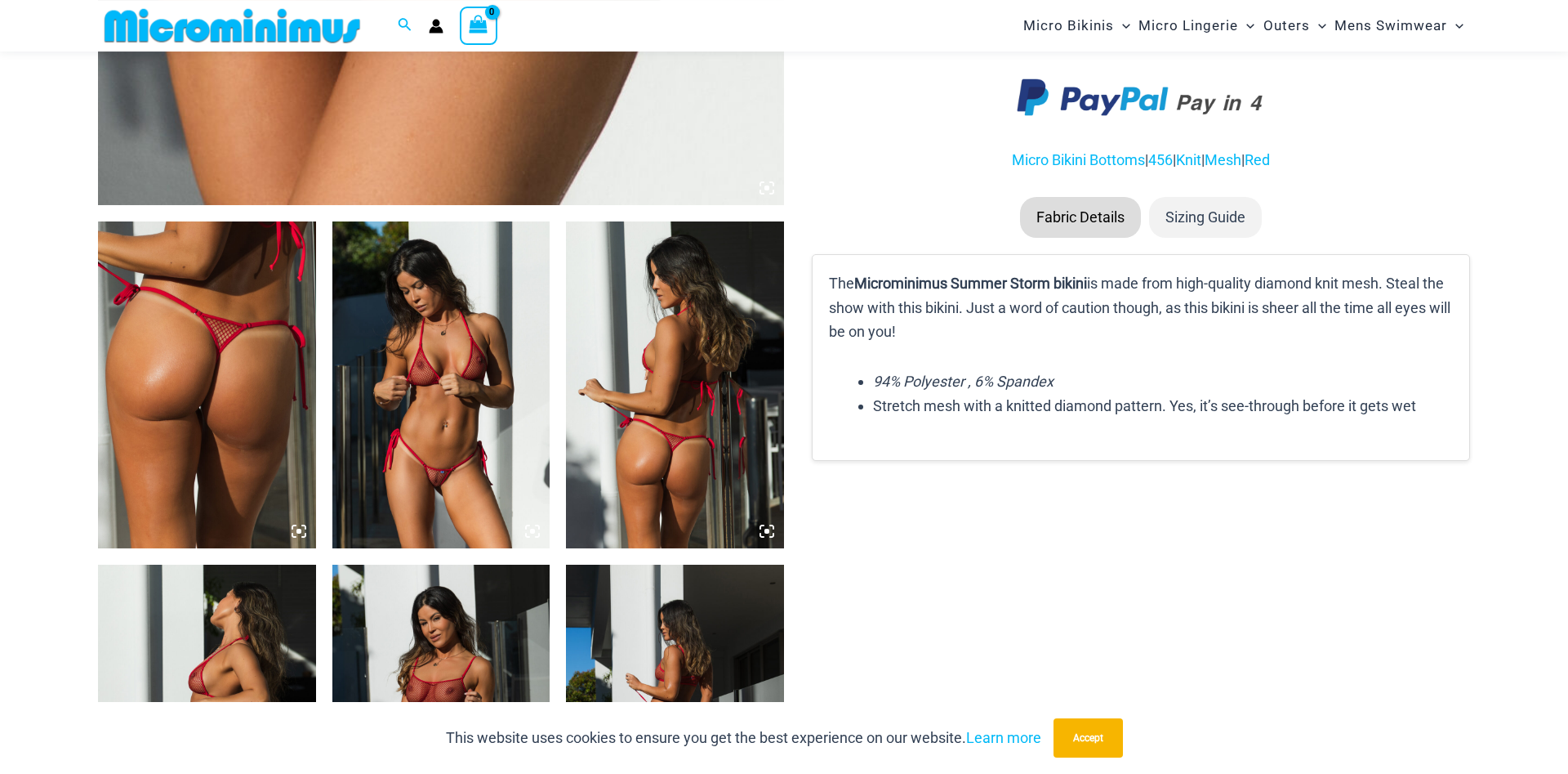
scroll to position [988, 0]
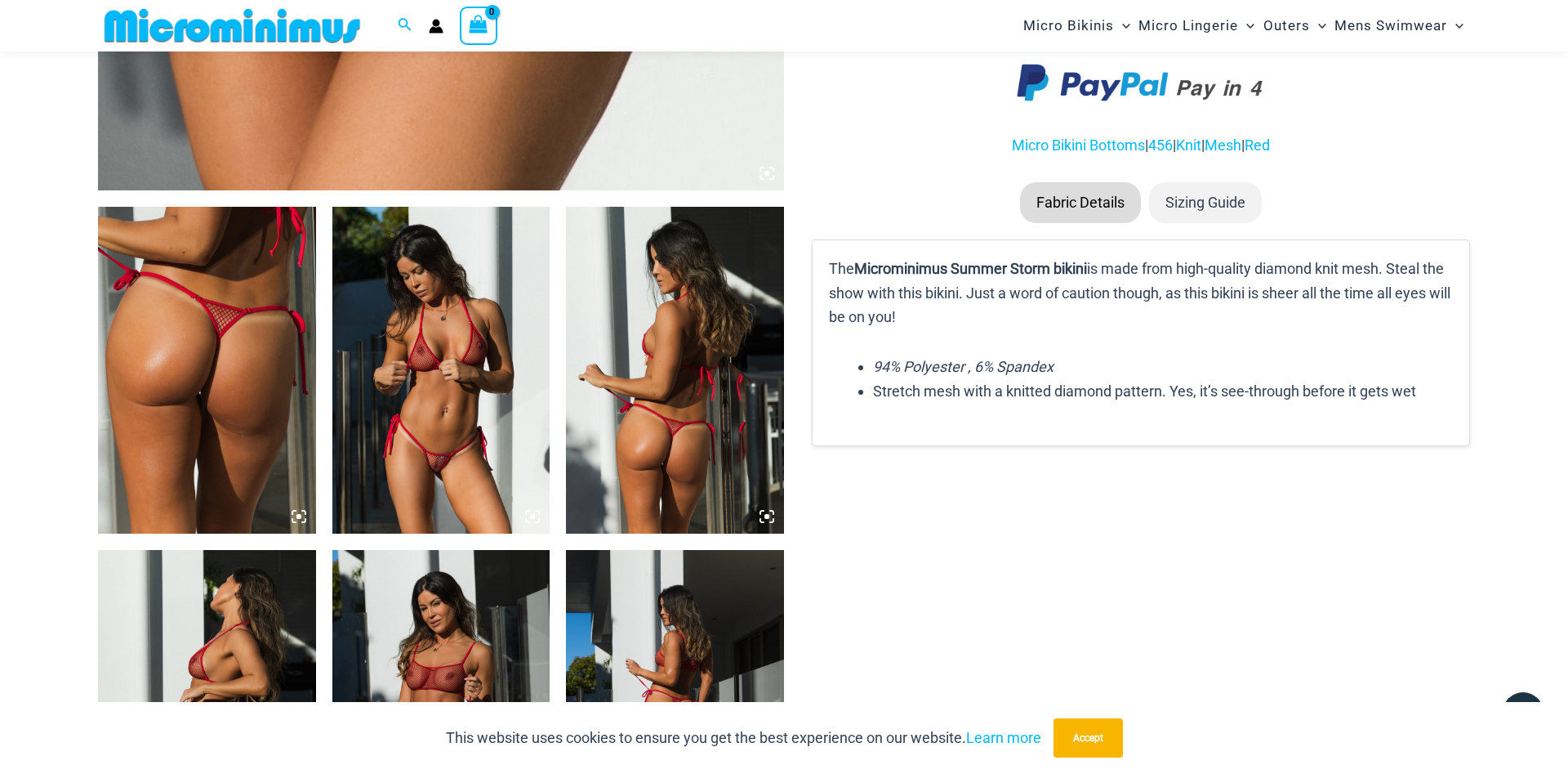
click at [444, 422] on img at bounding box center [441, 370] width 218 height 326
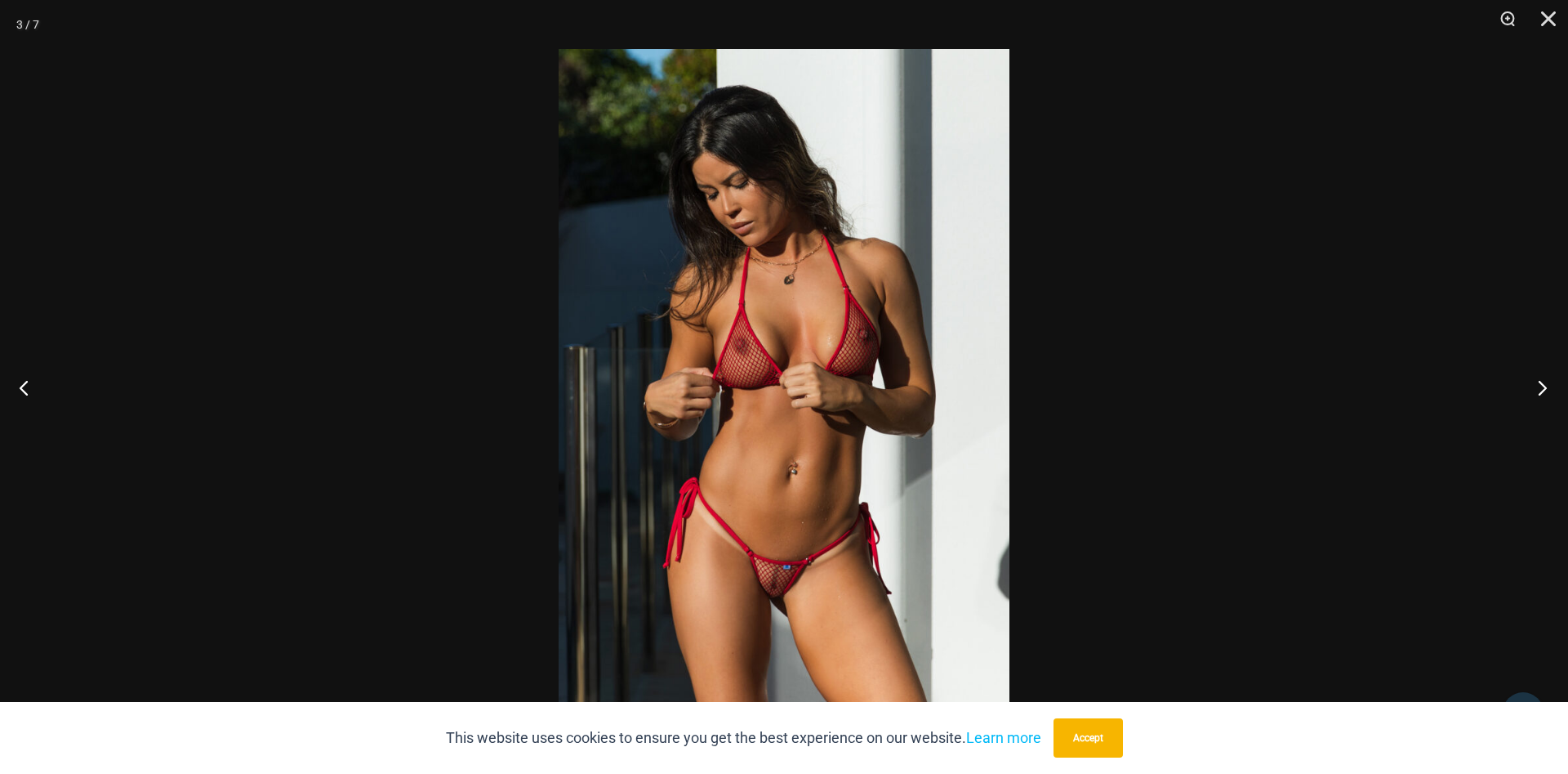
click at [1537, 376] on button "Next" at bounding box center [1538, 387] width 61 height 82
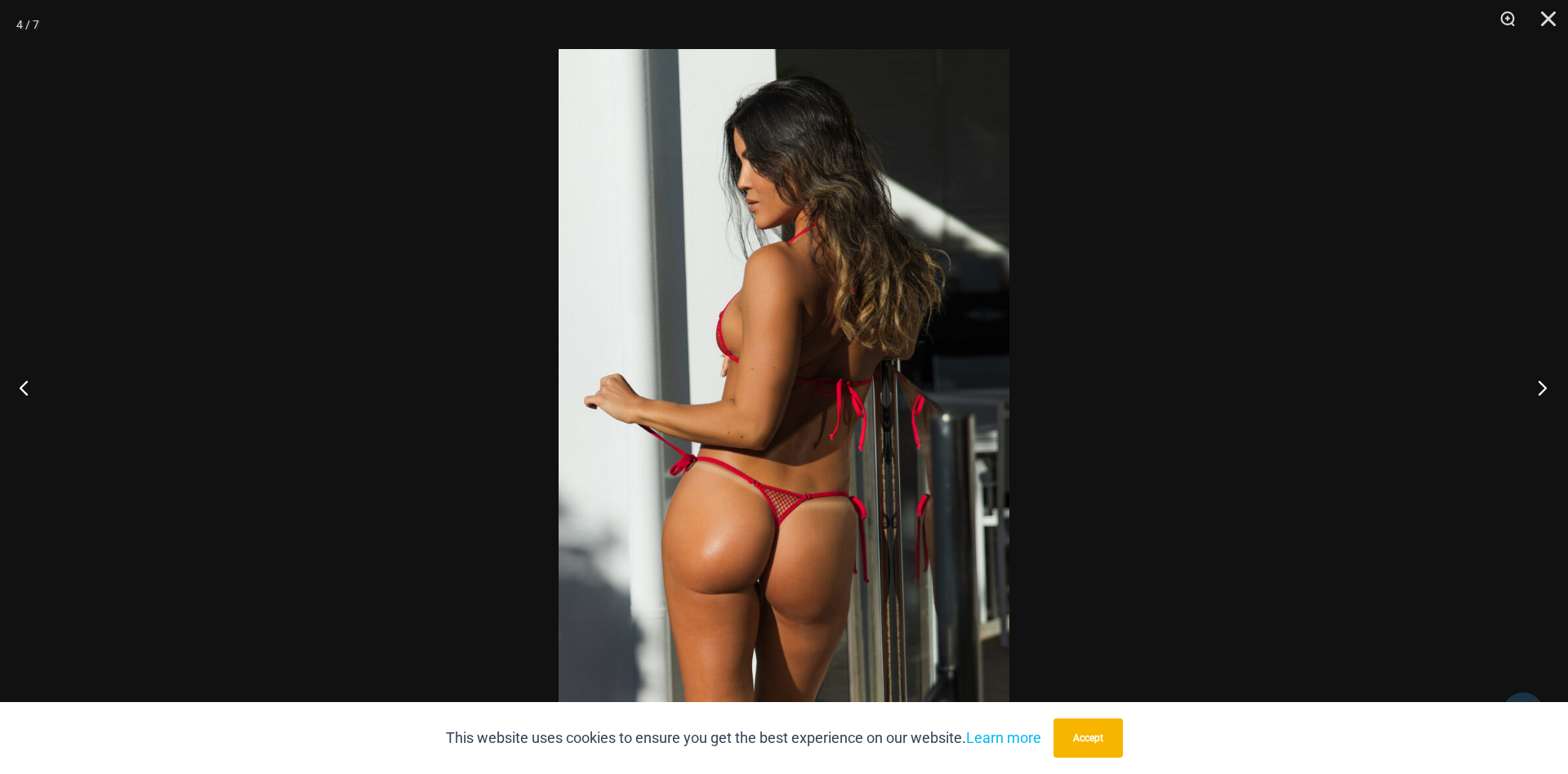
click at [1537, 376] on button "Next" at bounding box center [1538, 387] width 61 height 82
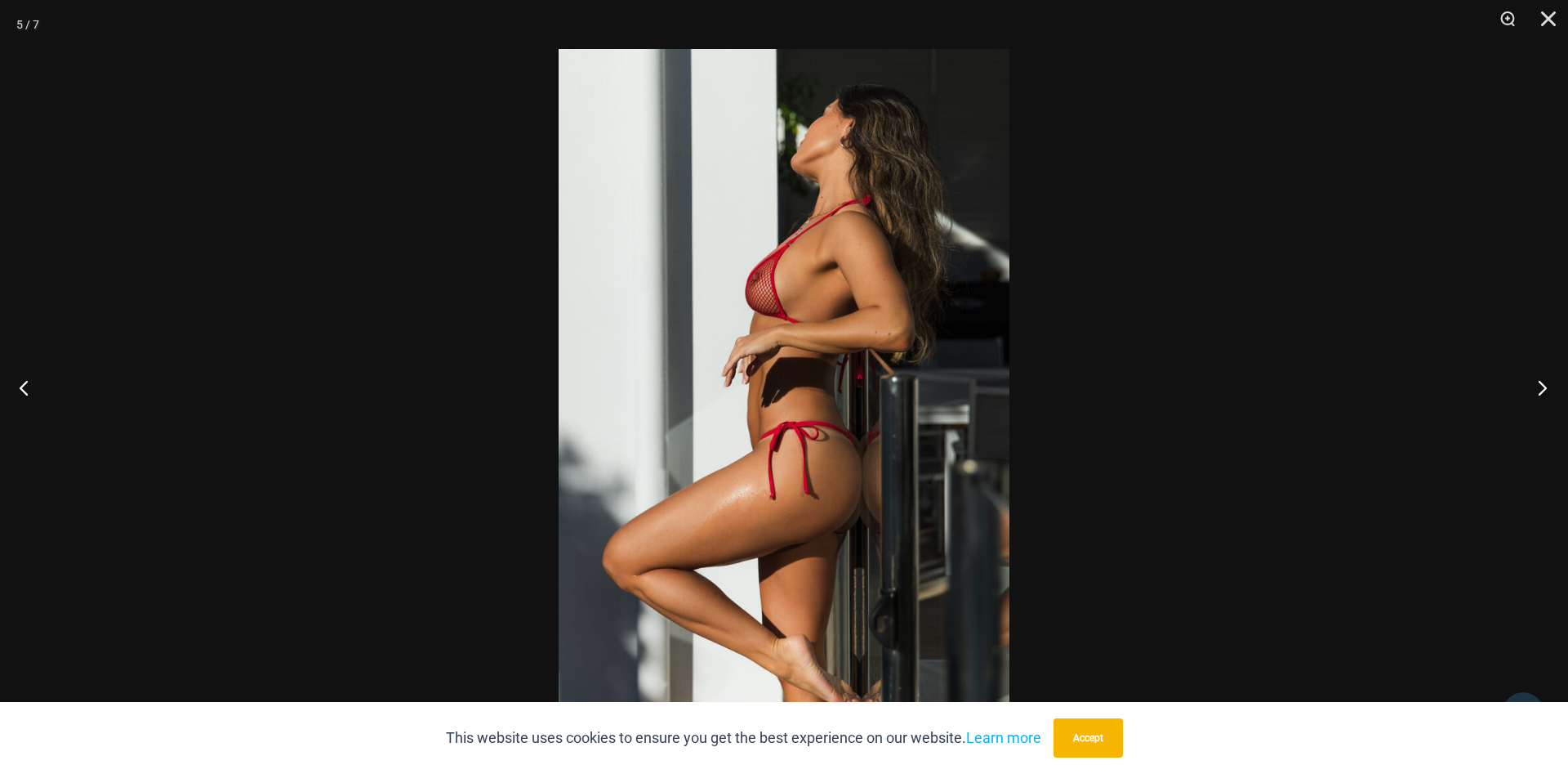
click at [1537, 376] on button "Next" at bounding box center [1538, 387] width 61 height 82
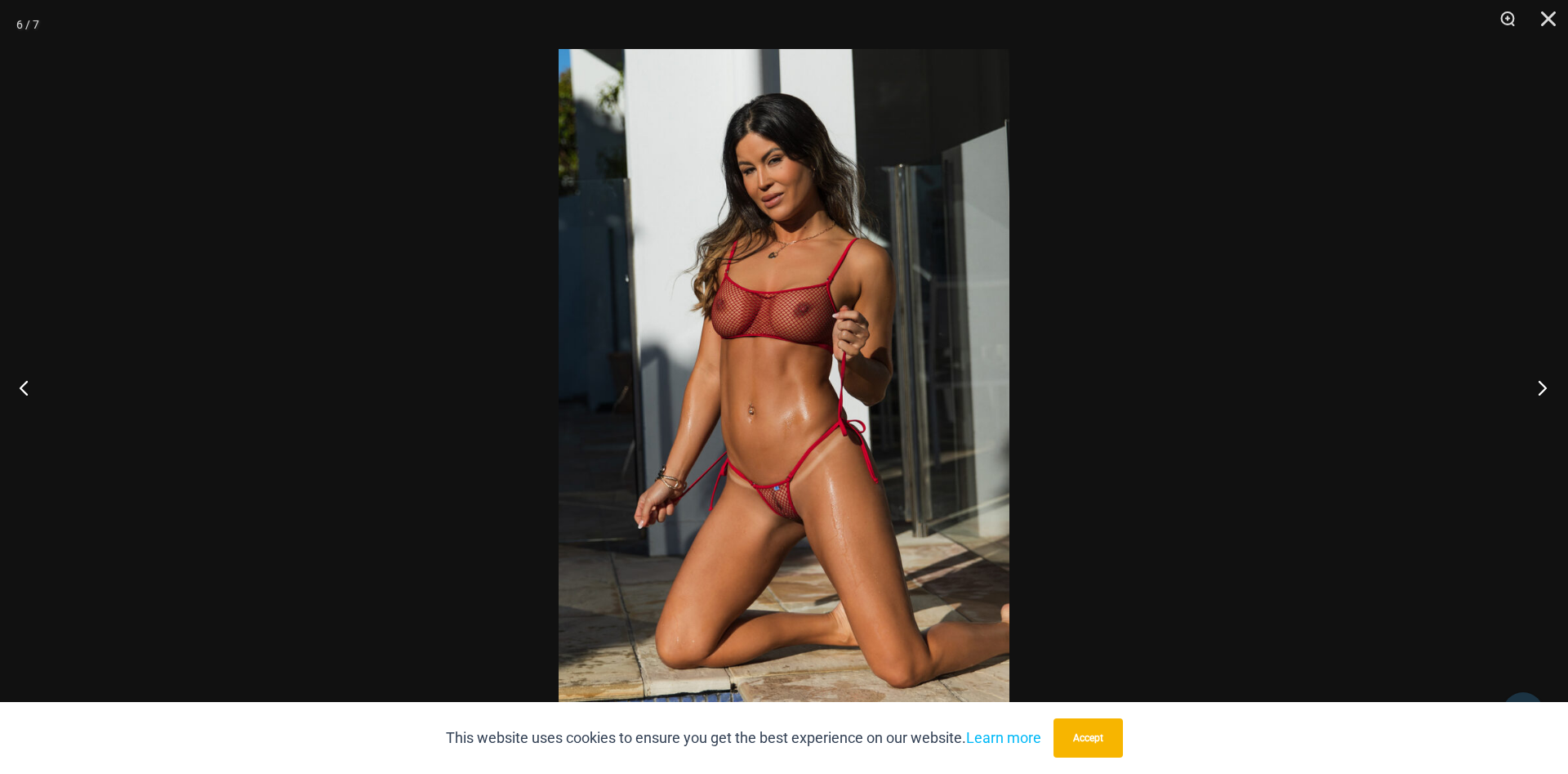
click at [1532, 376] on button "Next" at bounding box center [1538, 387] width 61 height 82
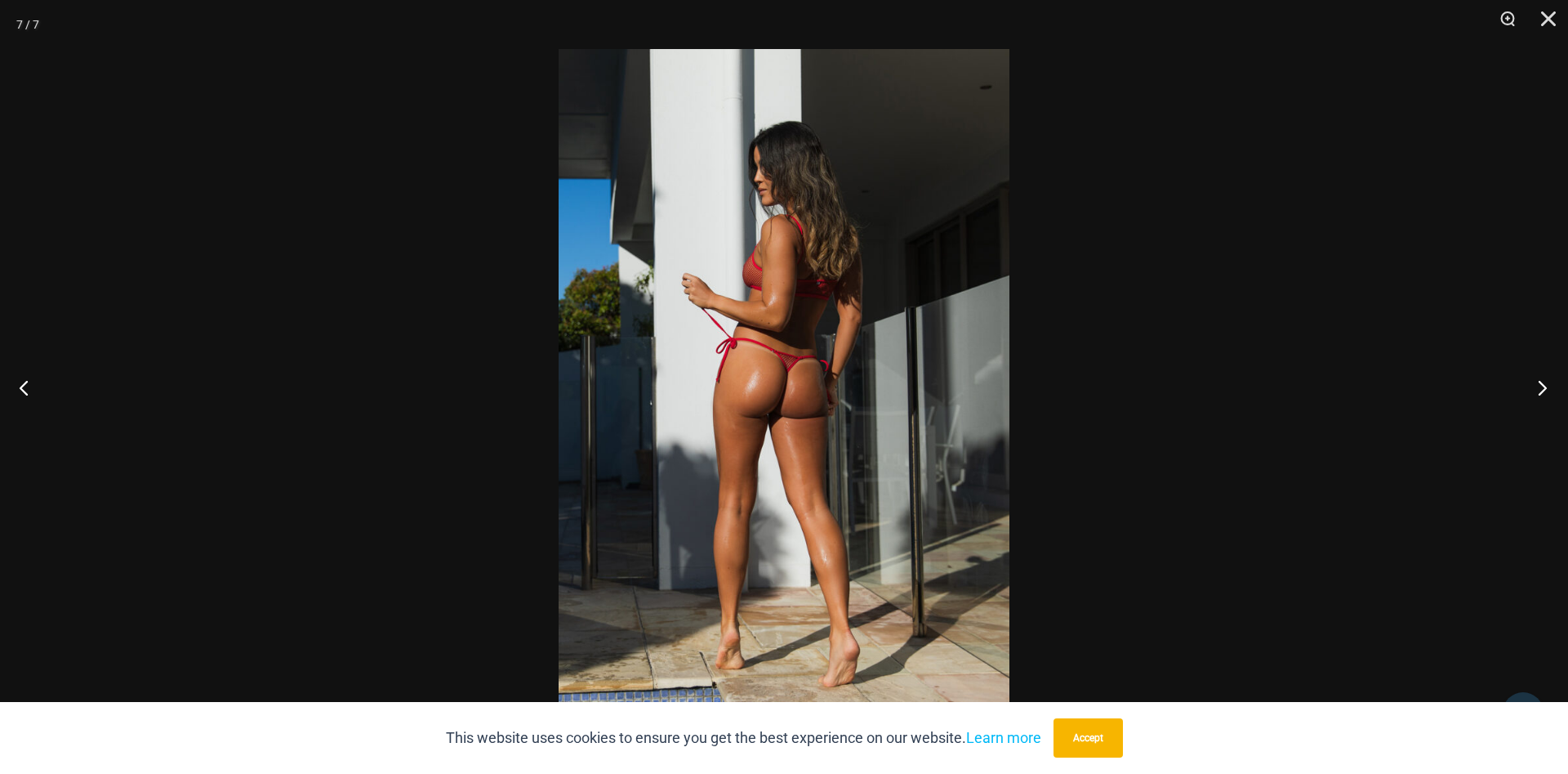
click at [1533, 379] on button "Next" at bounding box center [1538, 387] width 61 height 82
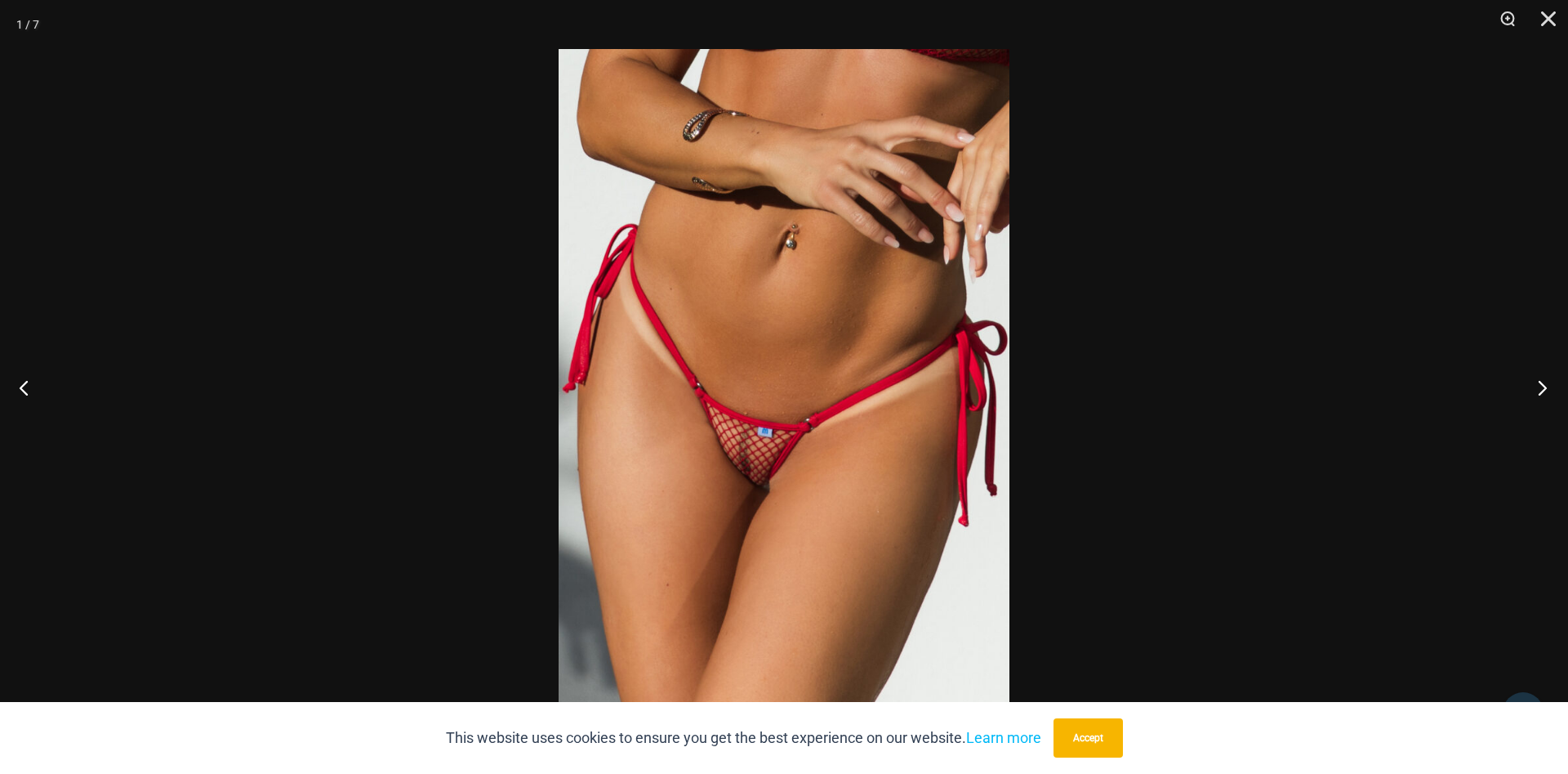
click at [1533, 379] on button "Next" at bounding box center [1538, 387] width 61 height 82
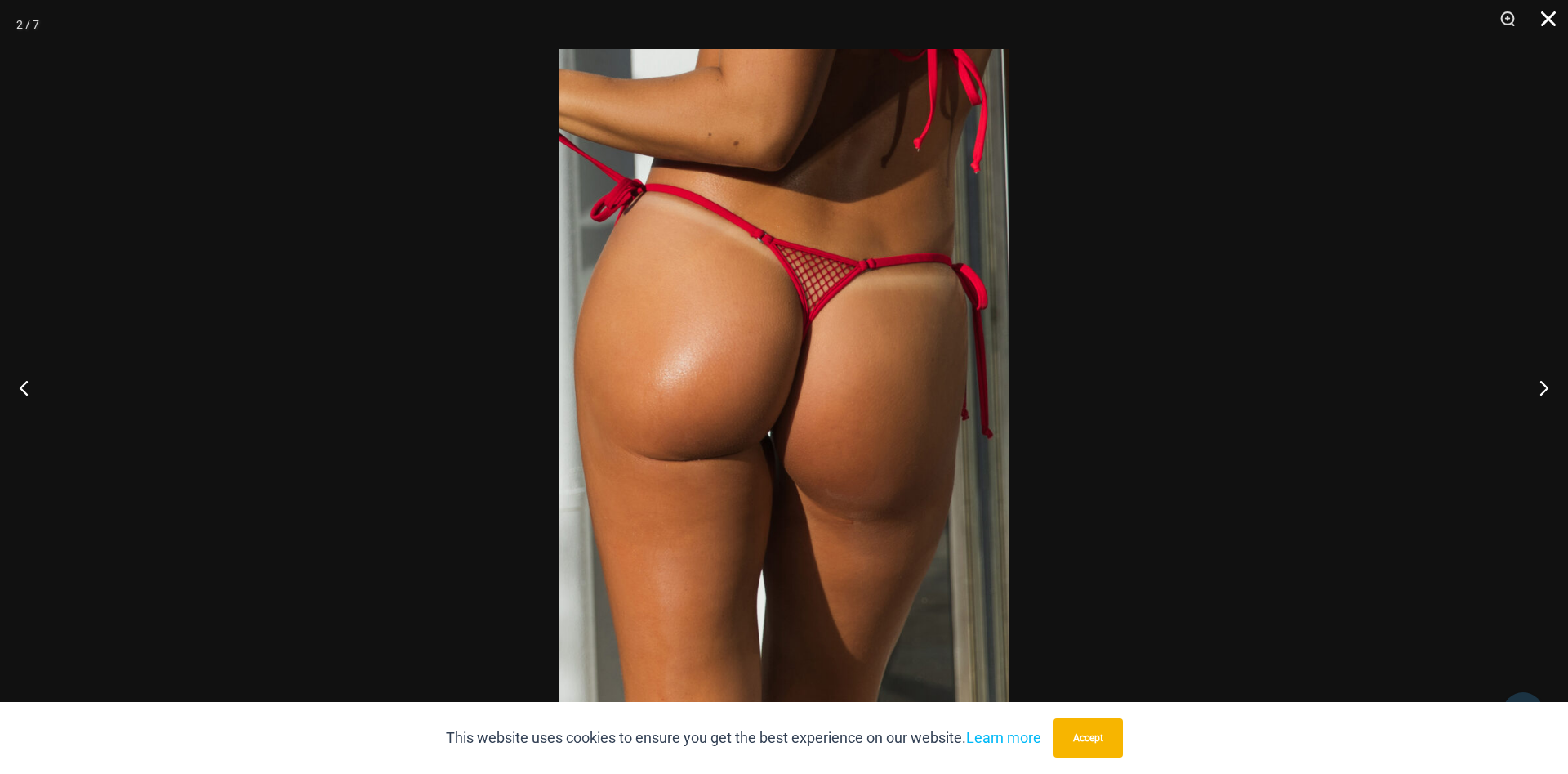
click at [1544, 18] on button "Close" at bounding box center [1543, 24] width 41 height 49
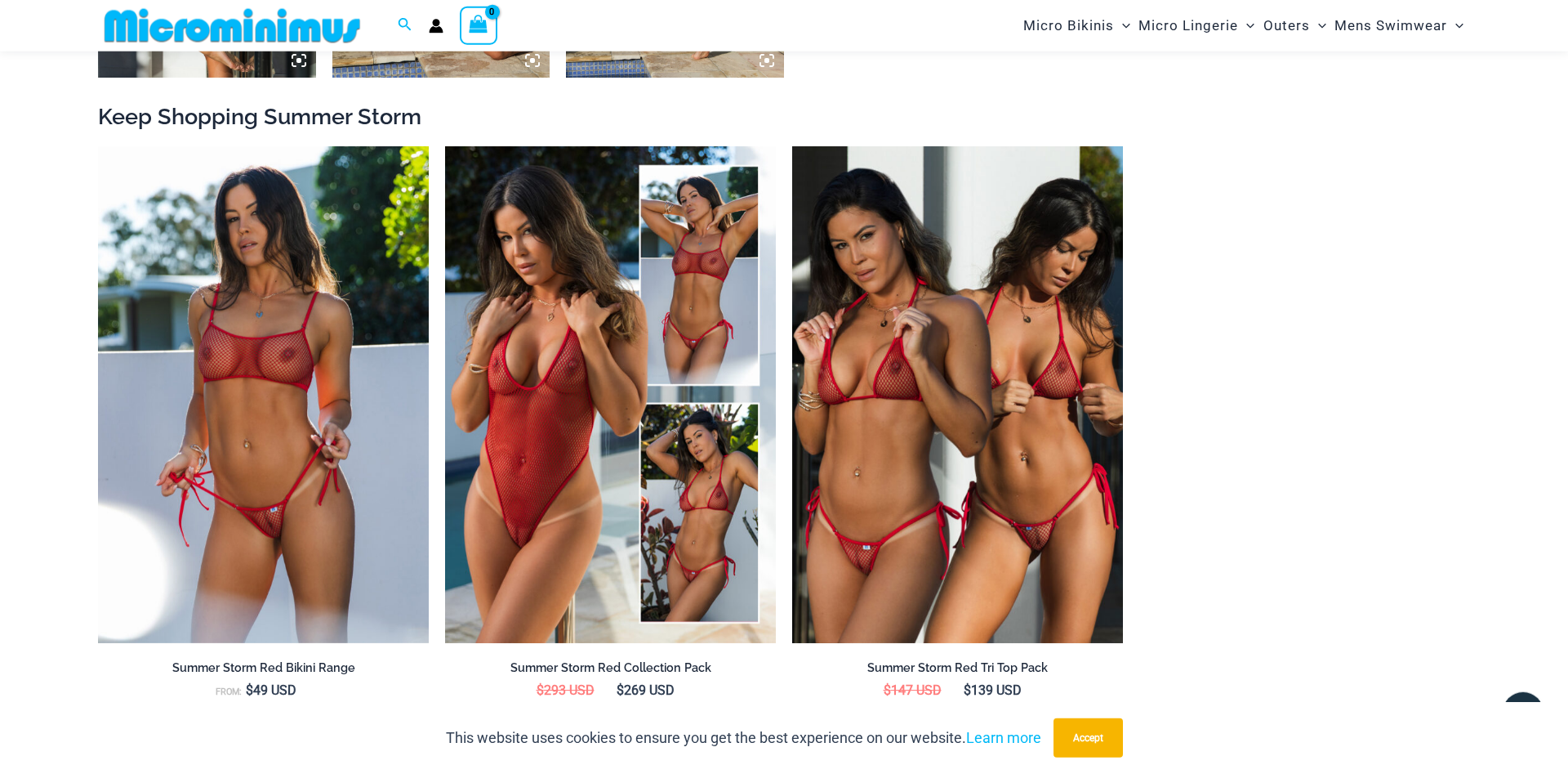
scroll to position [1821, 0]
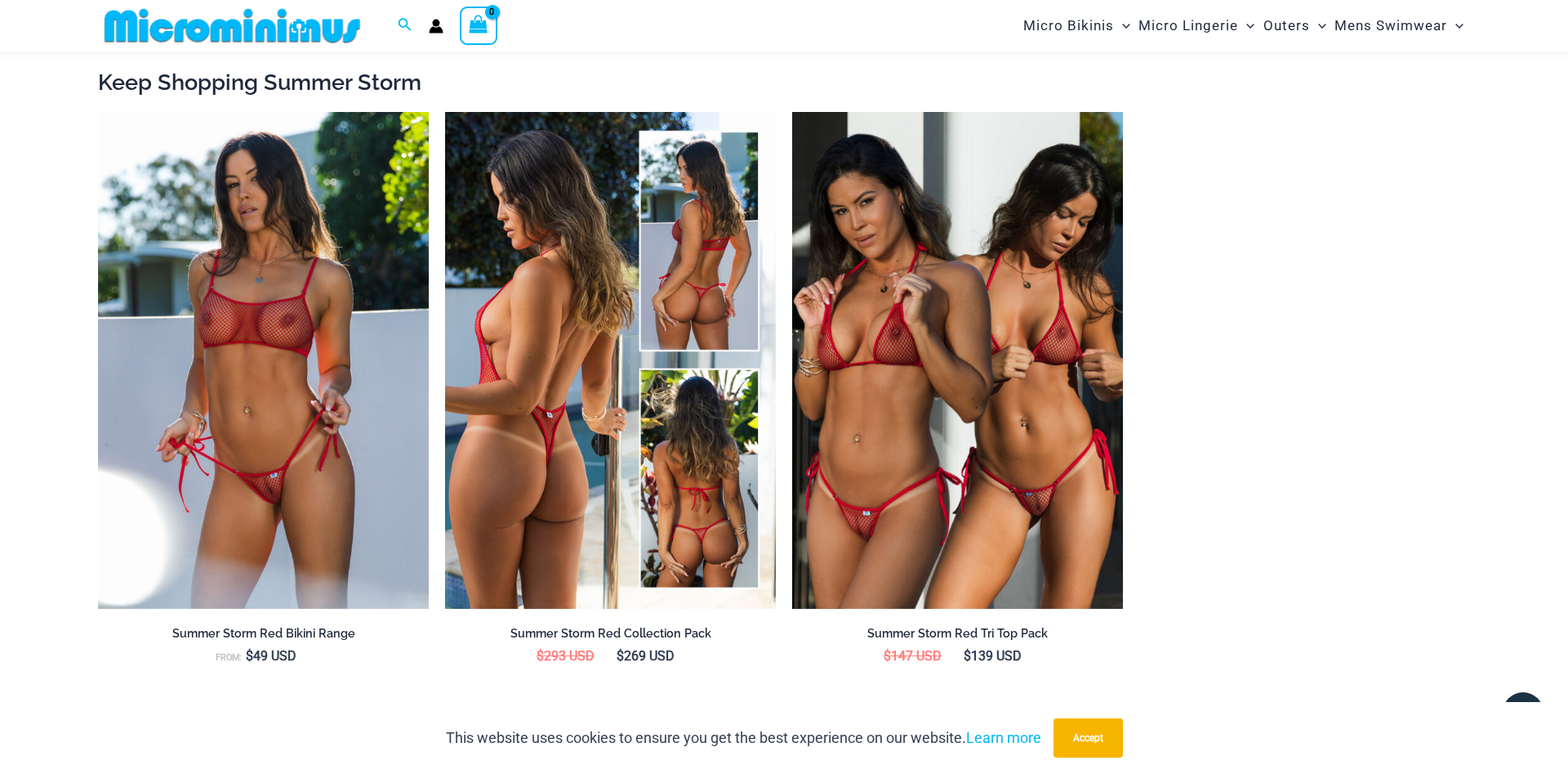
click at [543, 353] on img at bounding box center [610, 360] width 331 height 496
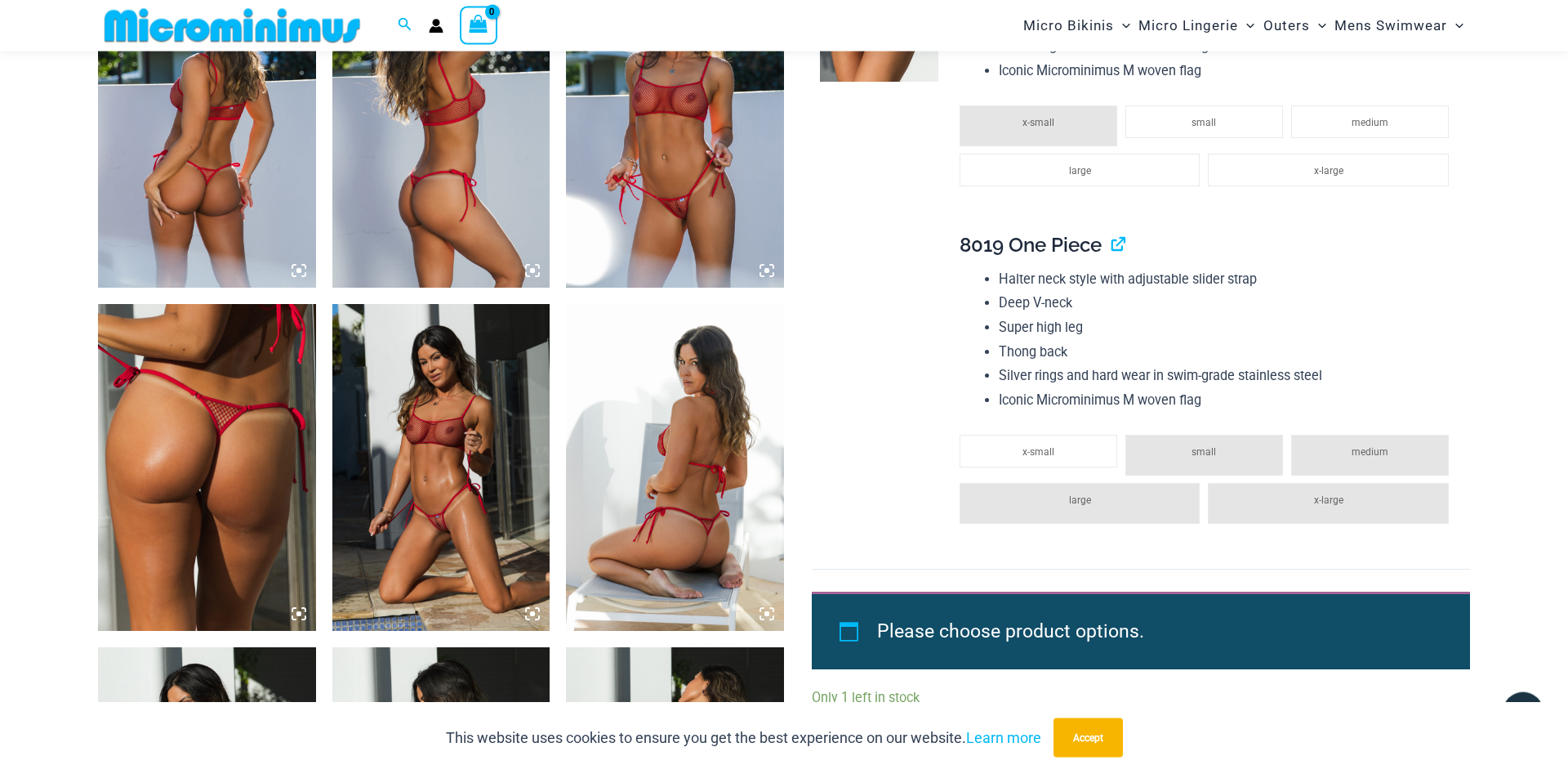
scroll to position [1568, 0]
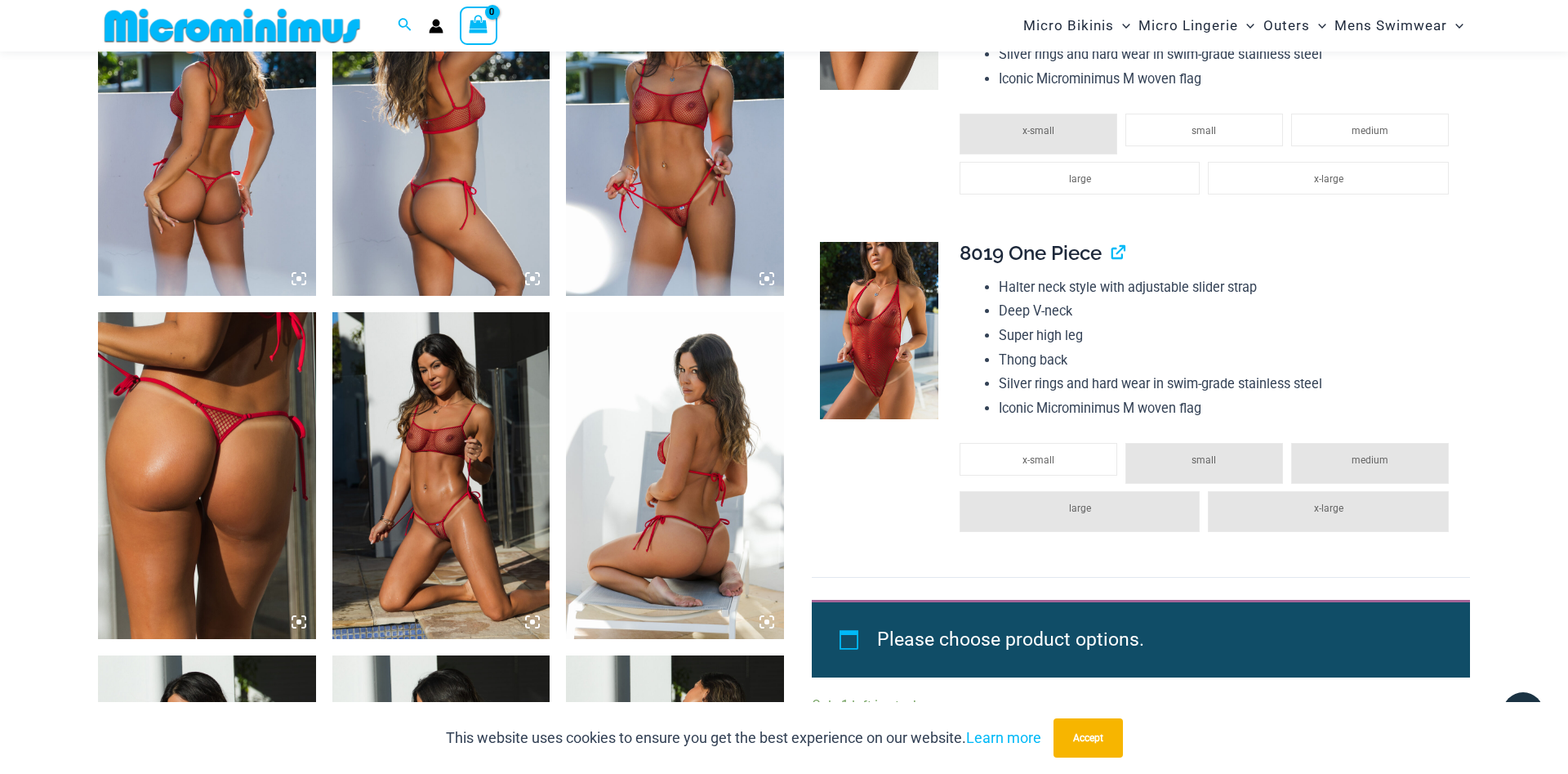
click at [448, 463] on img at bounding box center [441, 475] width 218 height 326
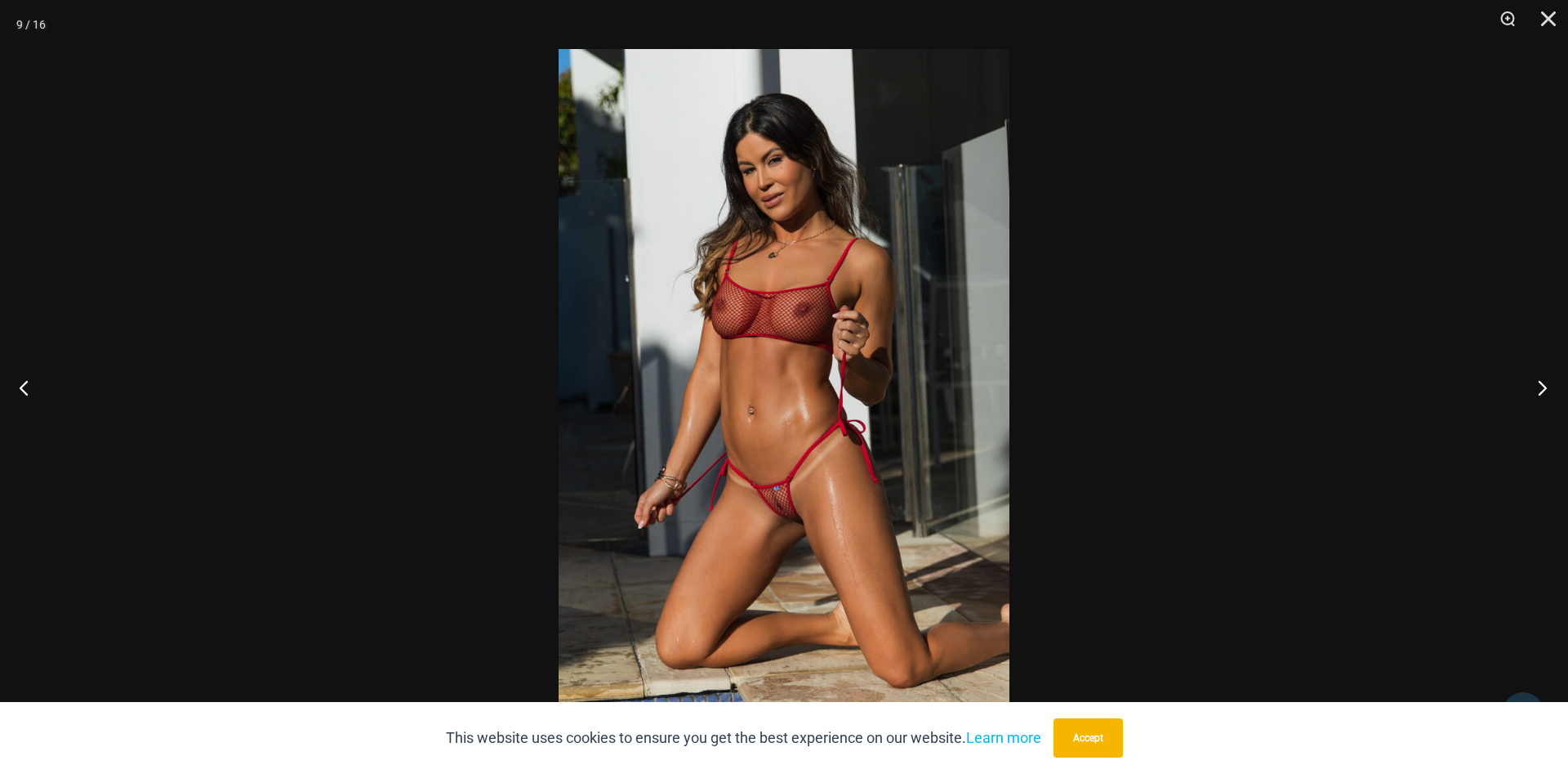
click at [1541, 380] on button "Next" at bounding box center [1538, 387] width 61 height 82
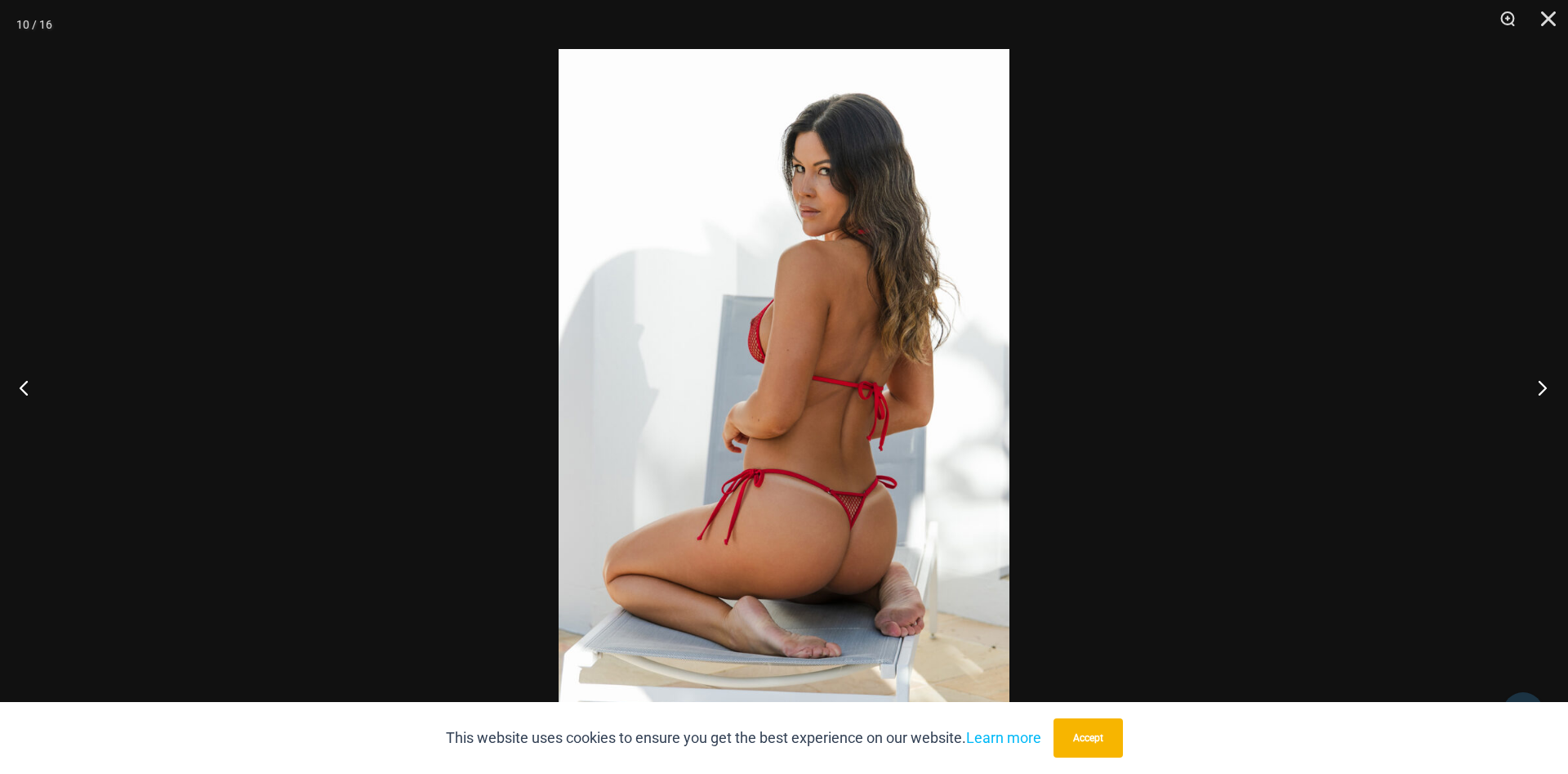
click at [1539, 380] on button "Next" at bounding box center [1538, 387] width 61 height 82
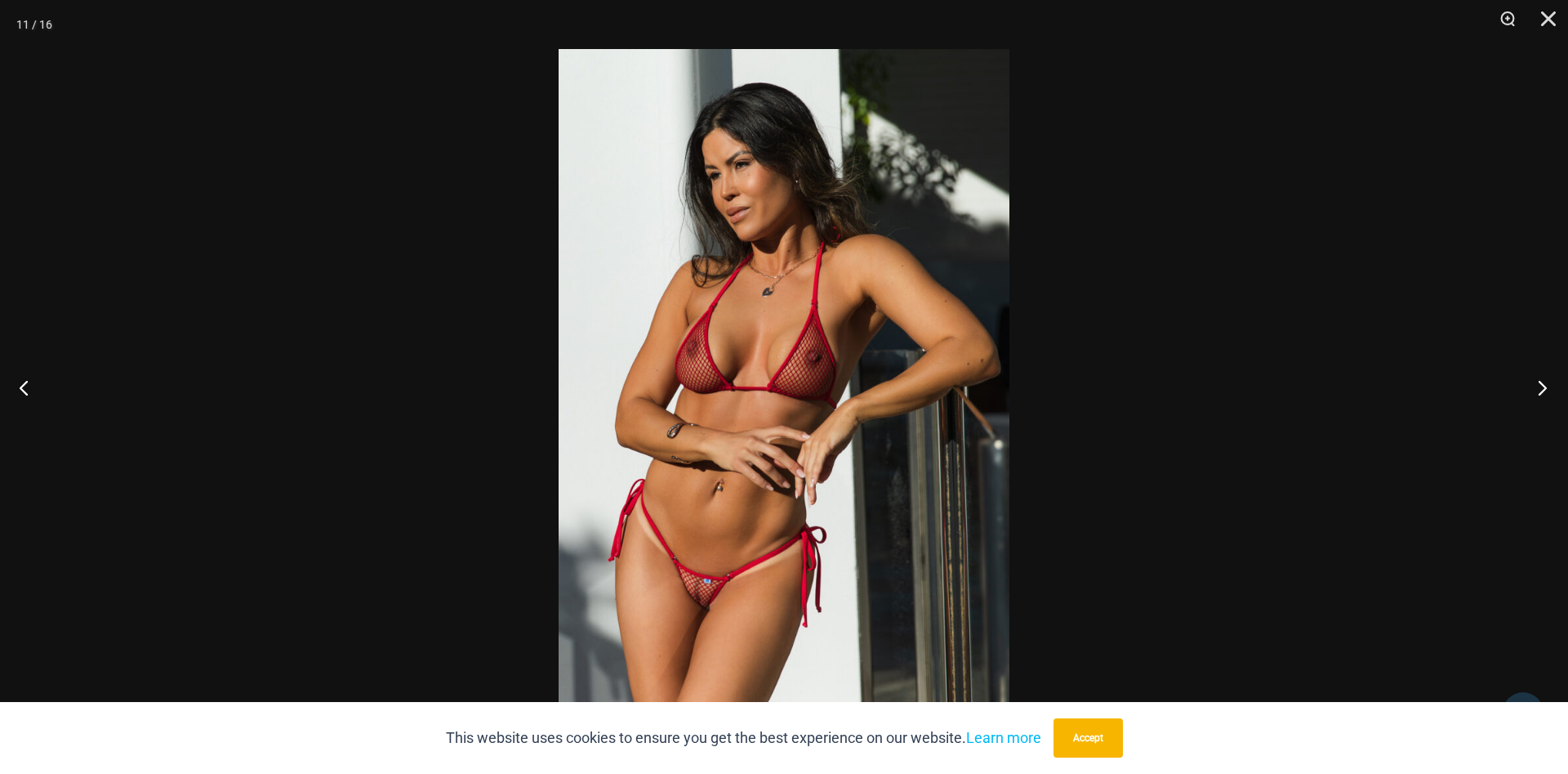
click at [1539, 380] on button "Next" at bounding box center [1538, 387] width 61 height 82
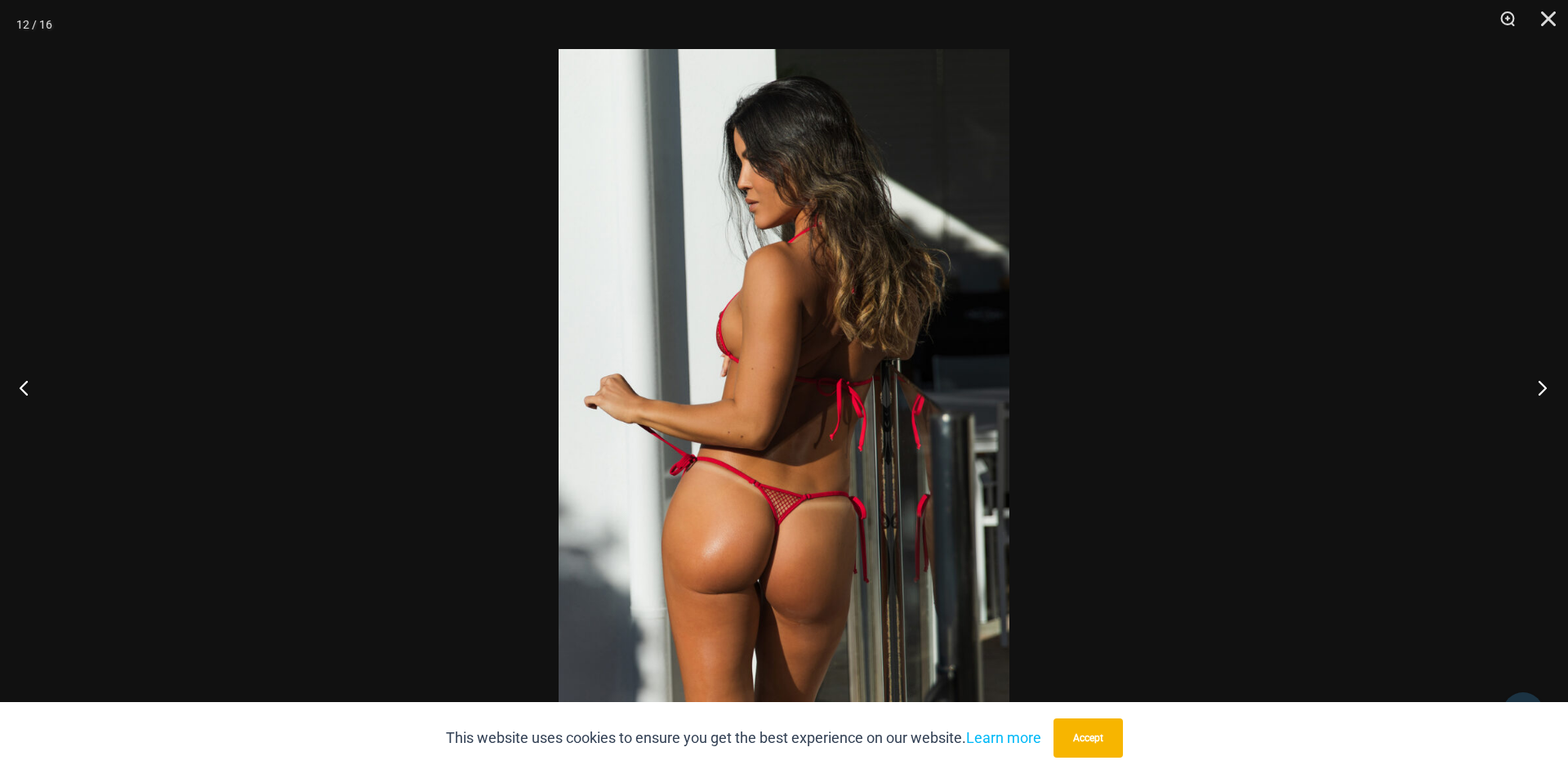
click at [1539, 380] on button "Next" at bounding box center [1538, 387] width 61 height 82
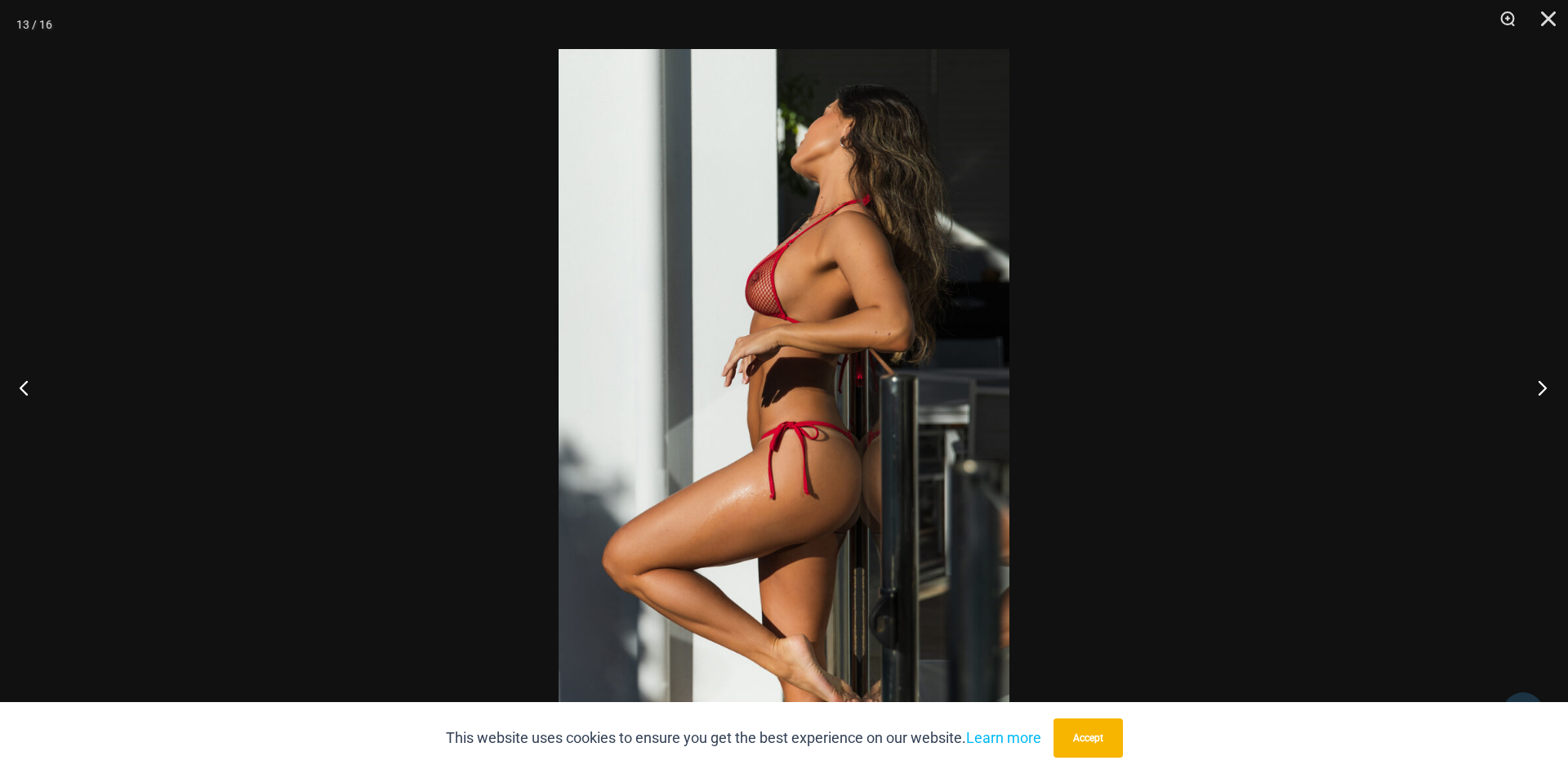
click at [1539, 380] on button "Next" at bounding box center [1538, 387] width 61 height 82
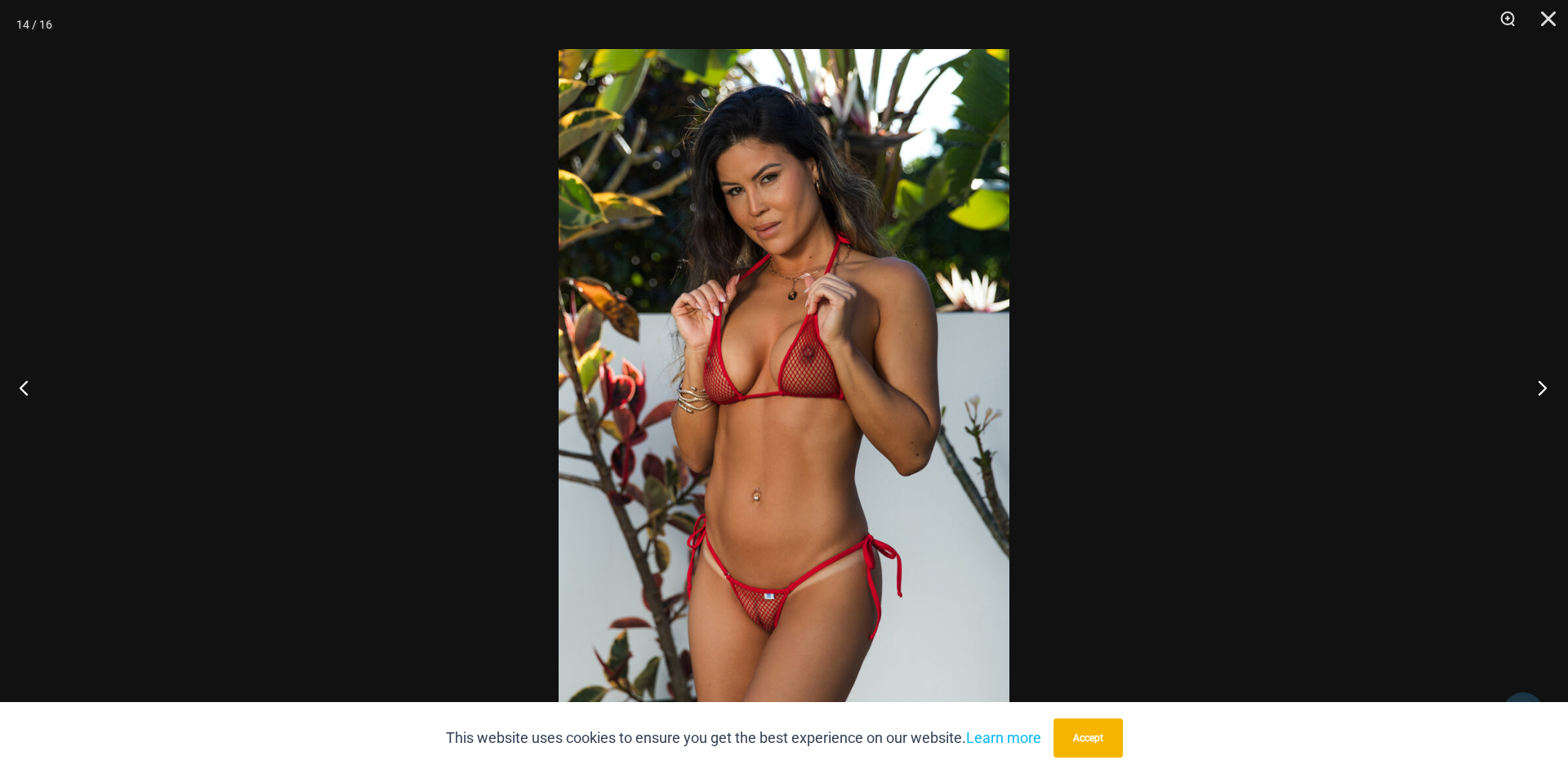
click at [1539, 380] on button "Next" at bounding box center [1538, 387] width 61 height 82
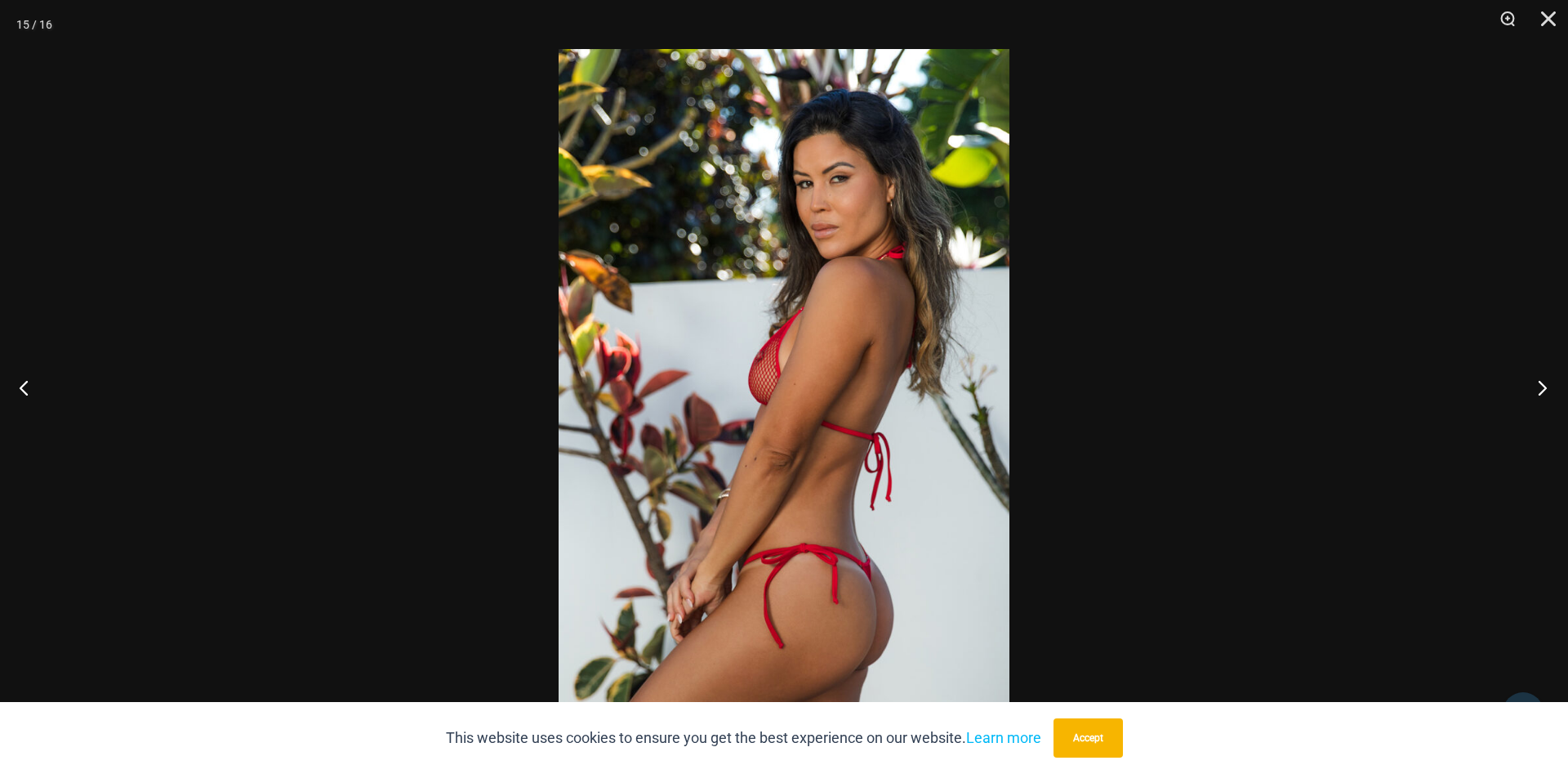
click at [1539, 380] on button "Next" at bounding box center [1538, 387] width 61 height 82
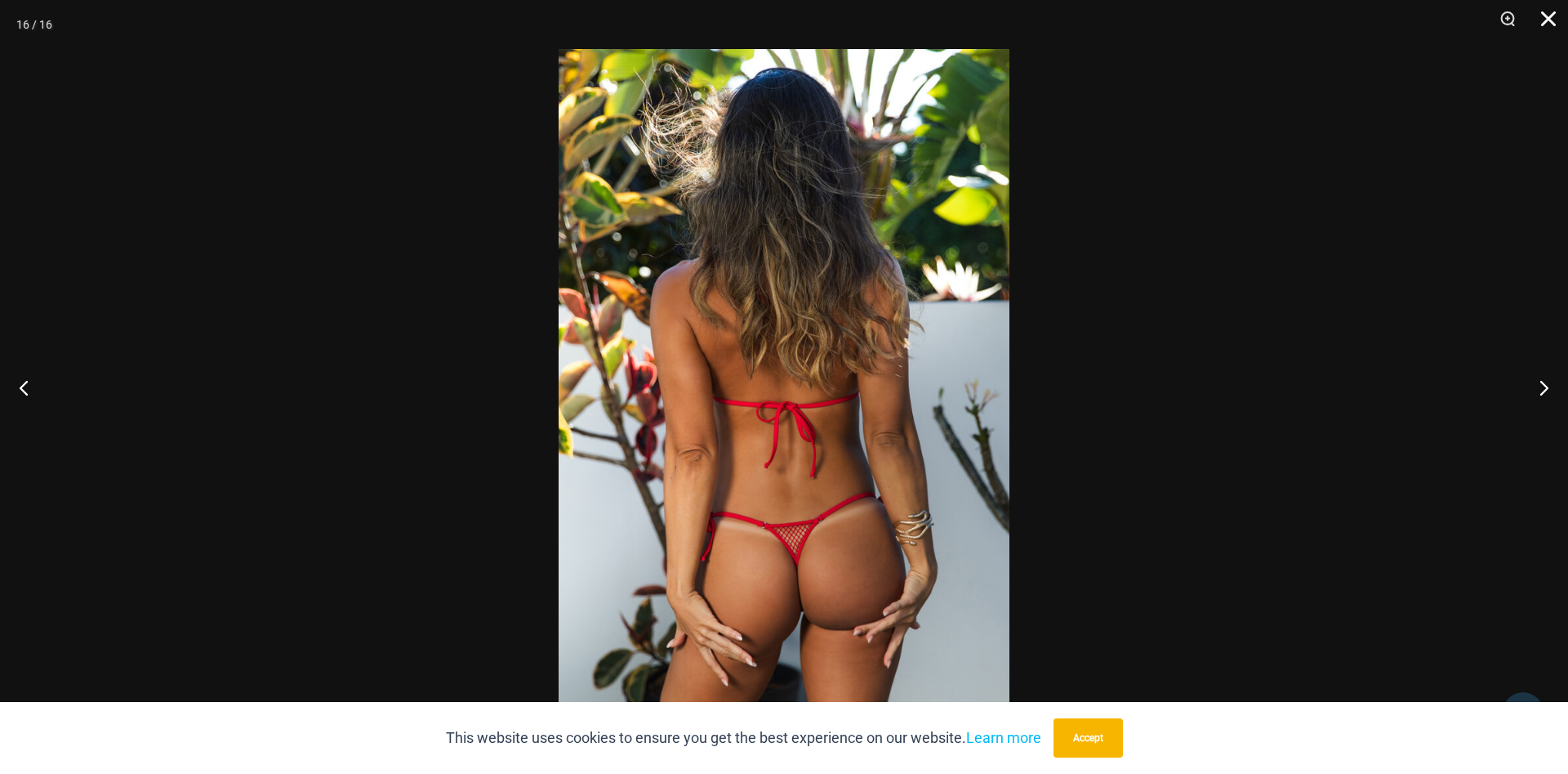
click at [1548, 28] on button "Close" at bounding box center [1543, 24] width 41 height 49
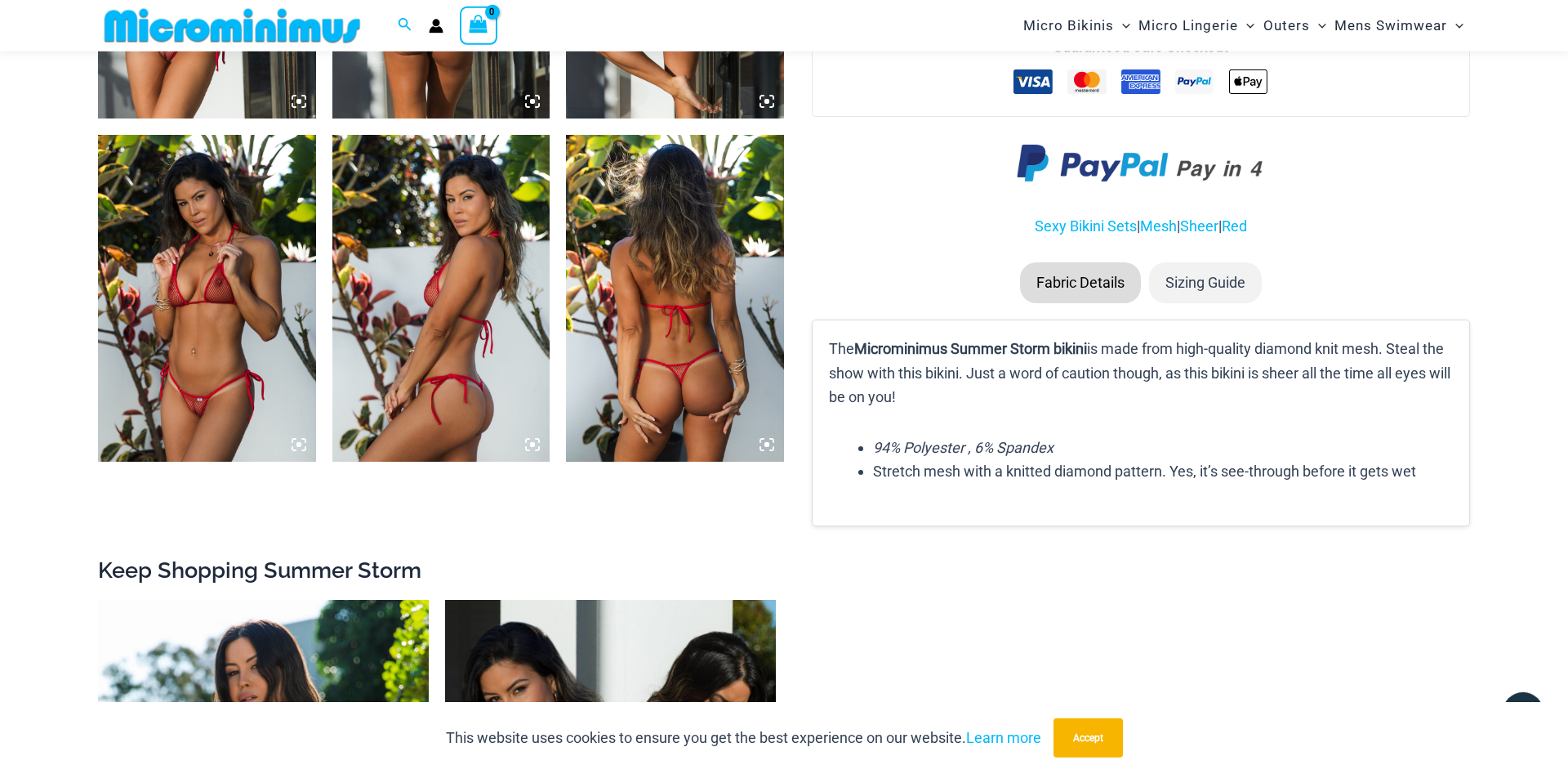
scroll to position [2319, 0]
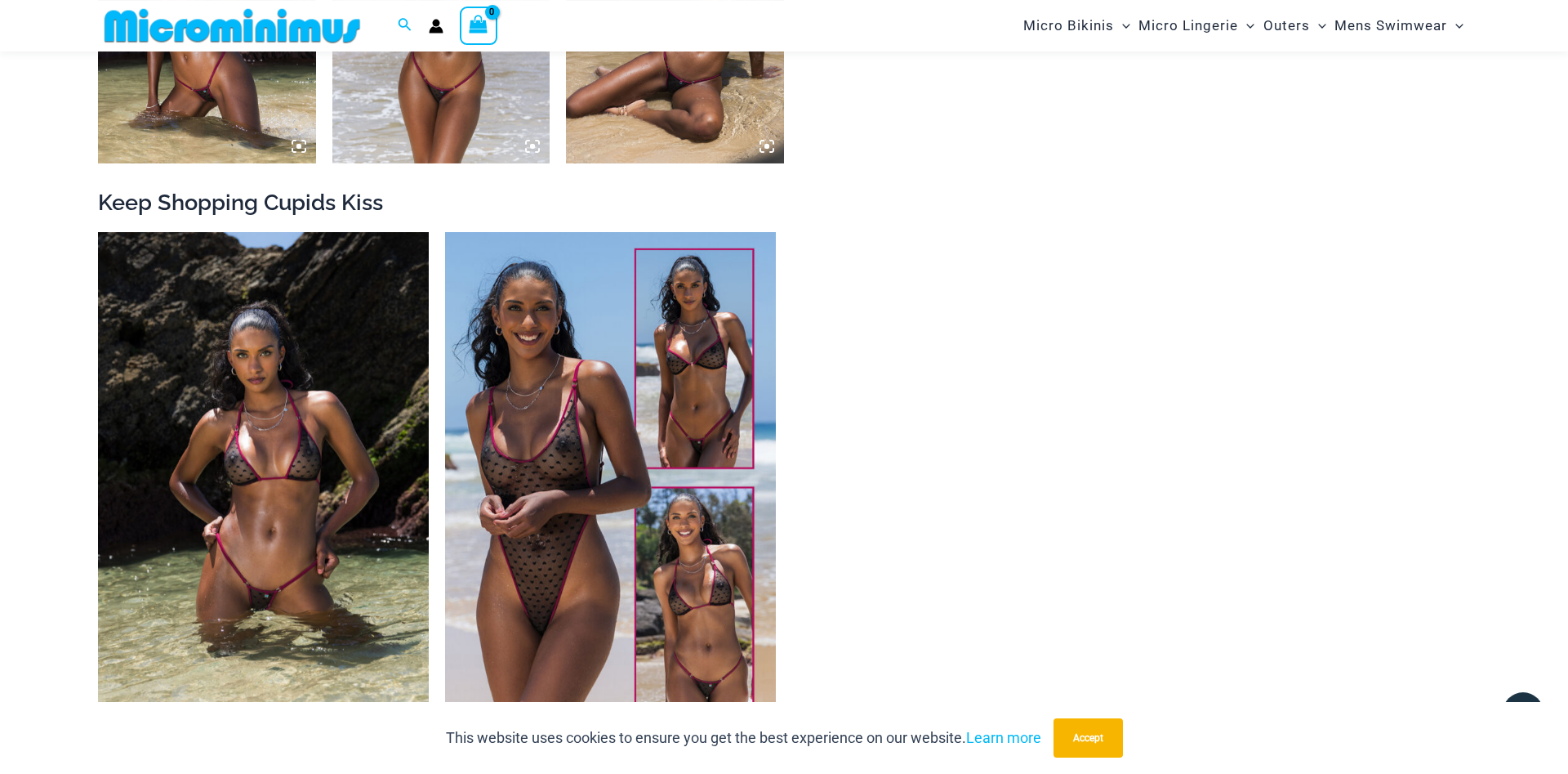
scroll to position [1818, 0]
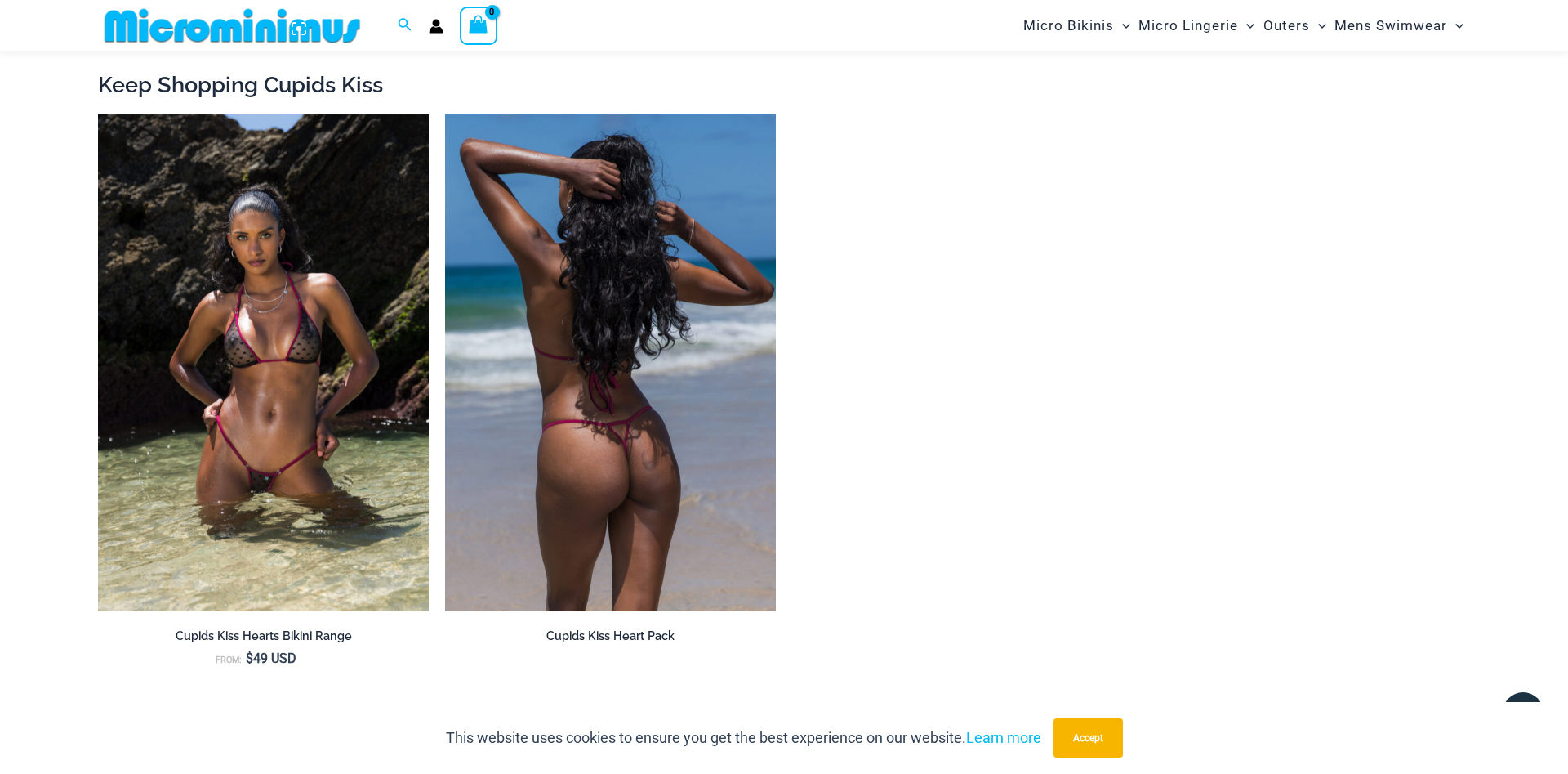
click at [670, 390] on img at bounding box center [610, 363] width 331 height 496
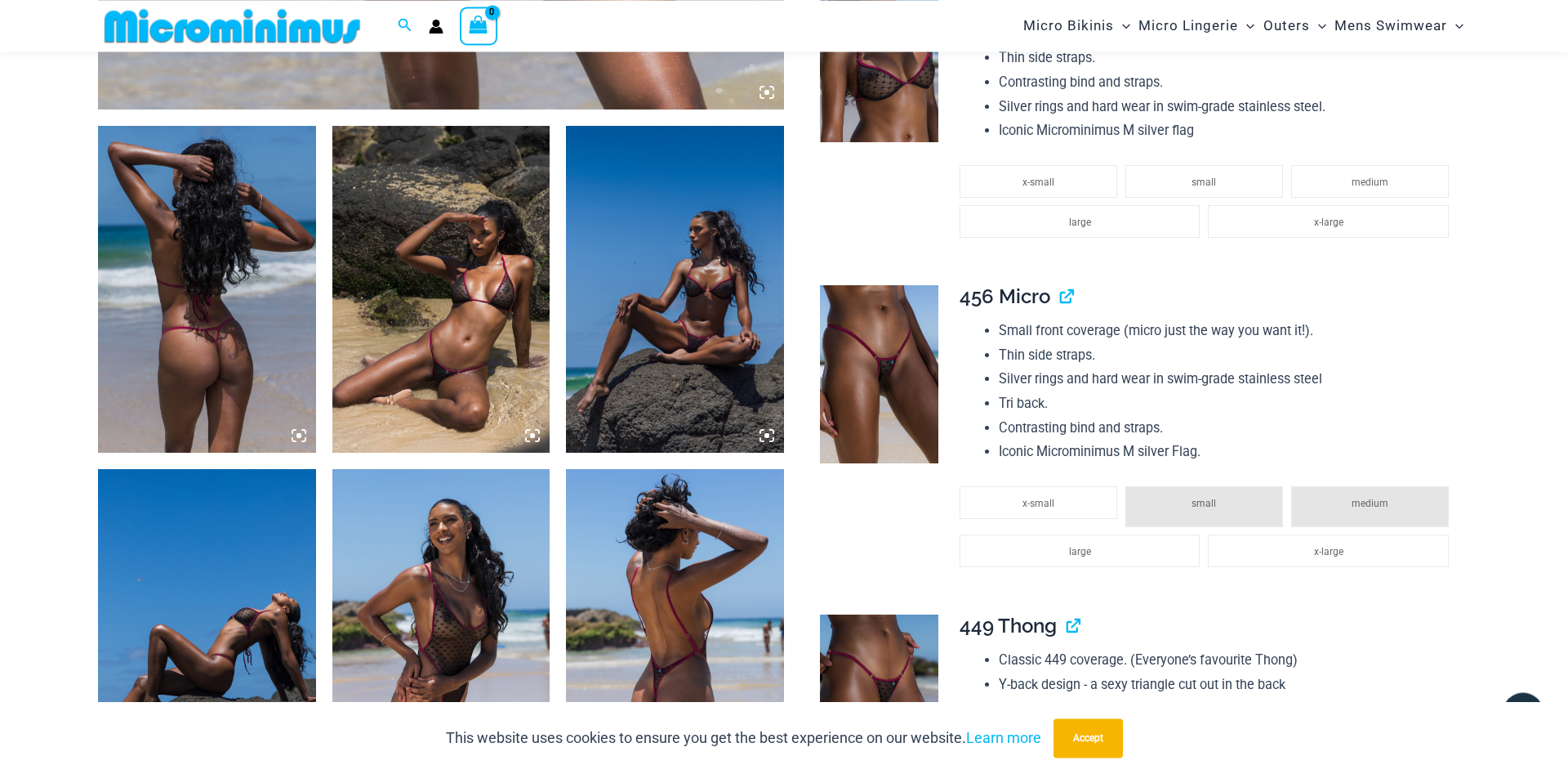
scroll to position [1071, 0]
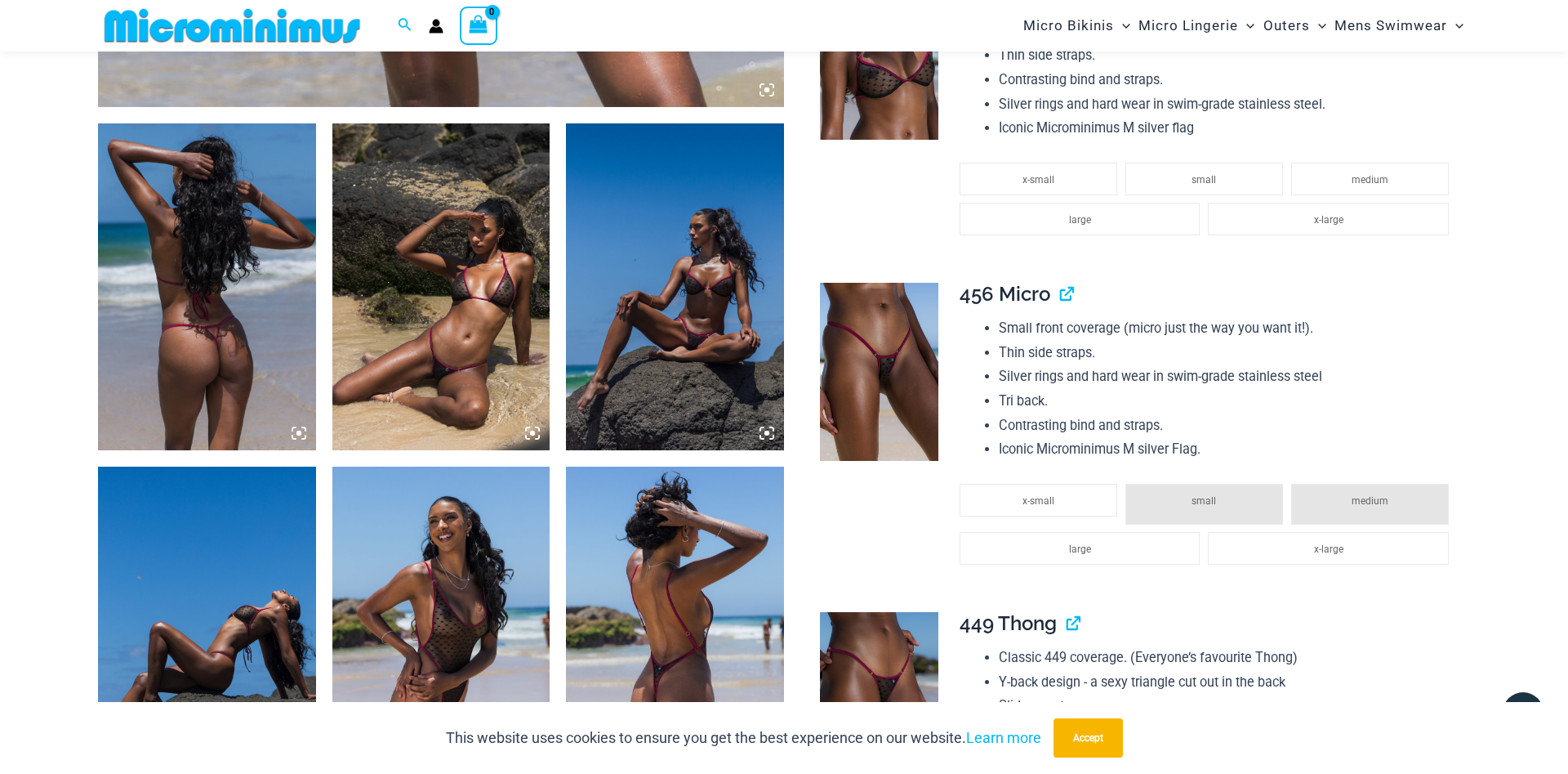
click at [681, 324] on img at bounding box center [675, 287] width 218 height 326
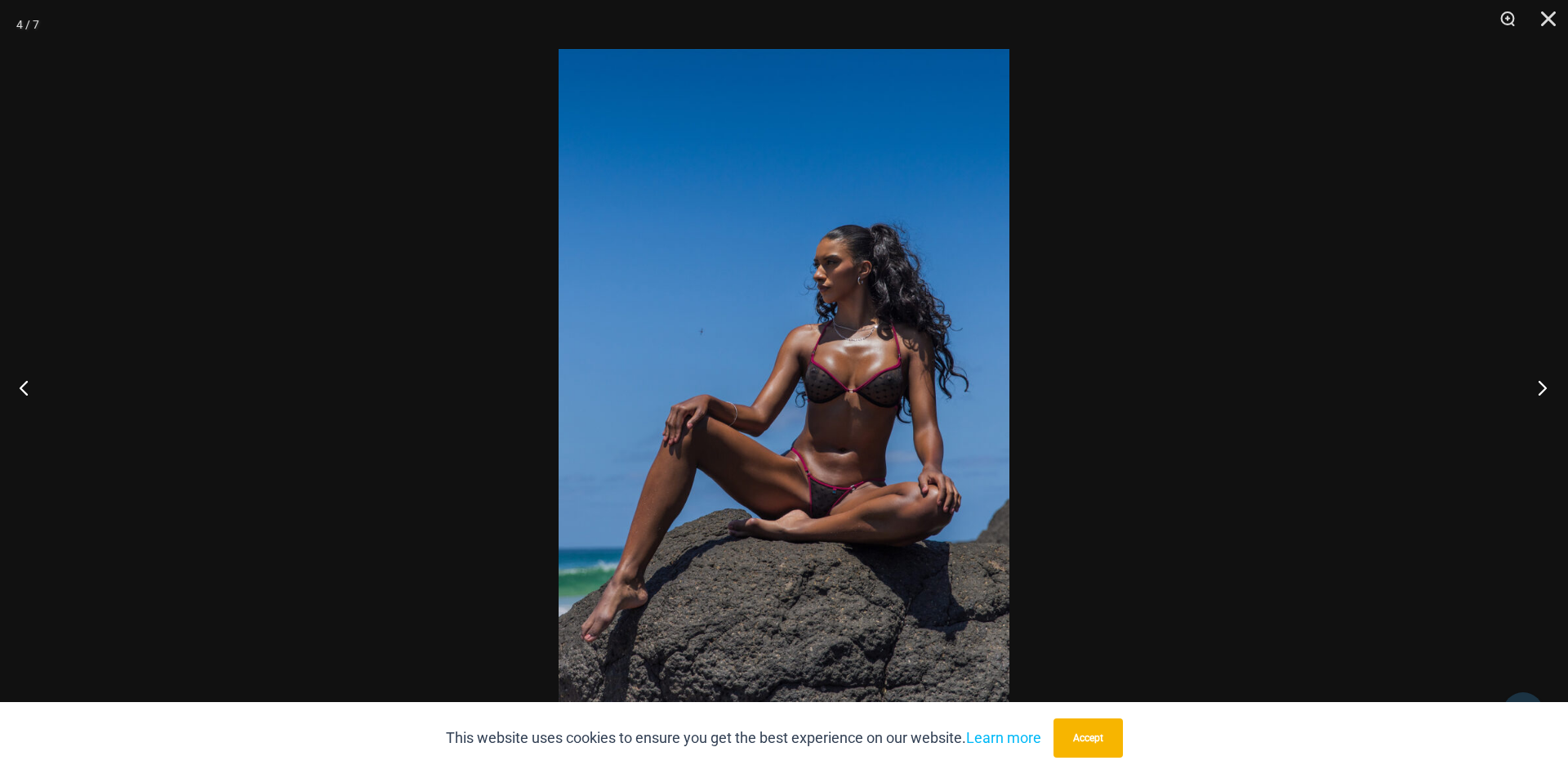
click at [1535, 383] on button "Next" at bounding box center [1538, 387] width 61 height 82
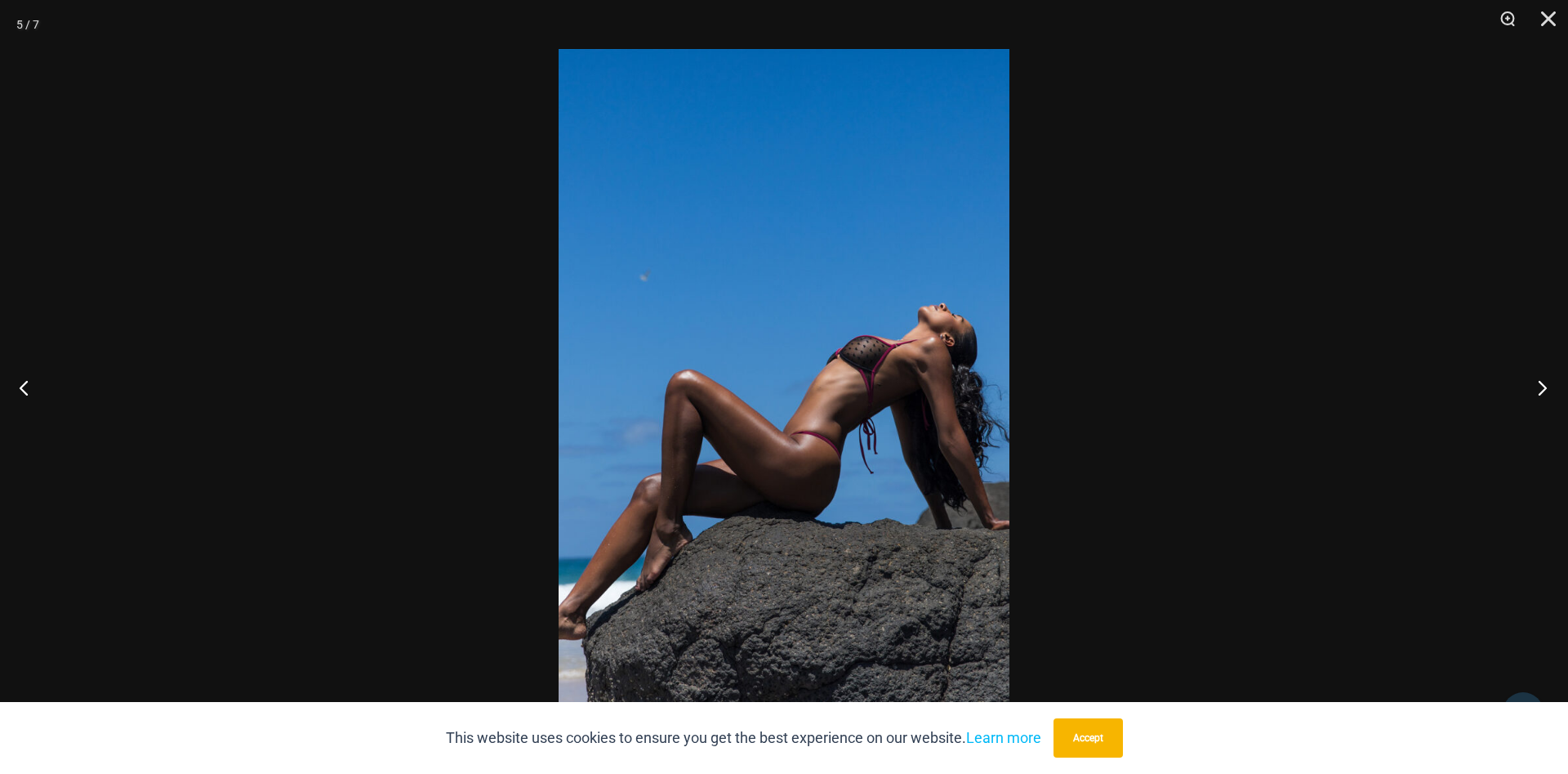
click at [1536, 384] on button "Next" at bounding box center [1538, 387] width 61 height 82
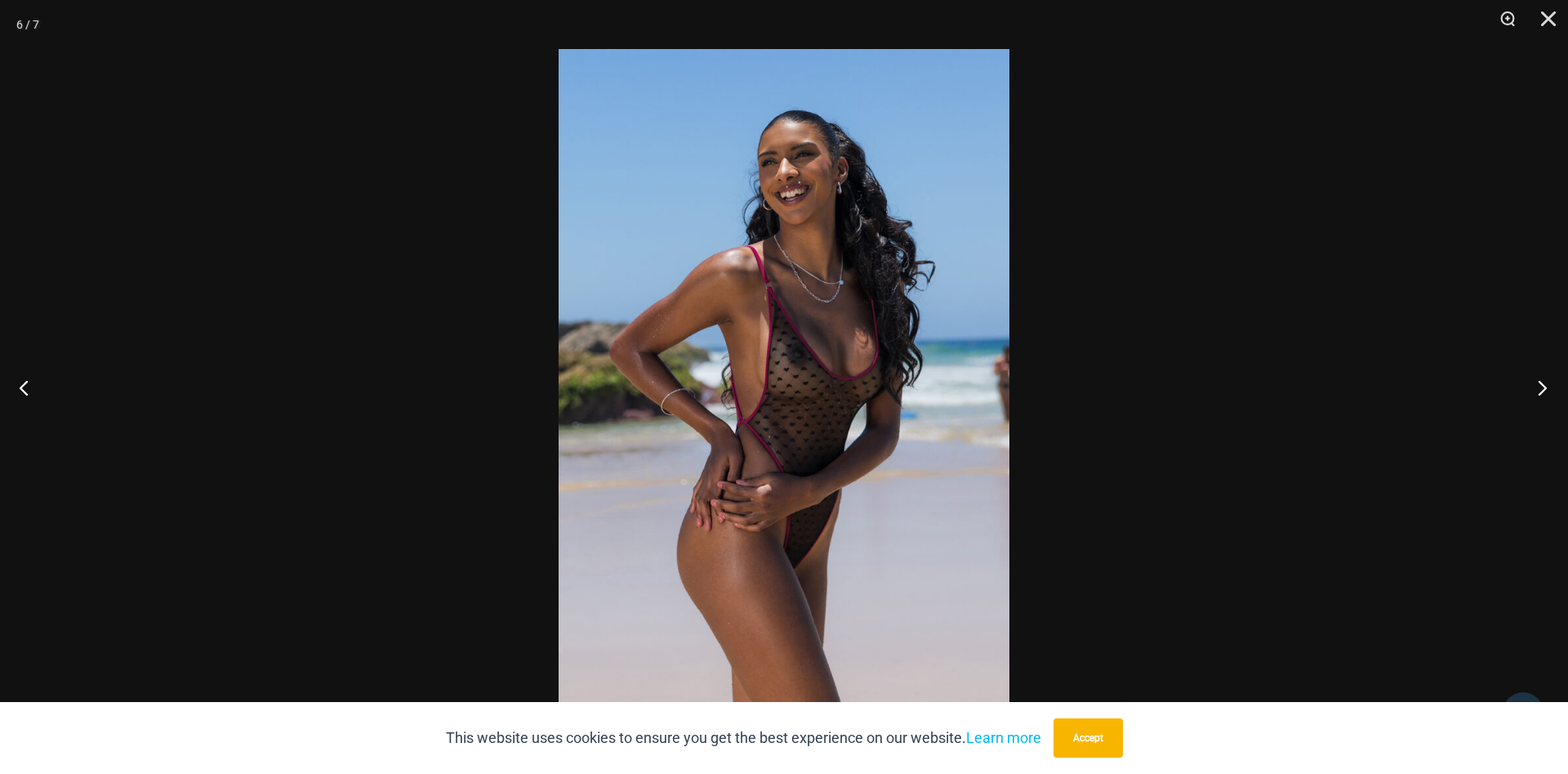
click at [1536, 384] on button "Next" at bounding box center [1538, 387] width 61 height 82
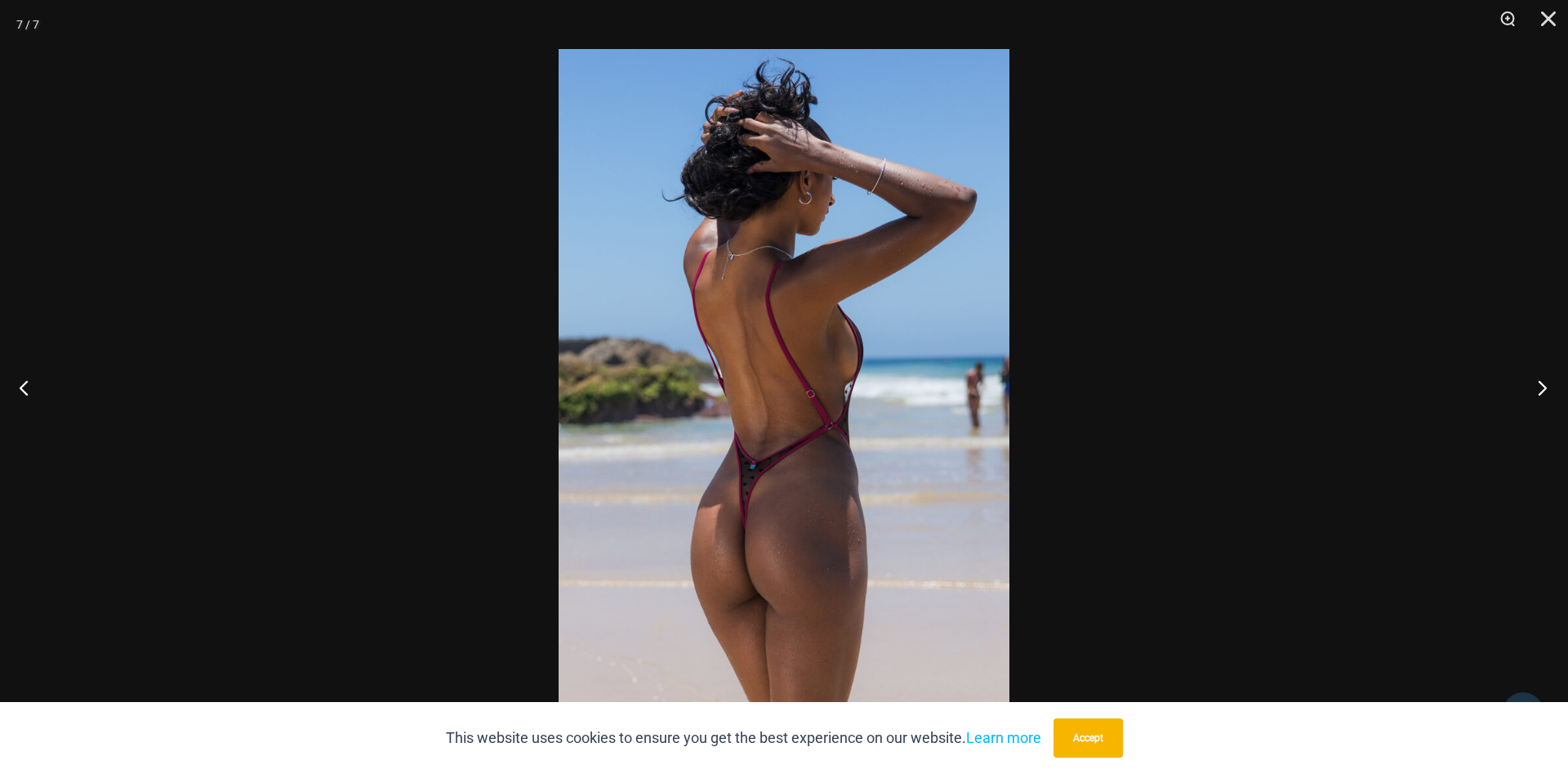
click at [1536, 384] on button "Next" at bounding box center [1538, 387] width 61 height 82
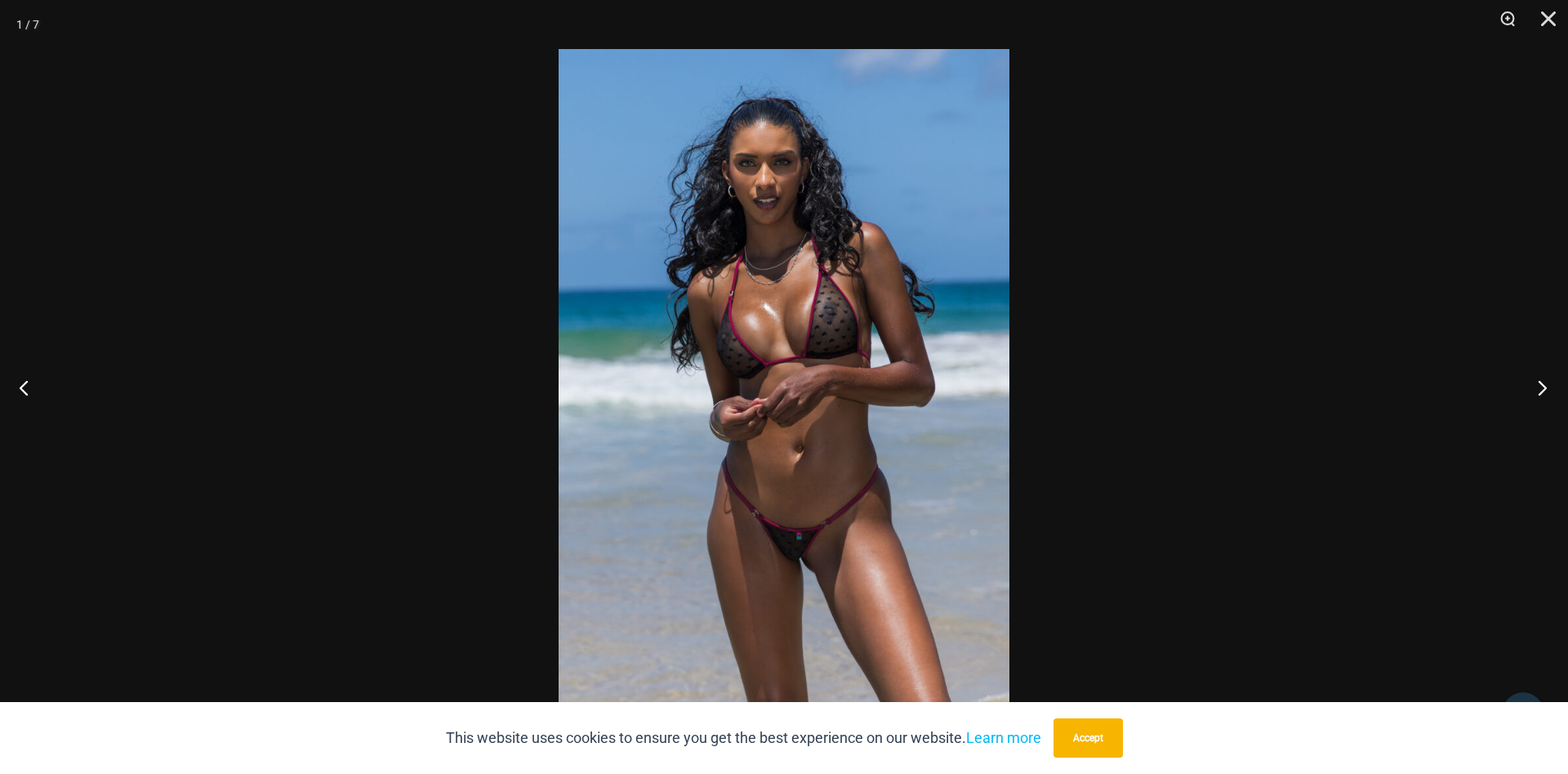
click at [1536, 384] on button "Next" at bounding box center [1538, 387] width 61 height 82
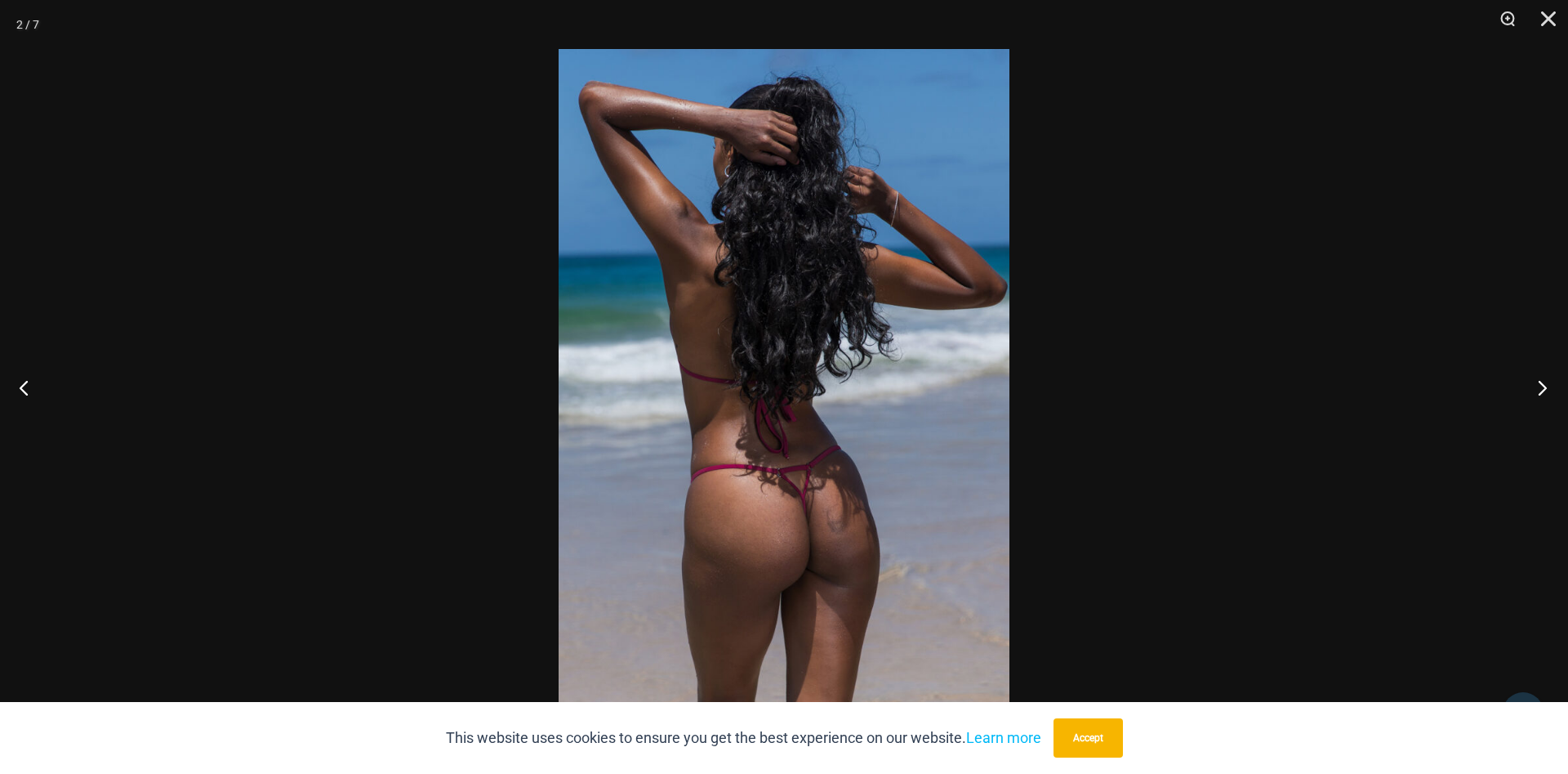
click at [1536, 384] on button "Next" at bounding box center [1538, 387] width 61 height 82
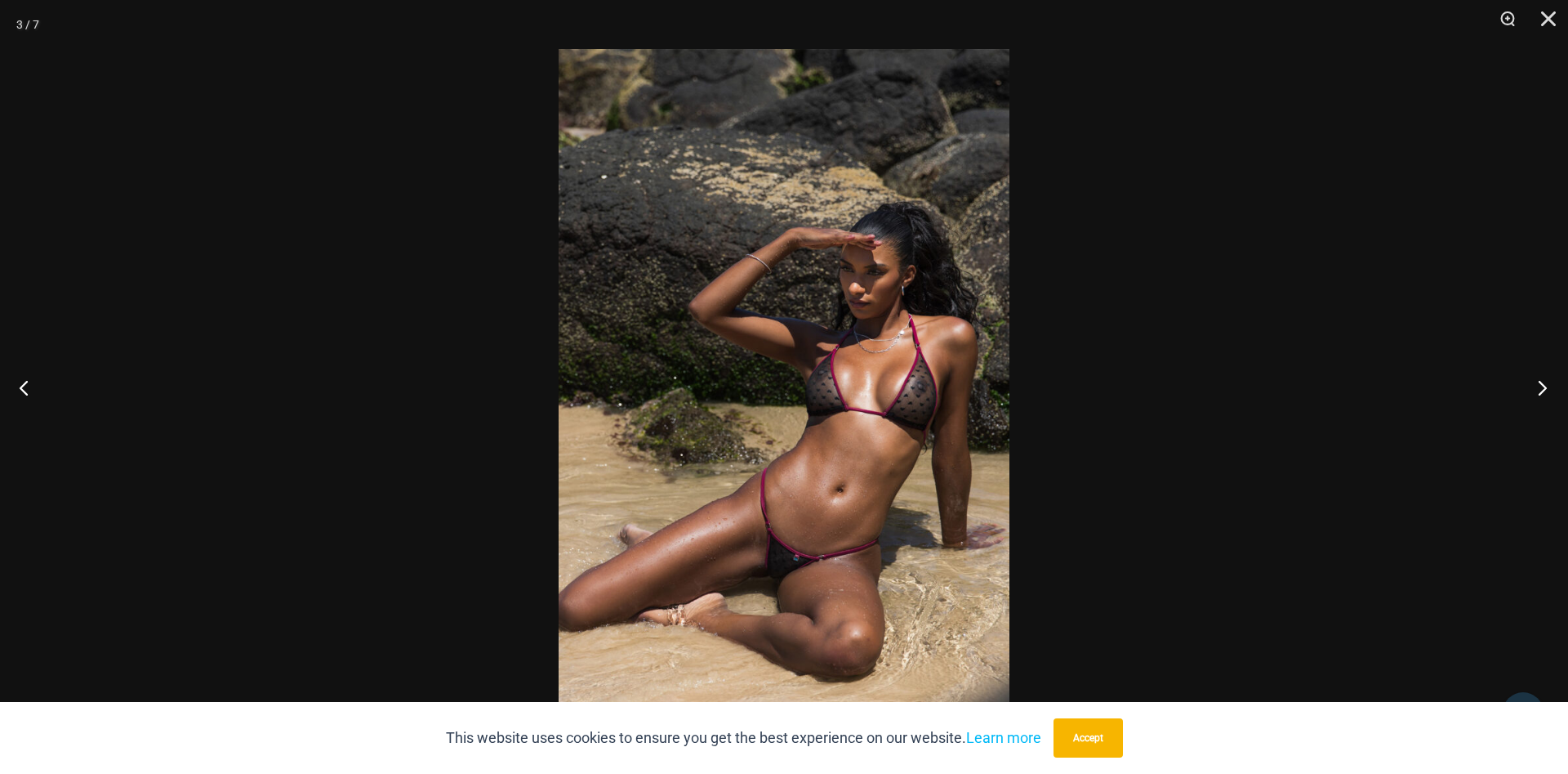
click at [1536, 385] on button "Next" at bounding box center [1538, 387] width 61 height 82
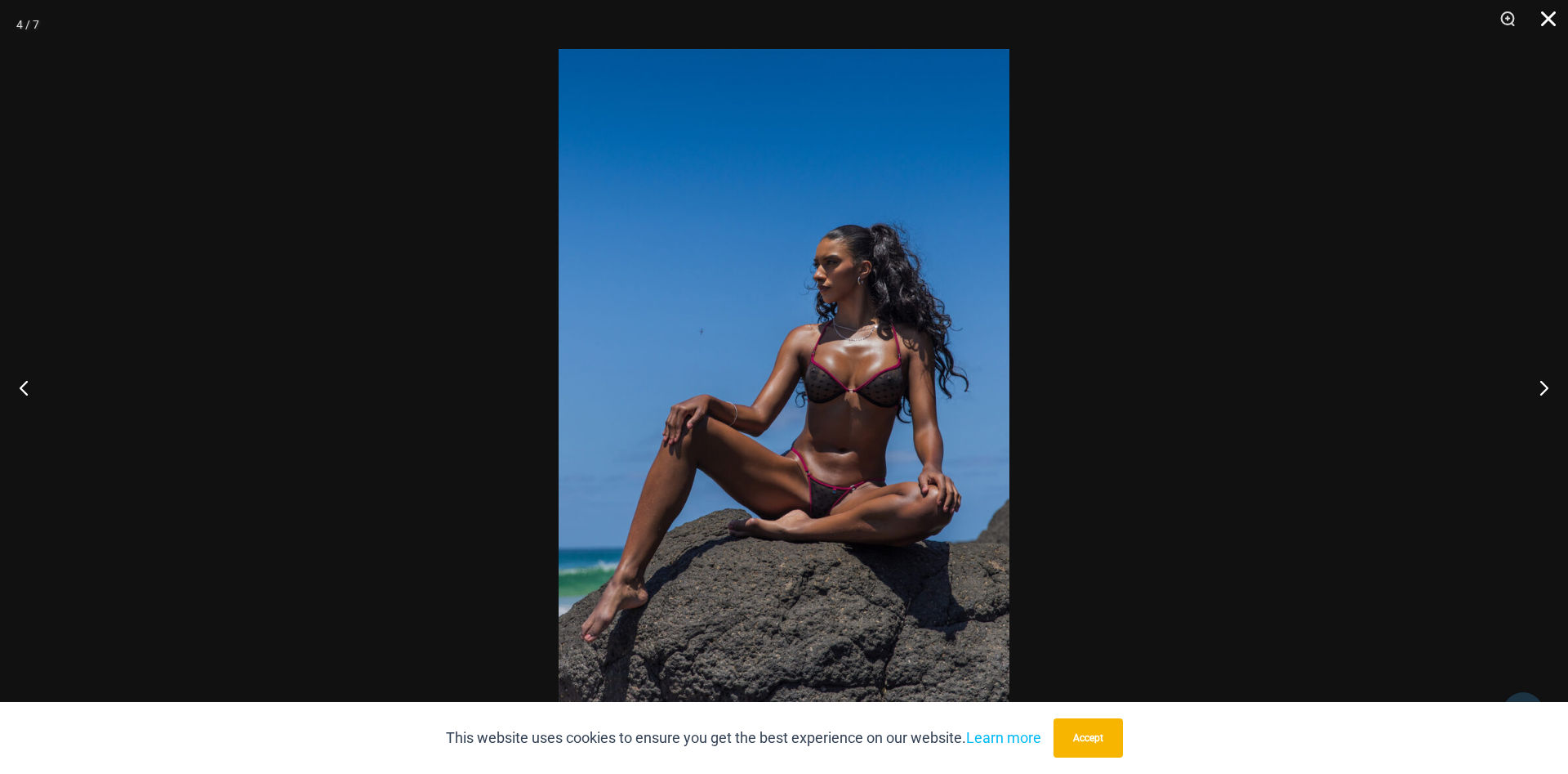
click at [1551, 21] on button "Close" at bounding box center [1543, 24] width 41 height 49
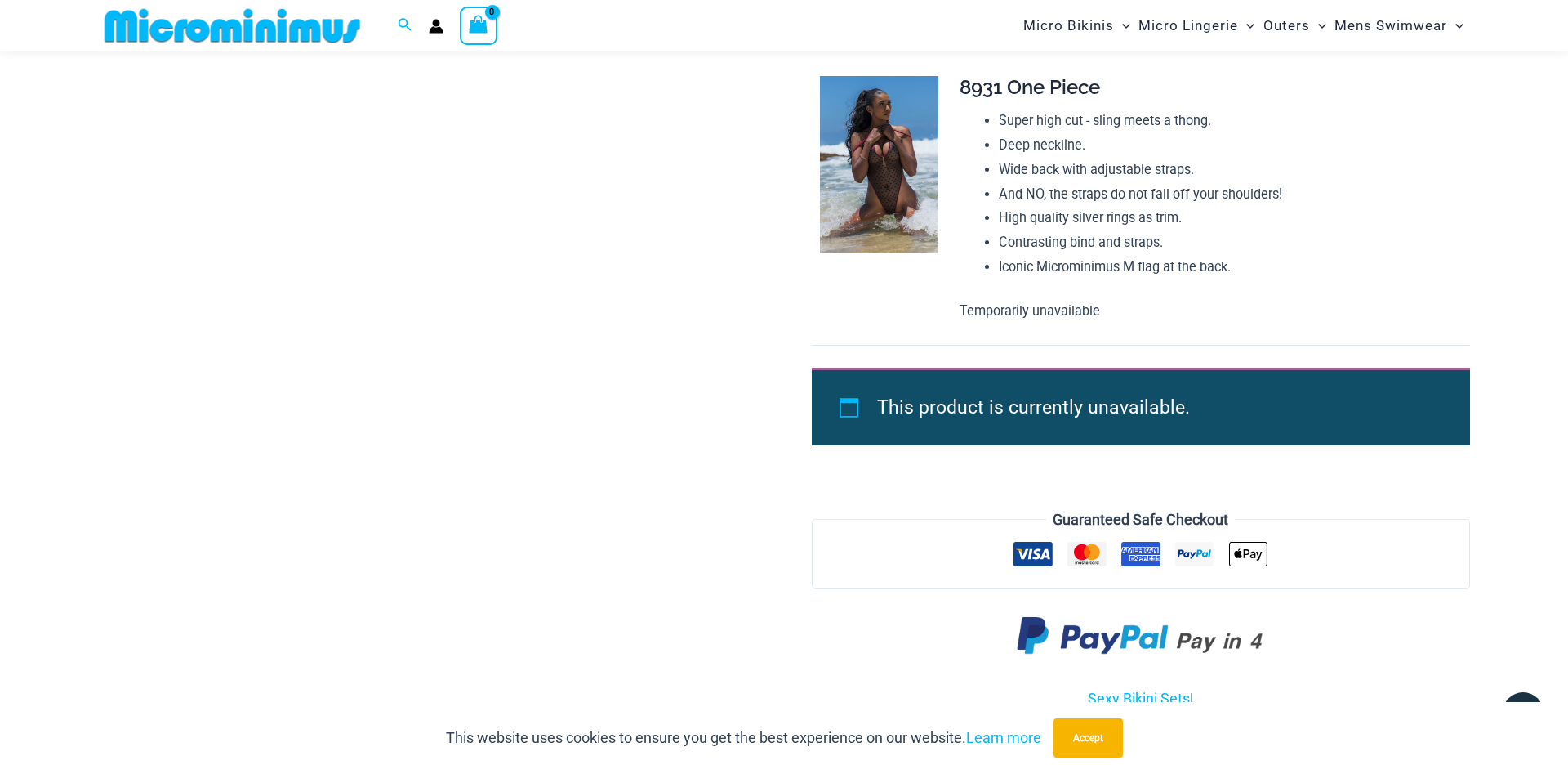
scroll to position [2821, 0]
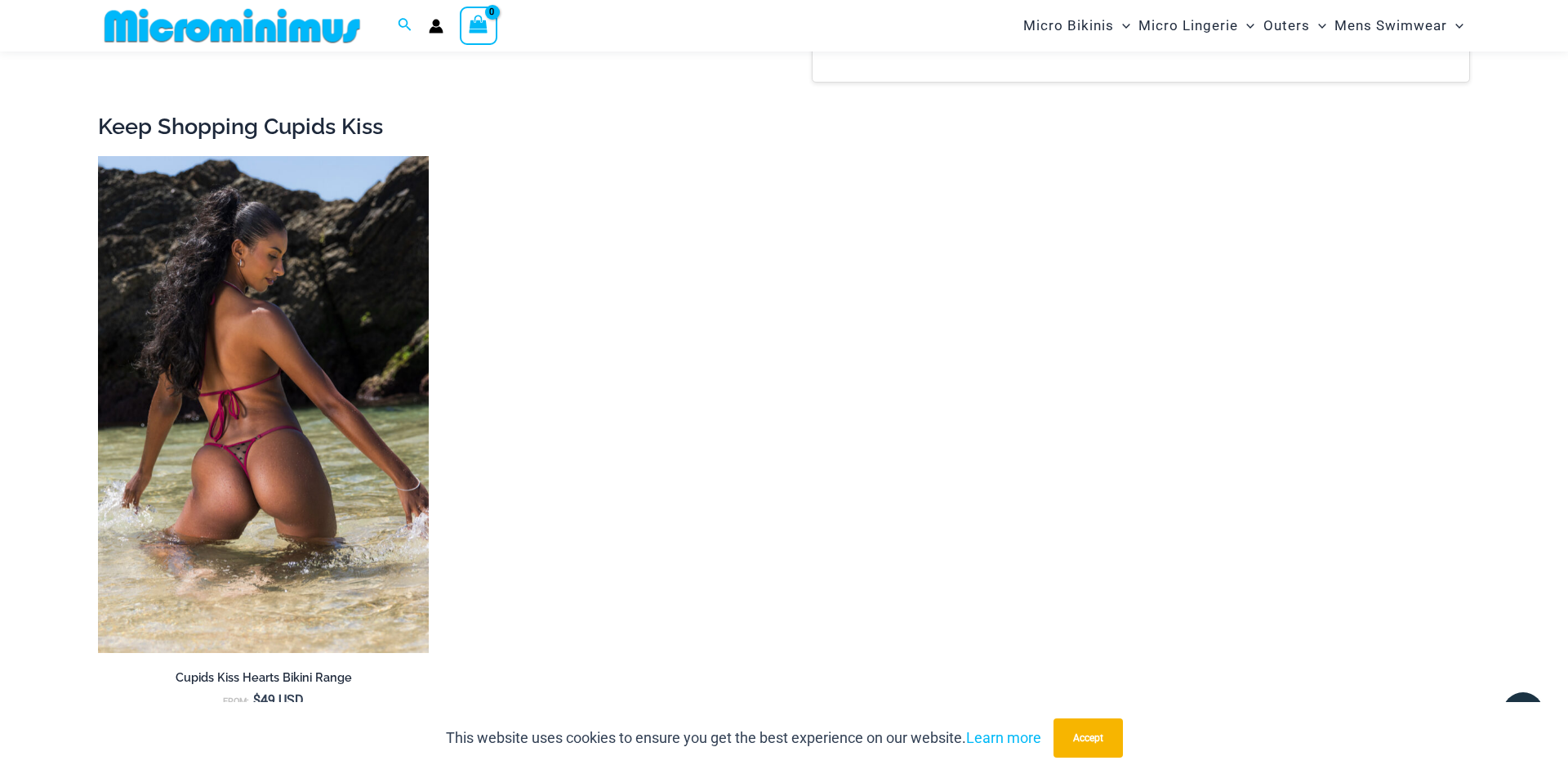
click at [221, 416] on img at bounding box center [263, 404] width 331 height 496
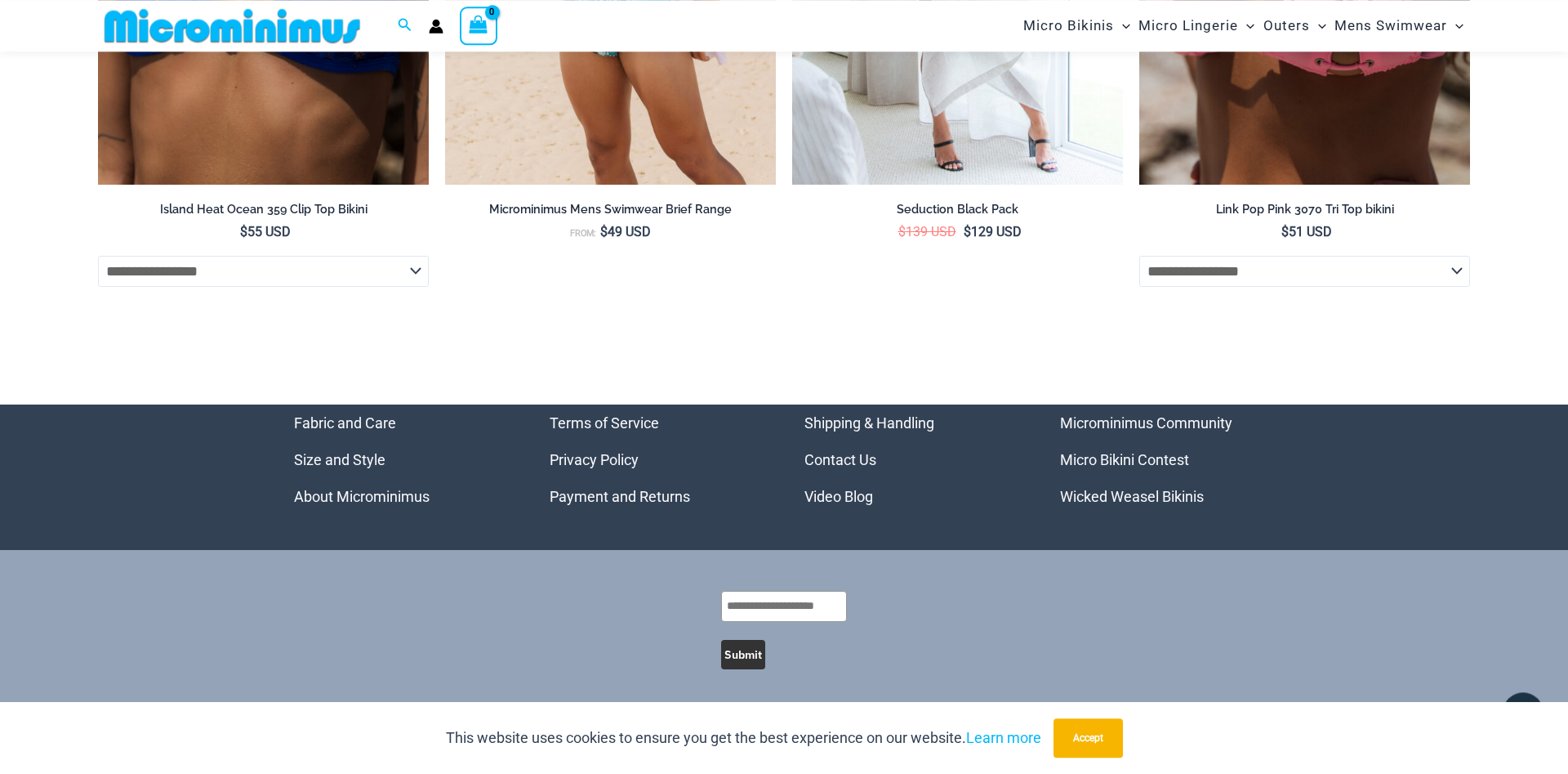
scroll to position [6273, 0]
